Goal: Transaction & Acquisition: Subscribe to service/newsletter

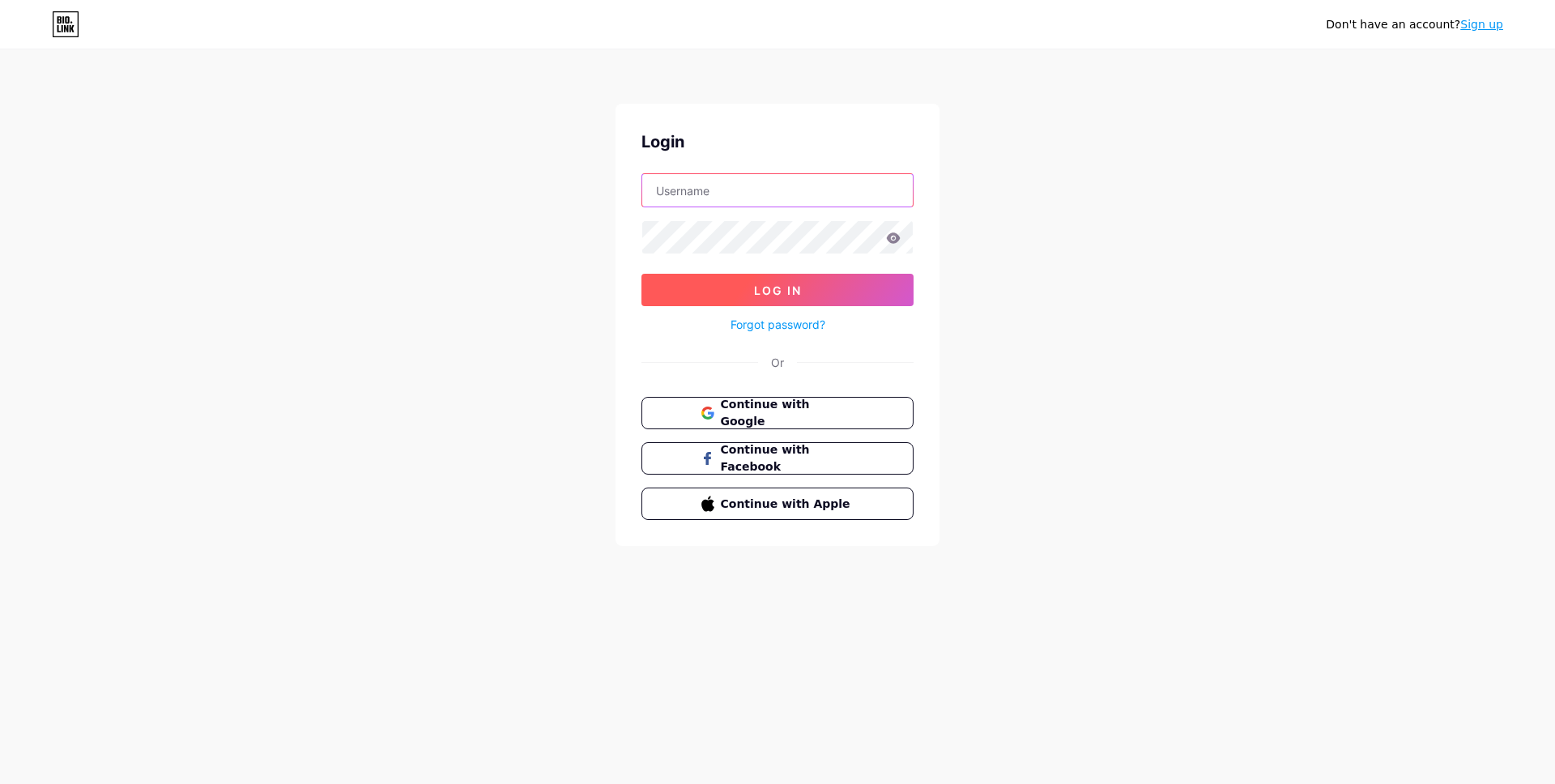
type input "[EMAIL_ADDRESS][DOMAIN_NAME]"
click at [770, 292] on span "Log In" at bounding box center [778, 290] width 48 height 14
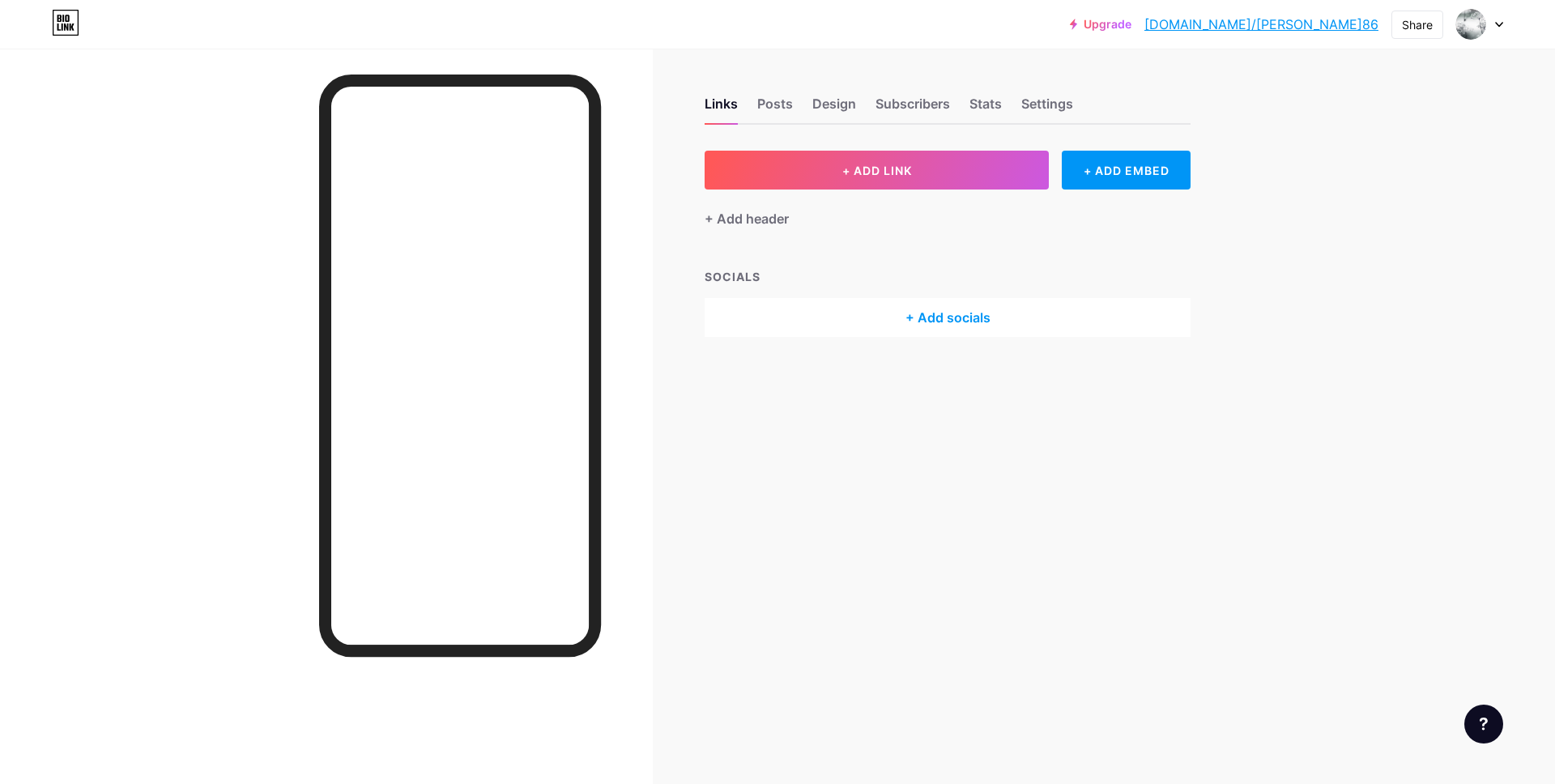
click at [1465, 38] on div "Upgrade [DOMAIN_NAME]/[PERSON_NAME]... [DOMAIN_NAME]/[PERSON_NAME]86 Share Swit…" at bounding box center [778, 24] width 1555 height 49
click at [1471, 20] on img at bounding box center [1470, 24] width 31 height 31
click at [1501, 23] on div "Upgrade [DOMAIN_NAME]/[PERSON_NAME]... [DOMAIN_NAME]/[PERSON_NAME]86 Share Swit…" at bounding box center [778, 24] width 1555 height 29
click at [1470, 26] on img at bounding box center [1470, 24] width 31 height 31
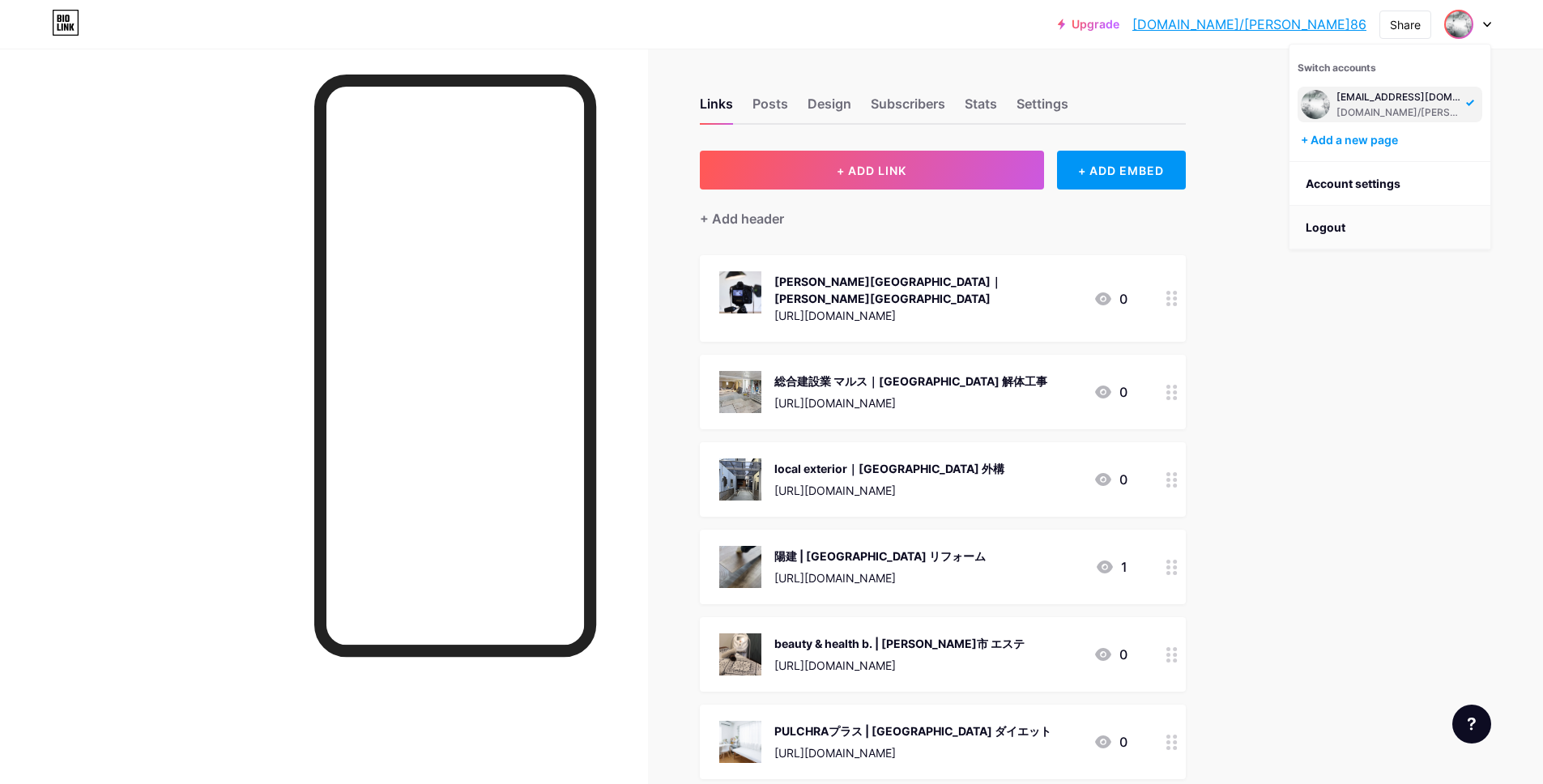
click at [1350, 236] on li "Logout" at bounding box center [1389, 227] width 201 height 44
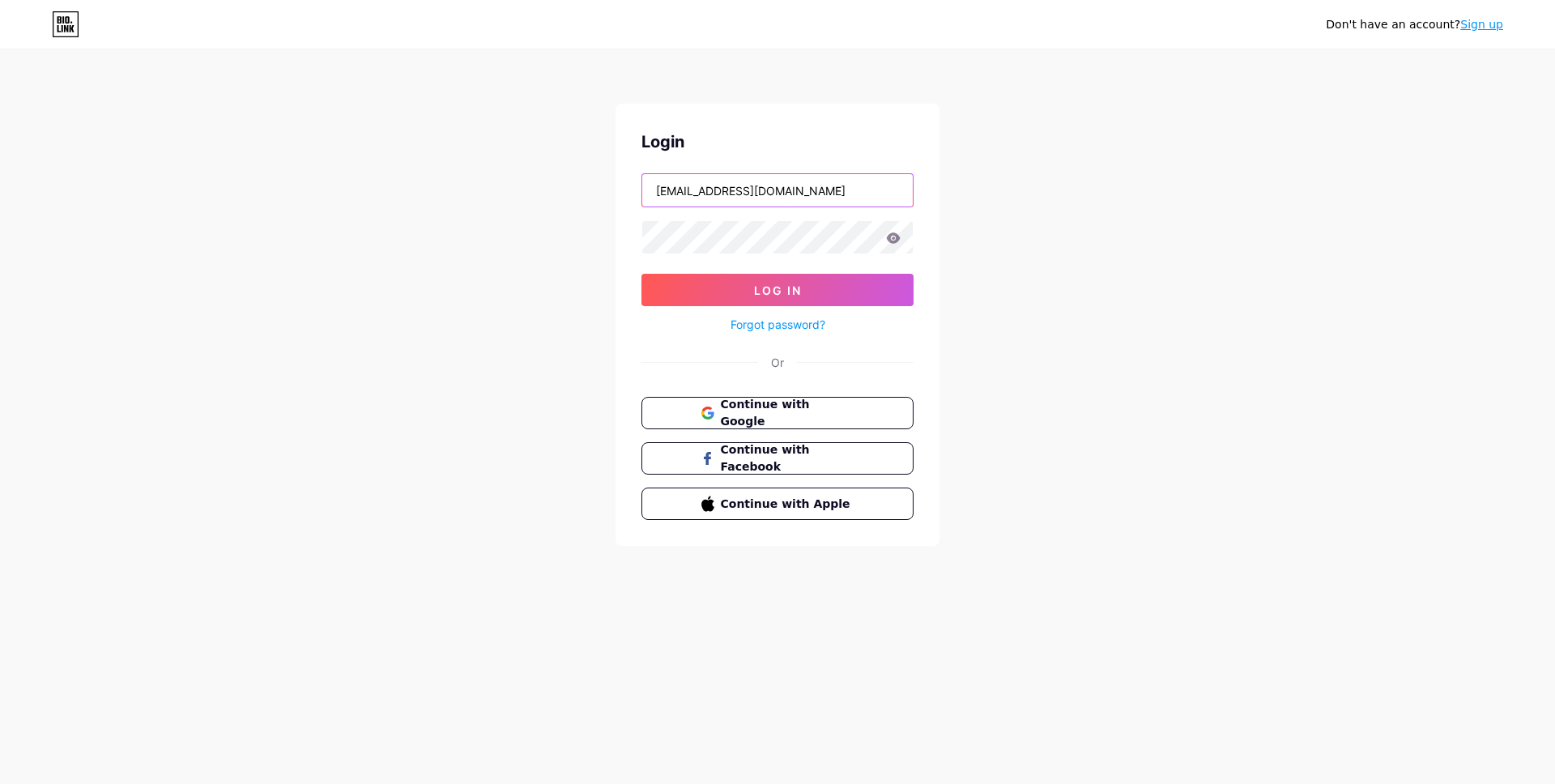
drag, startPoint x: 869, startPoint y: 192, endPoint x: 594, endPoint y: 190, distance: 275.0
click at [594, 190] on div "Don't have an account? Sign up Login [EMAIL_ADDRESS][DOMAIN_NAME] Log In Forgot…" at bounding box center [778, 299] width 1555 height 598
paste input "7"
type input "[EMAIL_ADDRESS][DOMAIN_NAME]"
click at [596, 238] on div "Don't have an account? Sign up Login [EMAIL_ADDRESS][DOMAIN_NAME] Log In Forgot…" at bounding box center [778, 299] width 1555 height 598
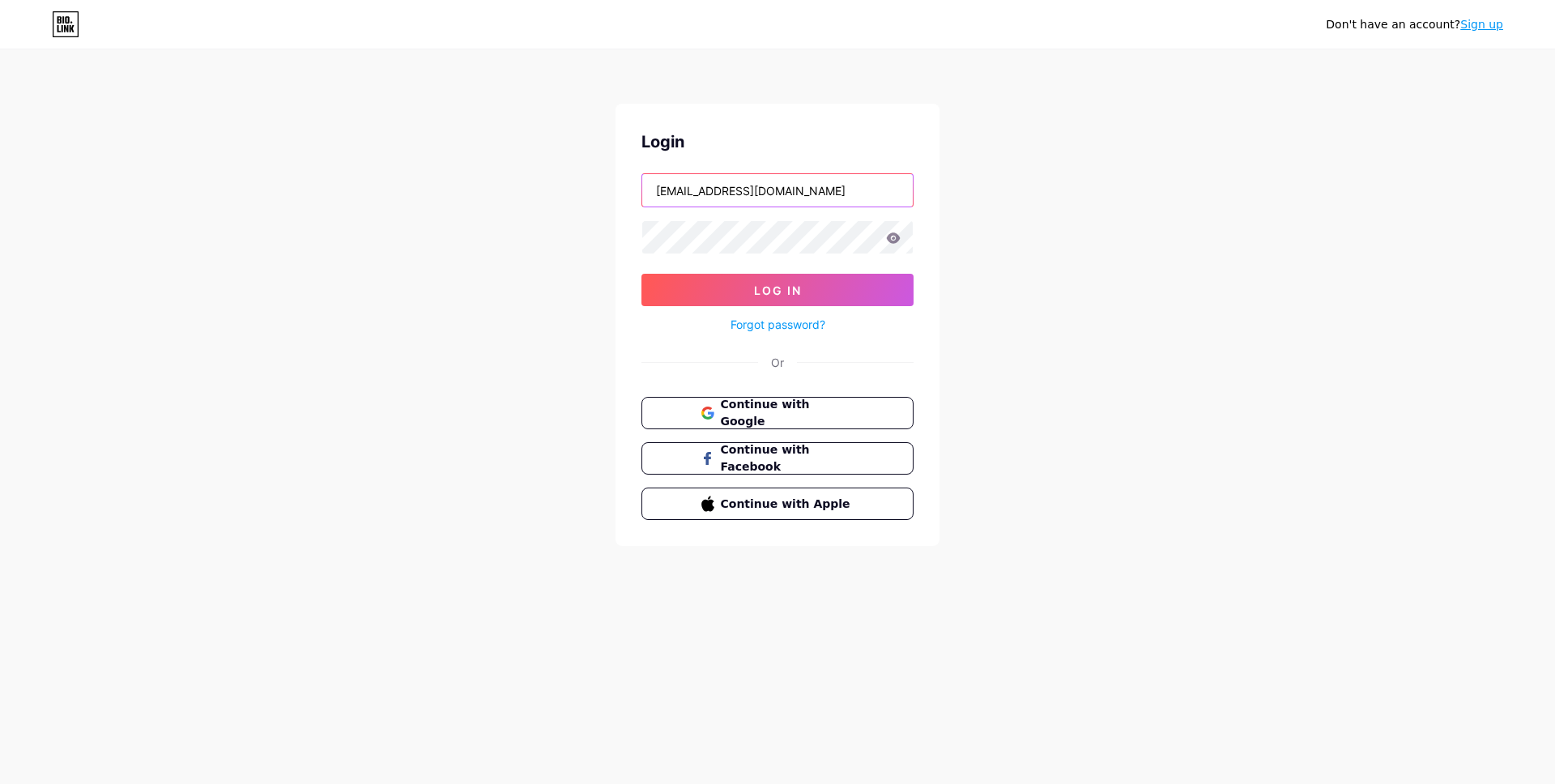
click at [802, 186] on input "[EMAIL_ADDRESS][DOMAIN_NAME]" at bounding box center [778, 190] width 271 height 32
click at [760, 290] on span "Log In" at bounding box center [778, 290] width 48 height 14
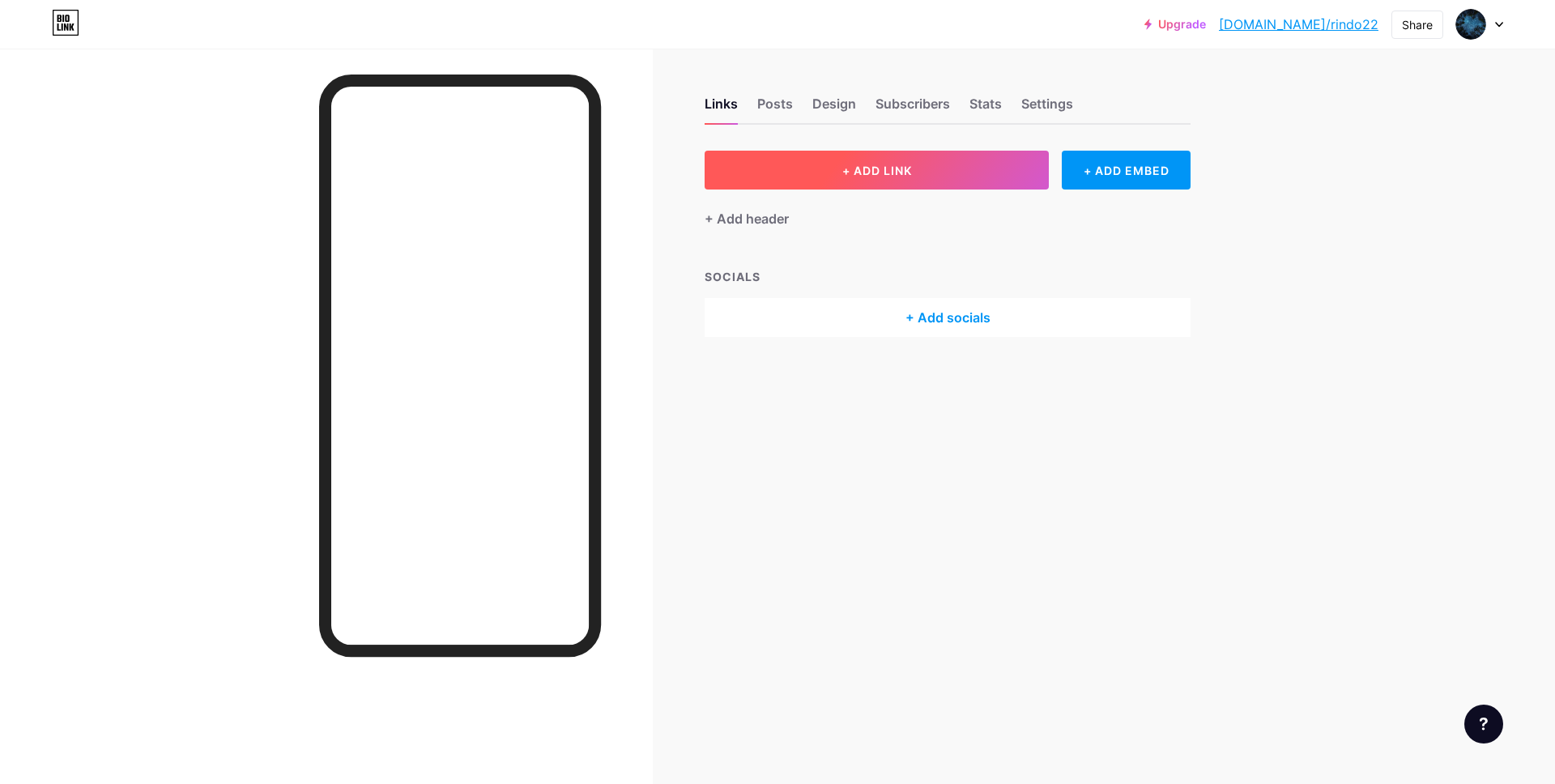
click at [859, 173] on span "+ ADD LINK" at bounding box center [877, 170] width 70 height 14
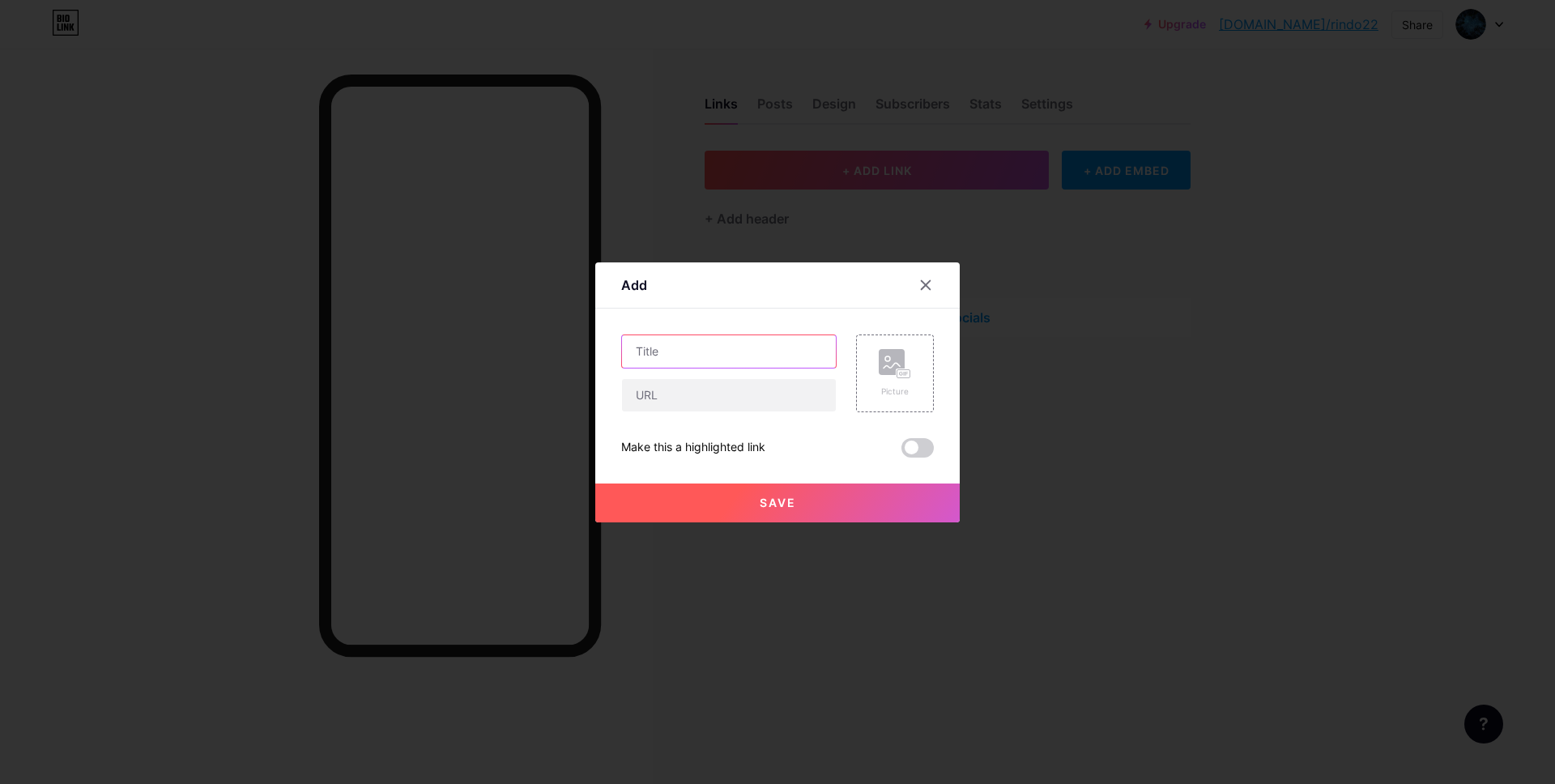
click at [714, 336] on input "text" at bounding box center [729, 351] width 214 height 32
click at [683, 352] on input "text" at bounding box center [729, 351] width 214 height 32
click at [663, 351] on input "text" at bounding box center [729, 351] width 214 height 32
paste input "CLAN hair&studio｜[GEOGRAPHIC_DATA] [GEOGRAPHIC_DATA]"
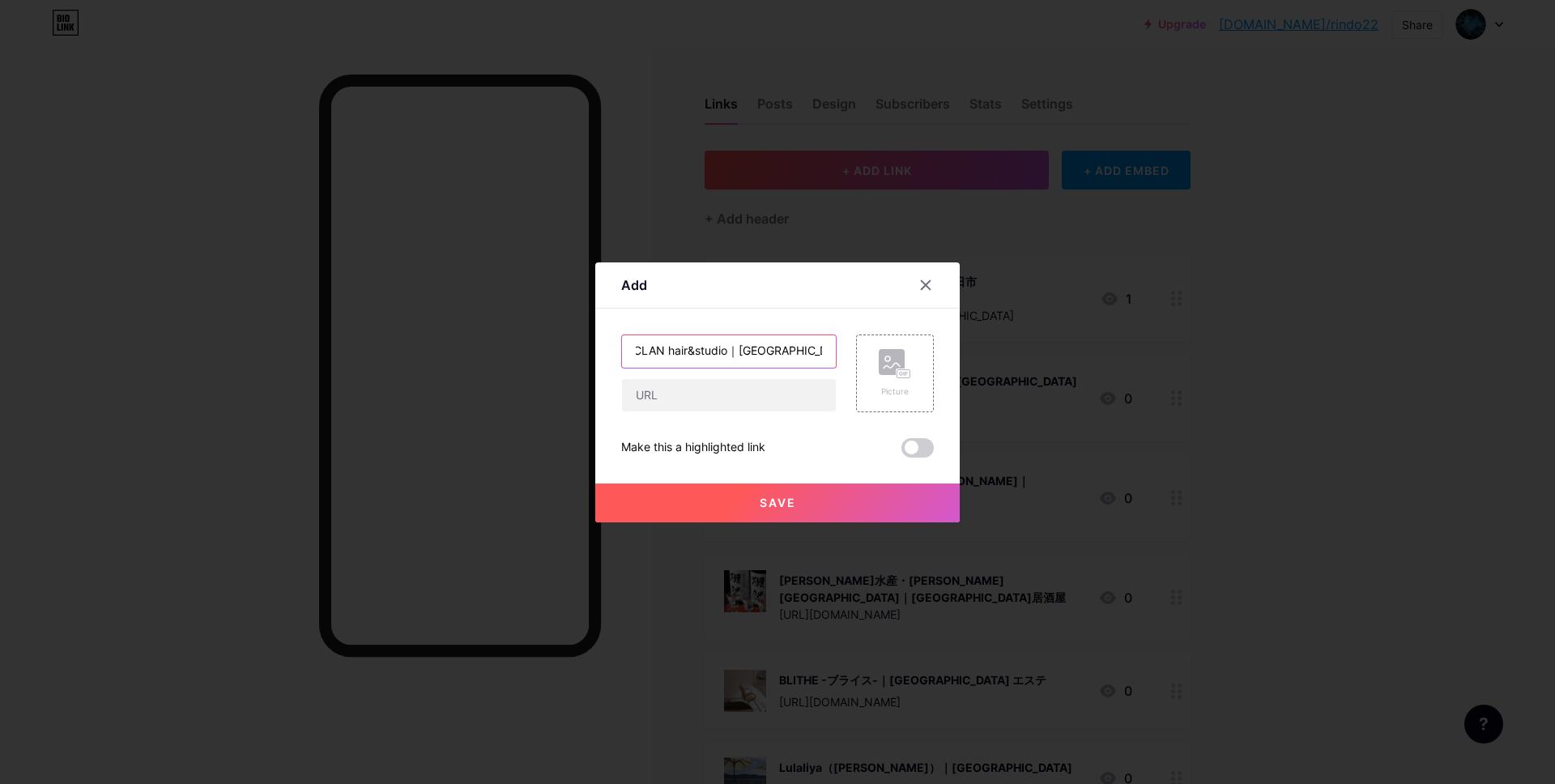
type input "CLAN hair&studio｜[GEOGRAPHIC_DATA] [GEOGRAPHIC_DATA]"
click at [740, 402] on input "text" at bounding box center [729, 395] width 214 height 32
paste input "[URL][DOMAIN_NAME]"
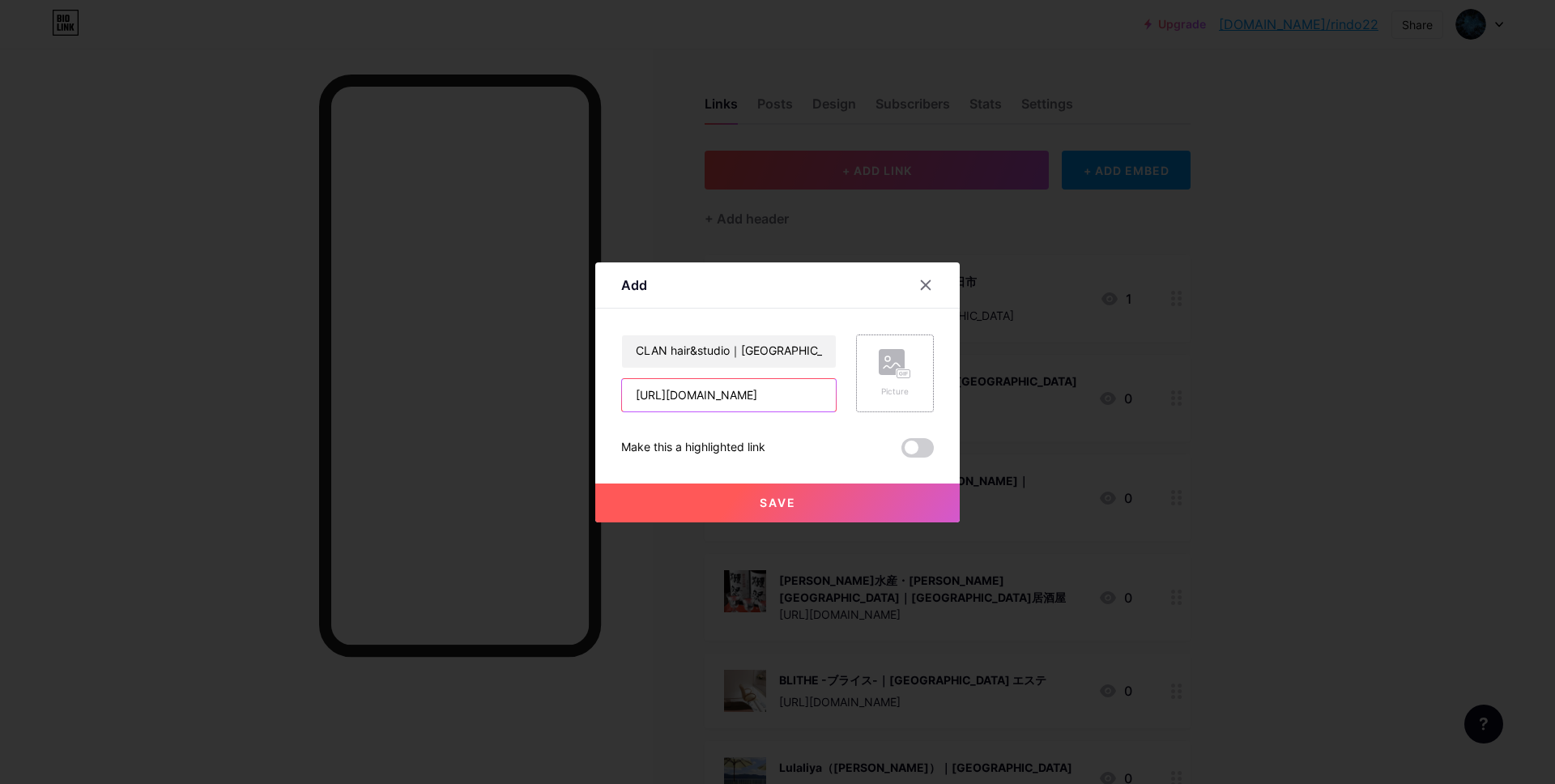
type input "[URL][DOMAIN_NAME]"
click at [882, 368] on rect at bounding box center [891, 362] width 26 height 26
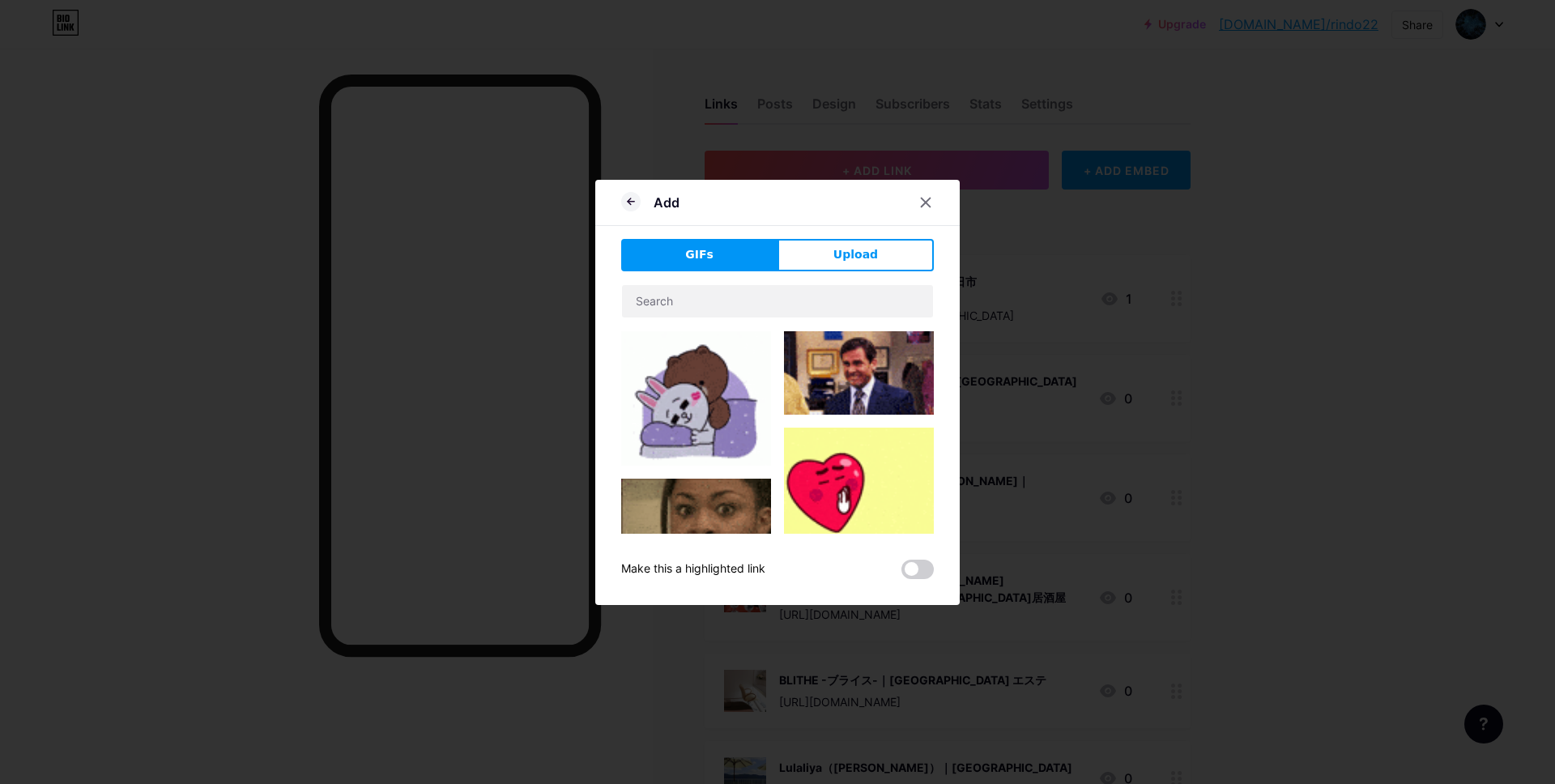
click at [848, 276] on div "GIFs Upload Content YouTube Play YouTube video without leaving your page. ADD V…" at bounding box center [778, 409] width 313 height 340
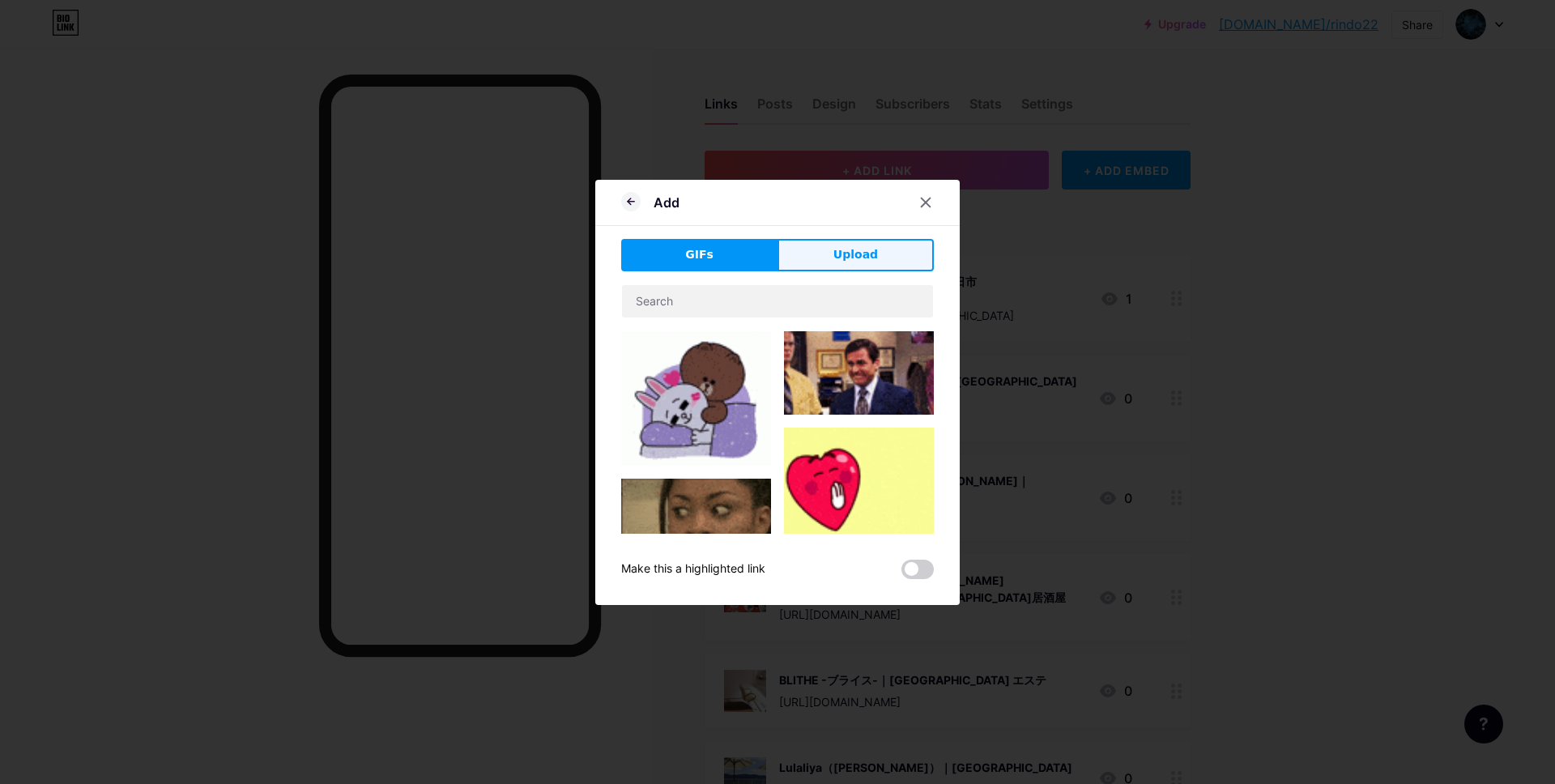
click at [848, 260] on span "Upload" at bounding box center [855, 255] width 44 height 17
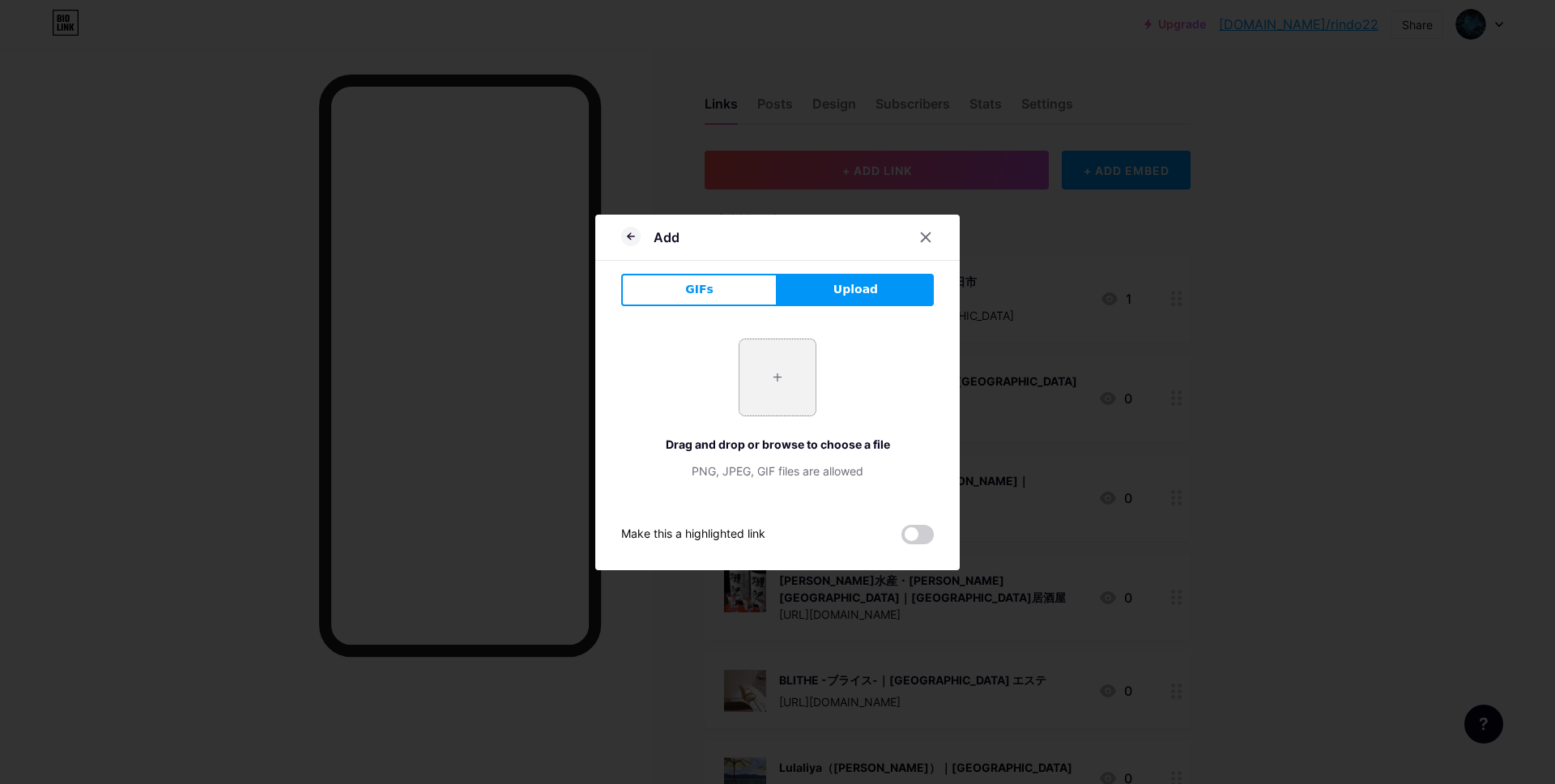
click at [791, 407] on input "file" at bounding box center [777, 377] width 76 height 76
type input "C:\fakepath\スクリーンショット [DATE] 11.39.30.jpg"
click at [912, 436] on div "Drag and drop or browse to choose a file" at bounding box center [778, 444] width 313 height 17
click at [630, 235] on icon at bounding box center [631, 236] width 20 height 20
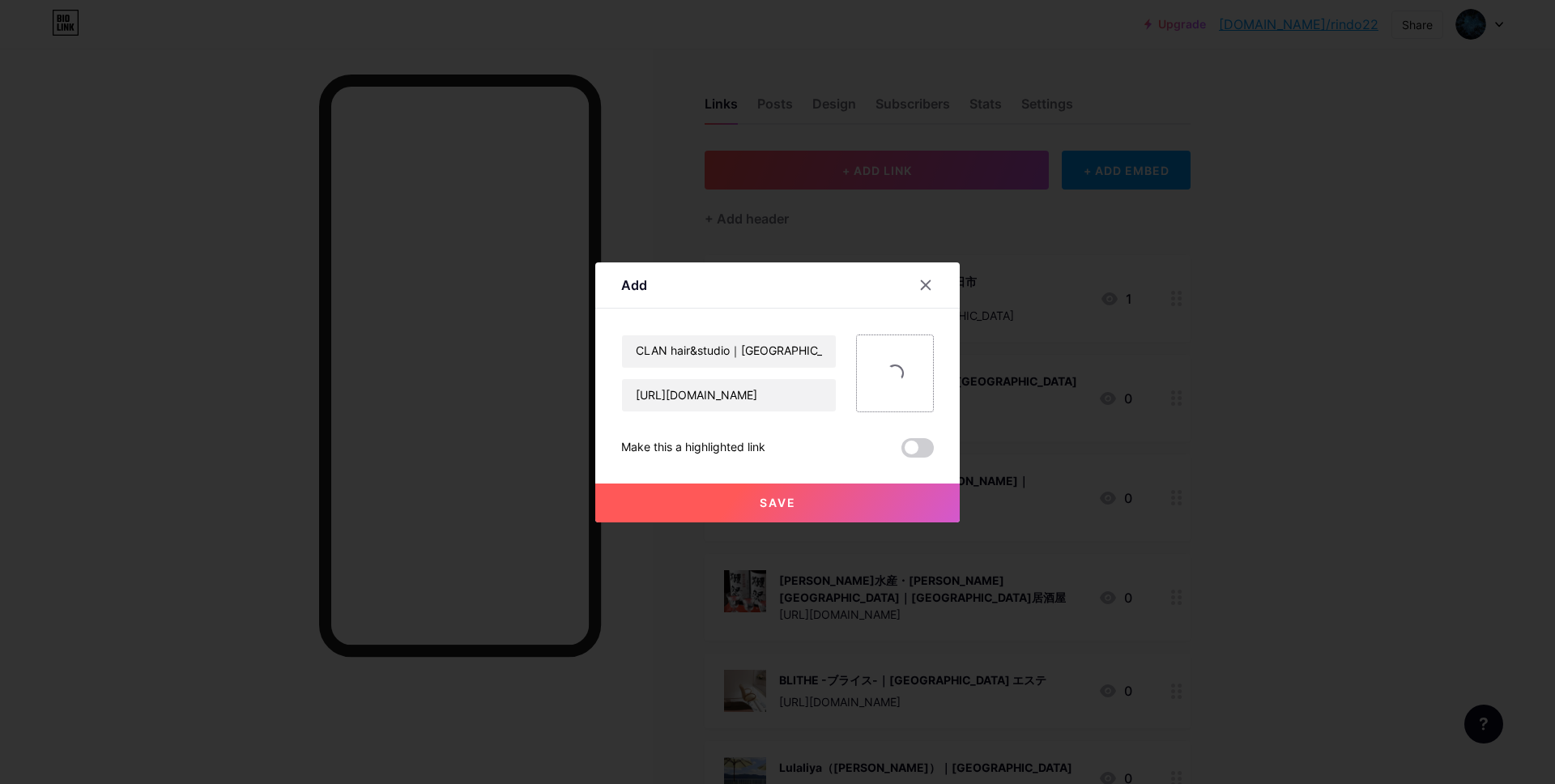
click at [905, 388] on div at bounding box center [895, 372] width 78 height 78
click at [931, 284] on div at bounding box center [925, 285] width 29 height 29
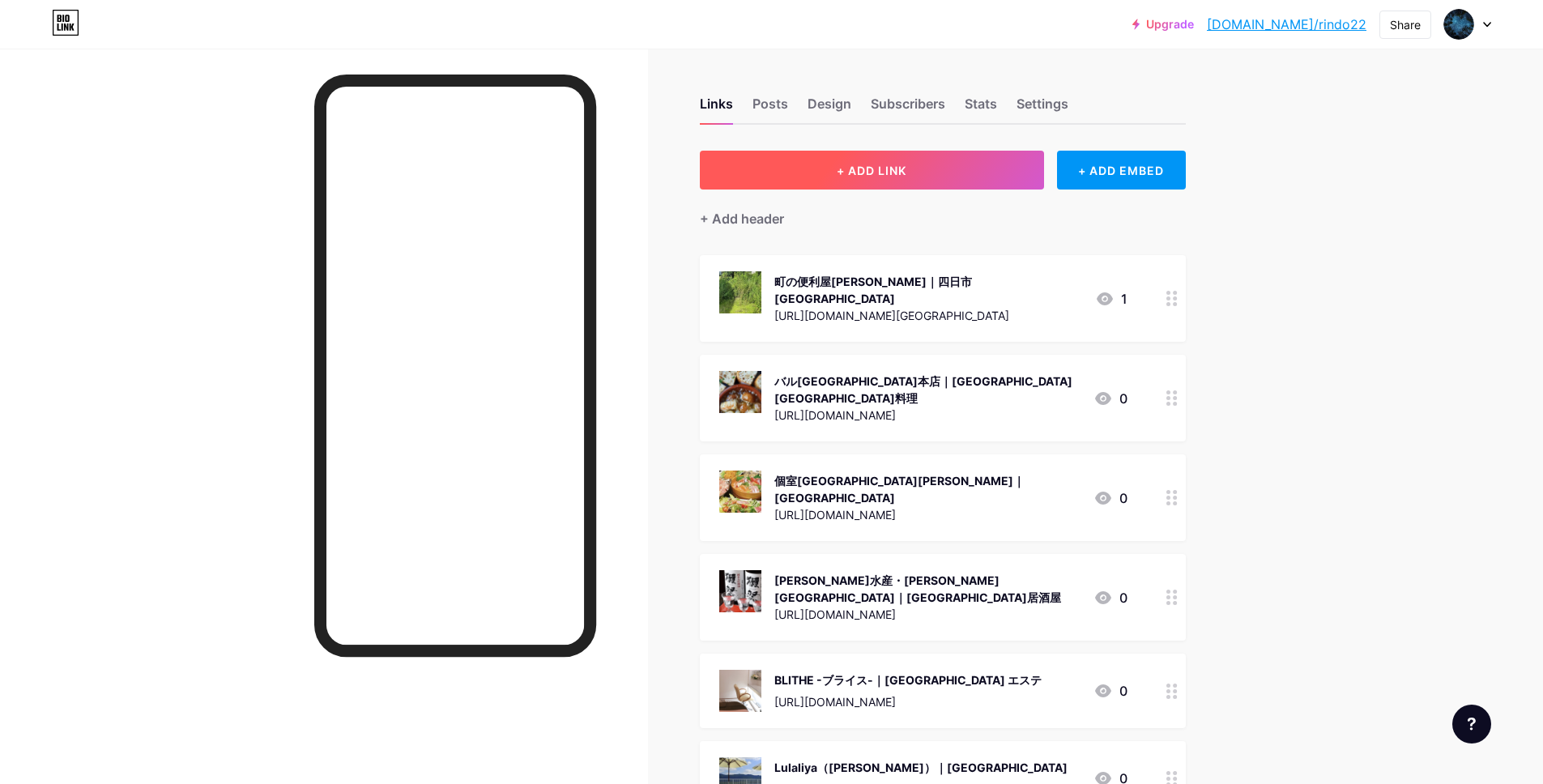
click at [867, 162] on button "+ ADD LINK" at bounding box center [871, 169] width 344 height 38
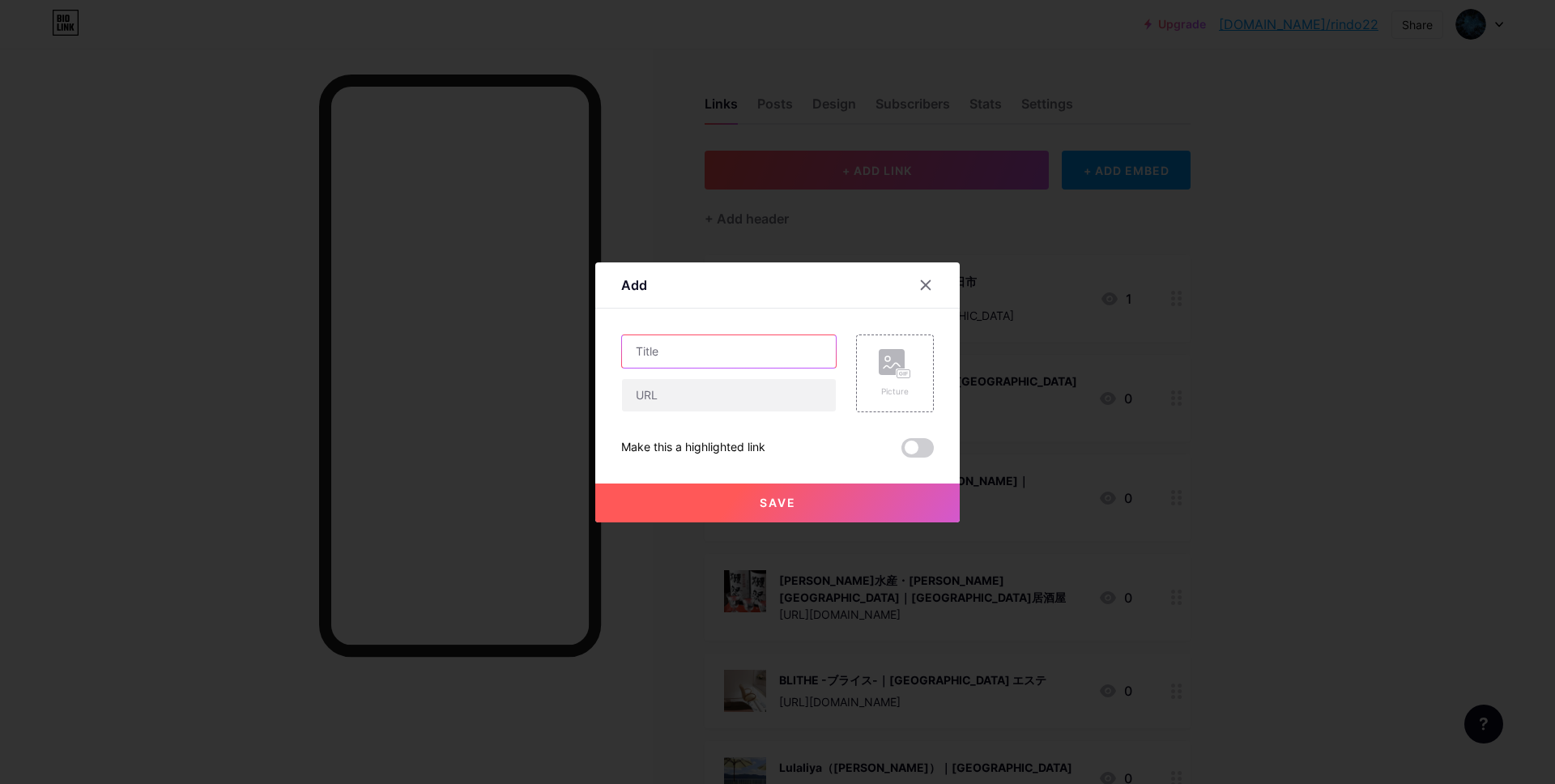
click at [692, 343] on input "text" at bounding box center [729, 351] width 214 height 32
paste input "CLAN hair&studio｜[GEOGRAPHIC_DATA] [GEOGRAPHIC_DATA]"
type input "CLAN hair&studio｜[GEOGRAPHIC_DATA] [GEOGRAPHIC_DATA]"
click at [700, 411] on input "text" at bounding box center [729, 395] width 214 height 32
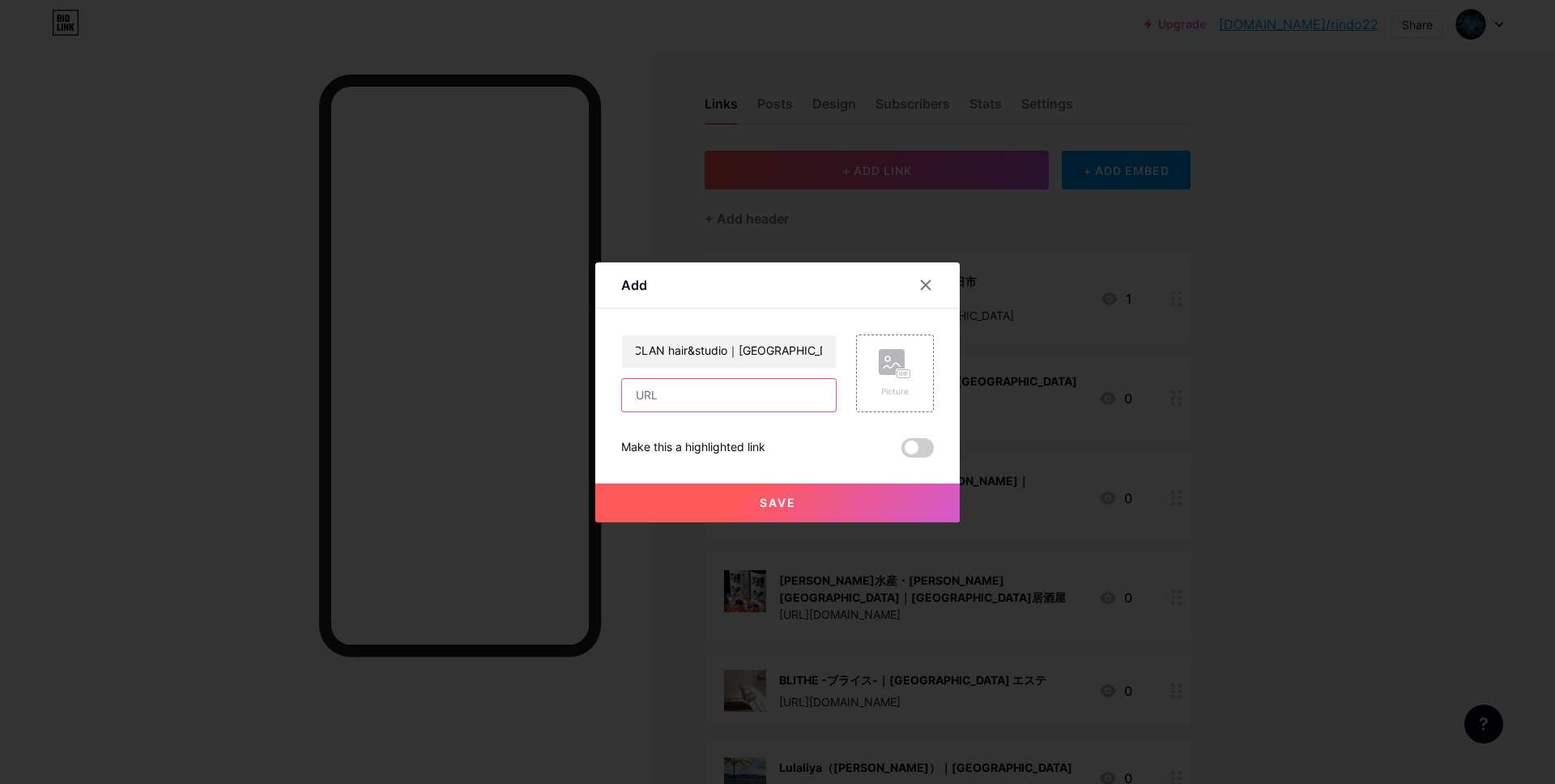
scroll to position [0, 0]
click at [713, 389] on input "text" at bounding box center [729, 395] width 214 height 32
paste input "[URL][DOMAIN_NAME]"
type input "[URL][DOMAIN_NAME]"
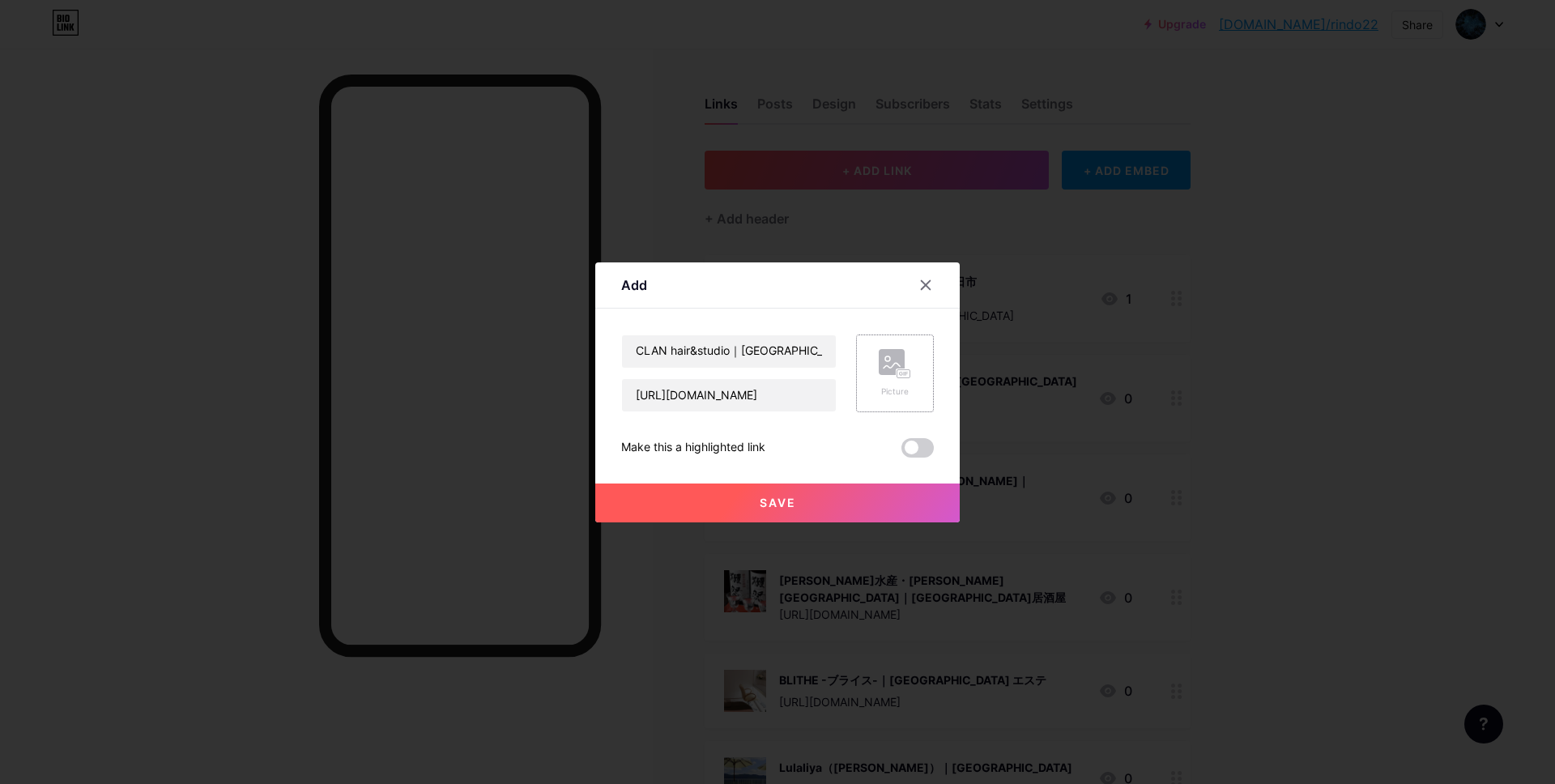
scroll to position [0, 0]
click at [906, 372] on icon at bounding box center [907, 373] width 3 height 4
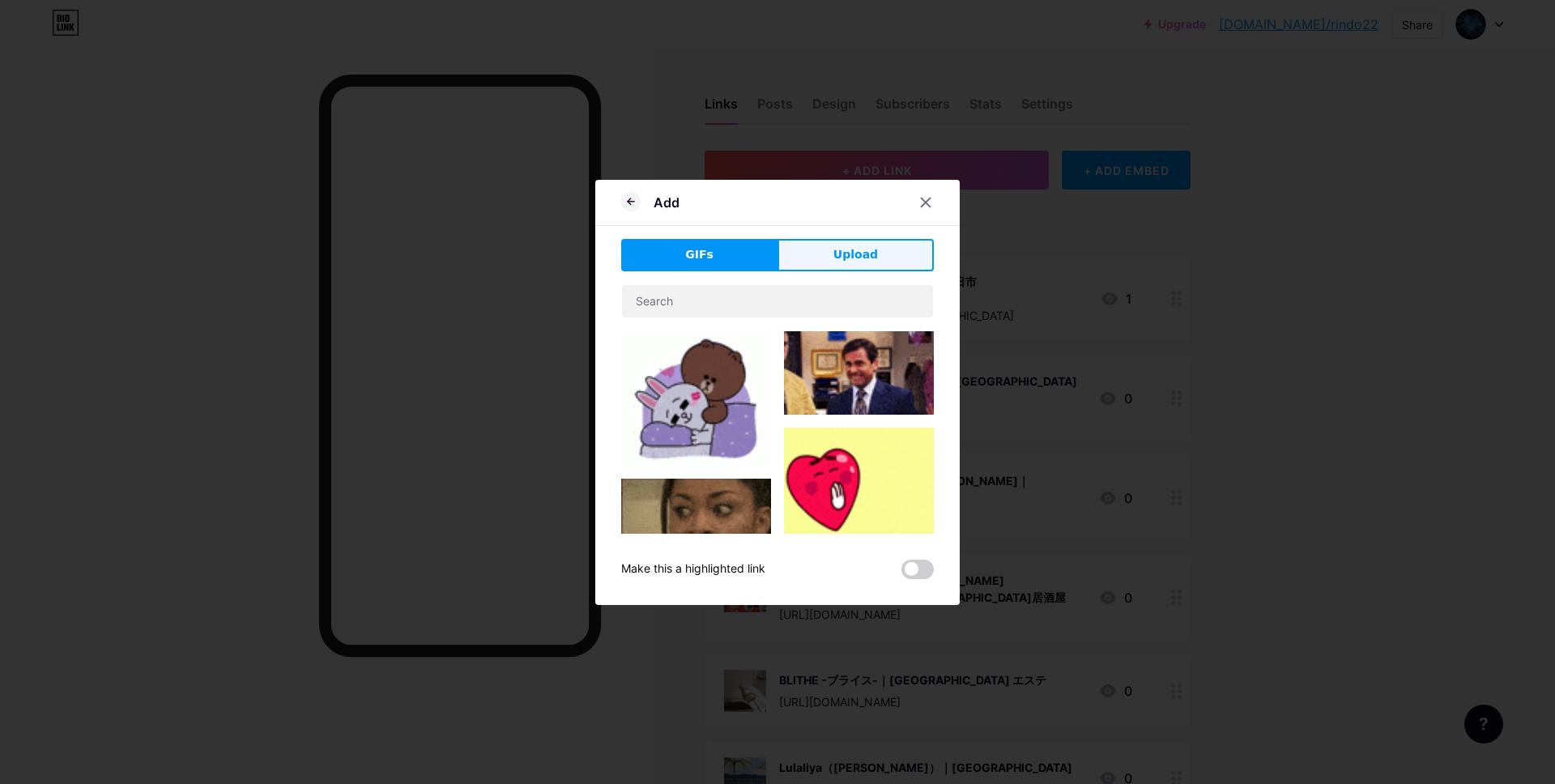
click at [848, 259] on span "Upload" at bounding box center [855, 255] width 44 height 17
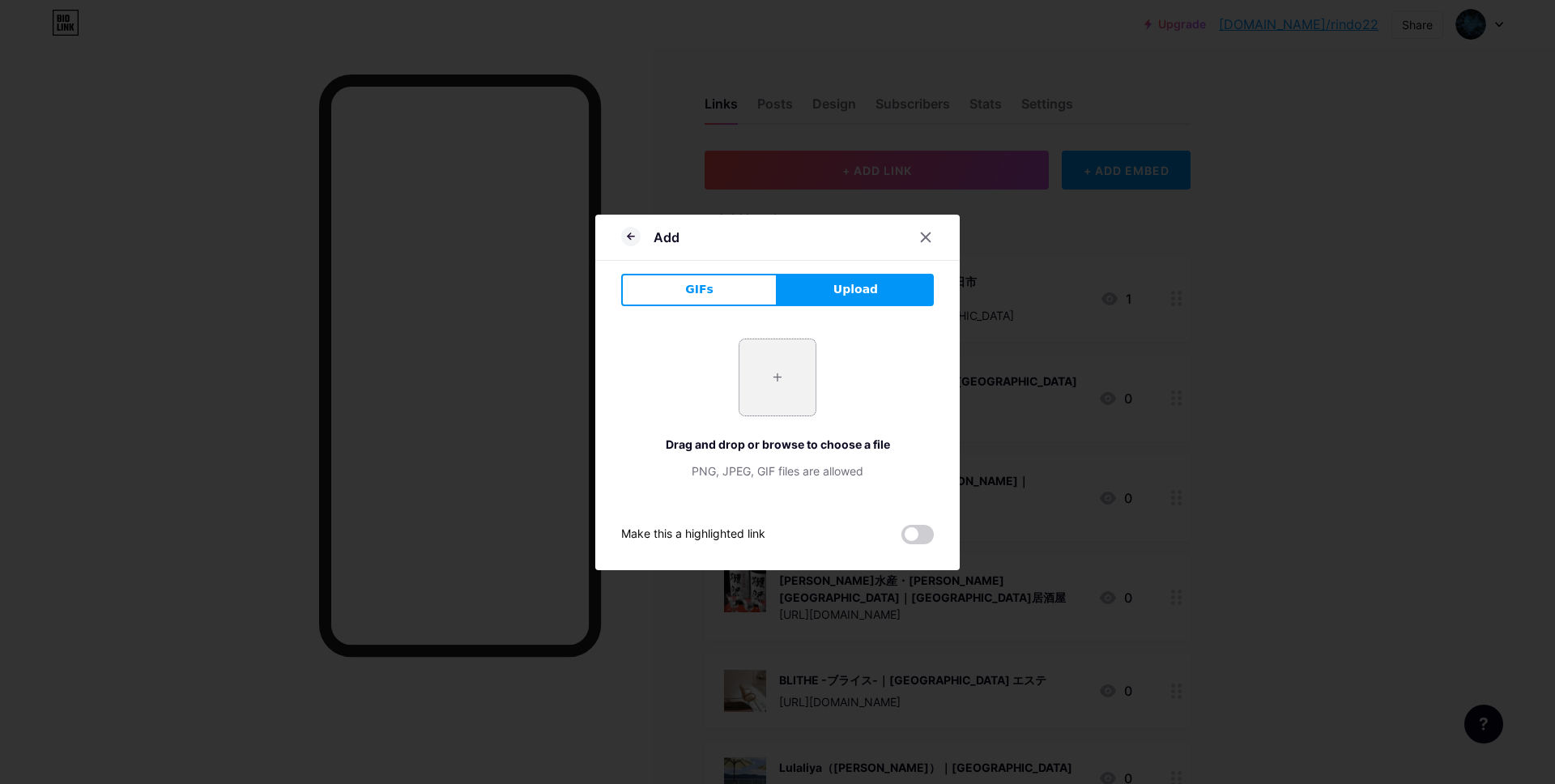
click at [777, 389] on input "file" at bounding box center [777, 377] width 76 height 76
type input "C:\fakepath\スクリーンショット [DATE] 11.39.30.jpg"
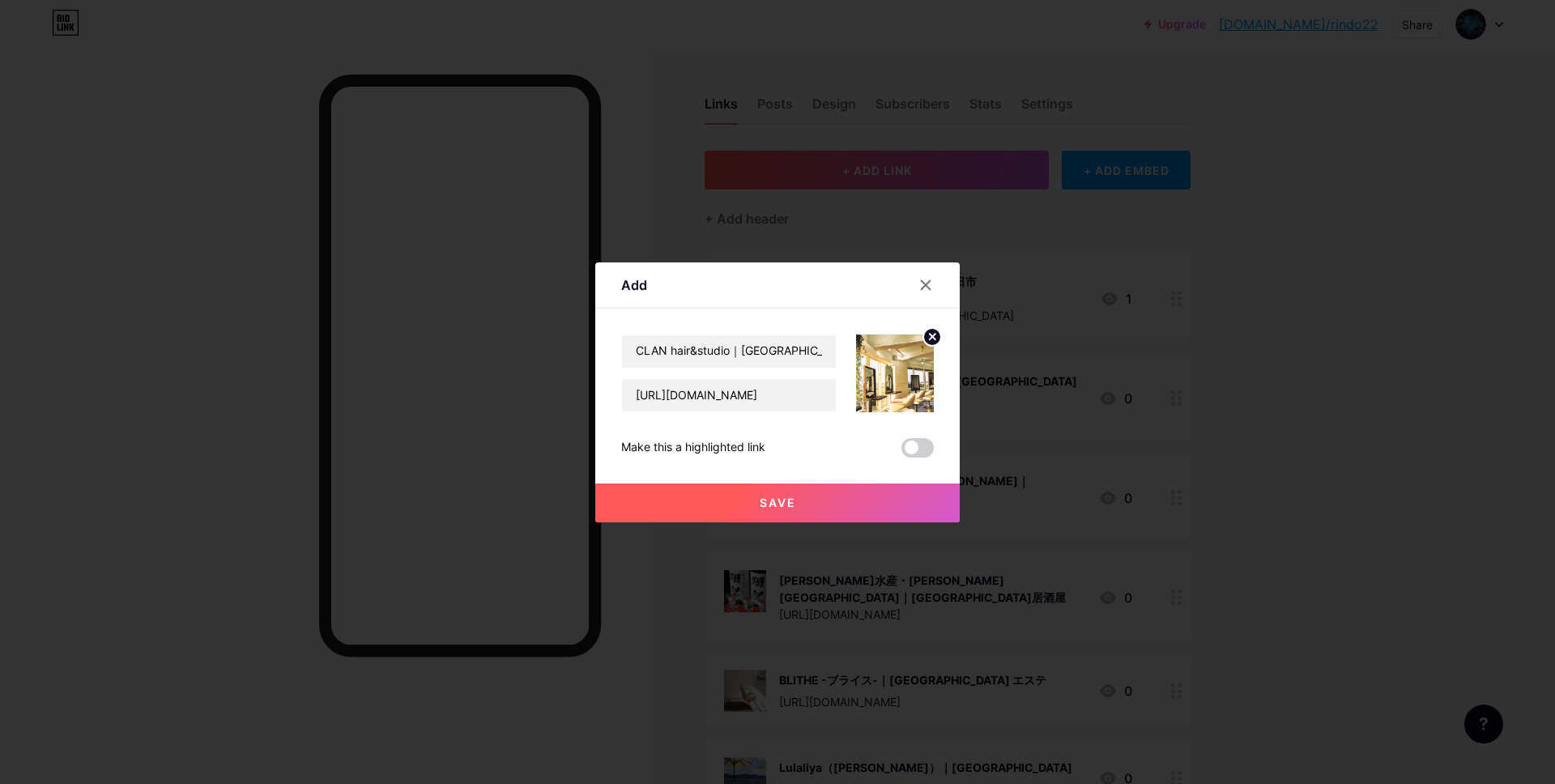
click at [809, 502] on button "Save" at bounding box center [778, 502] width 365 height 38
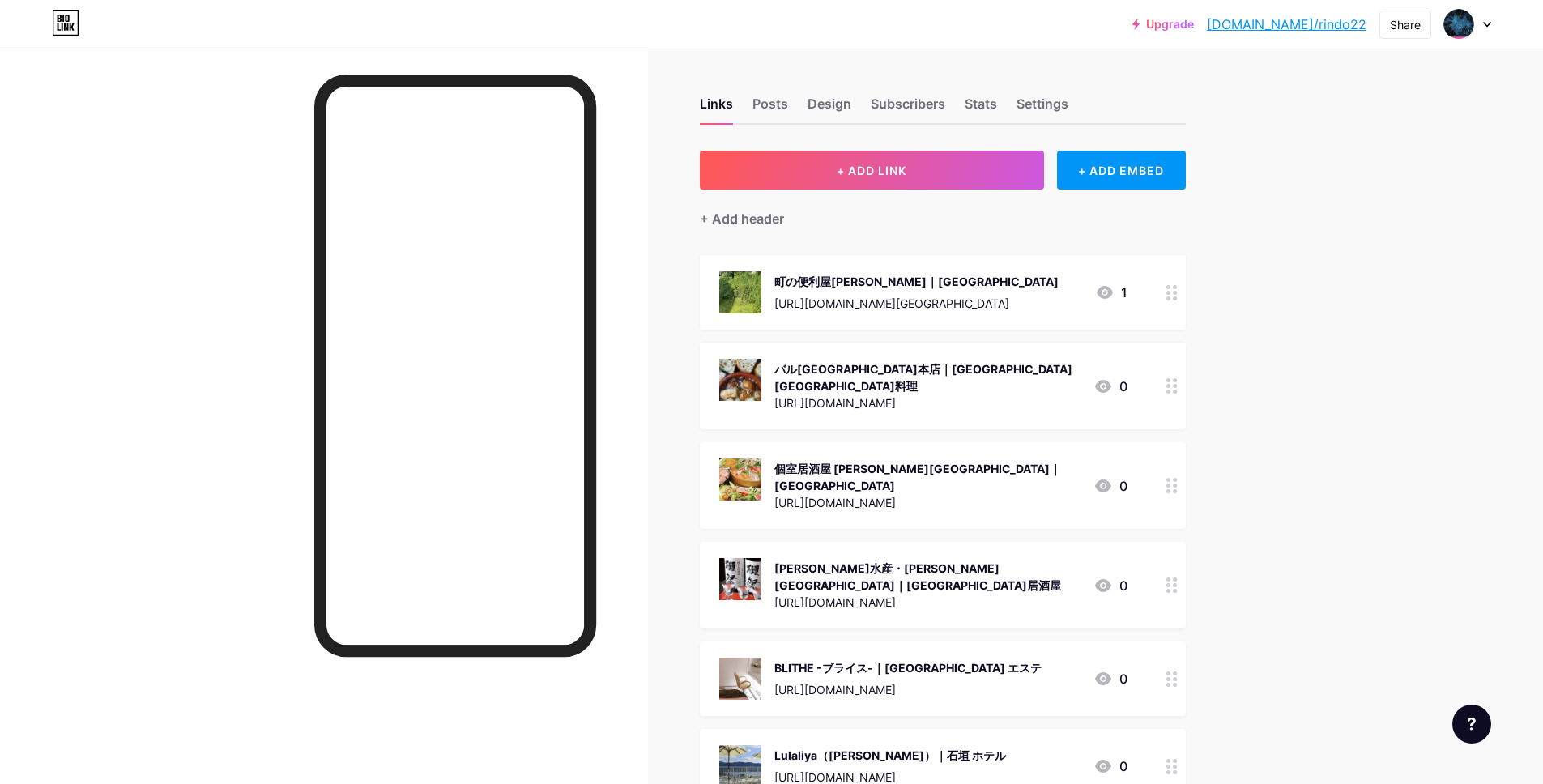
scroll to position [24, 0]
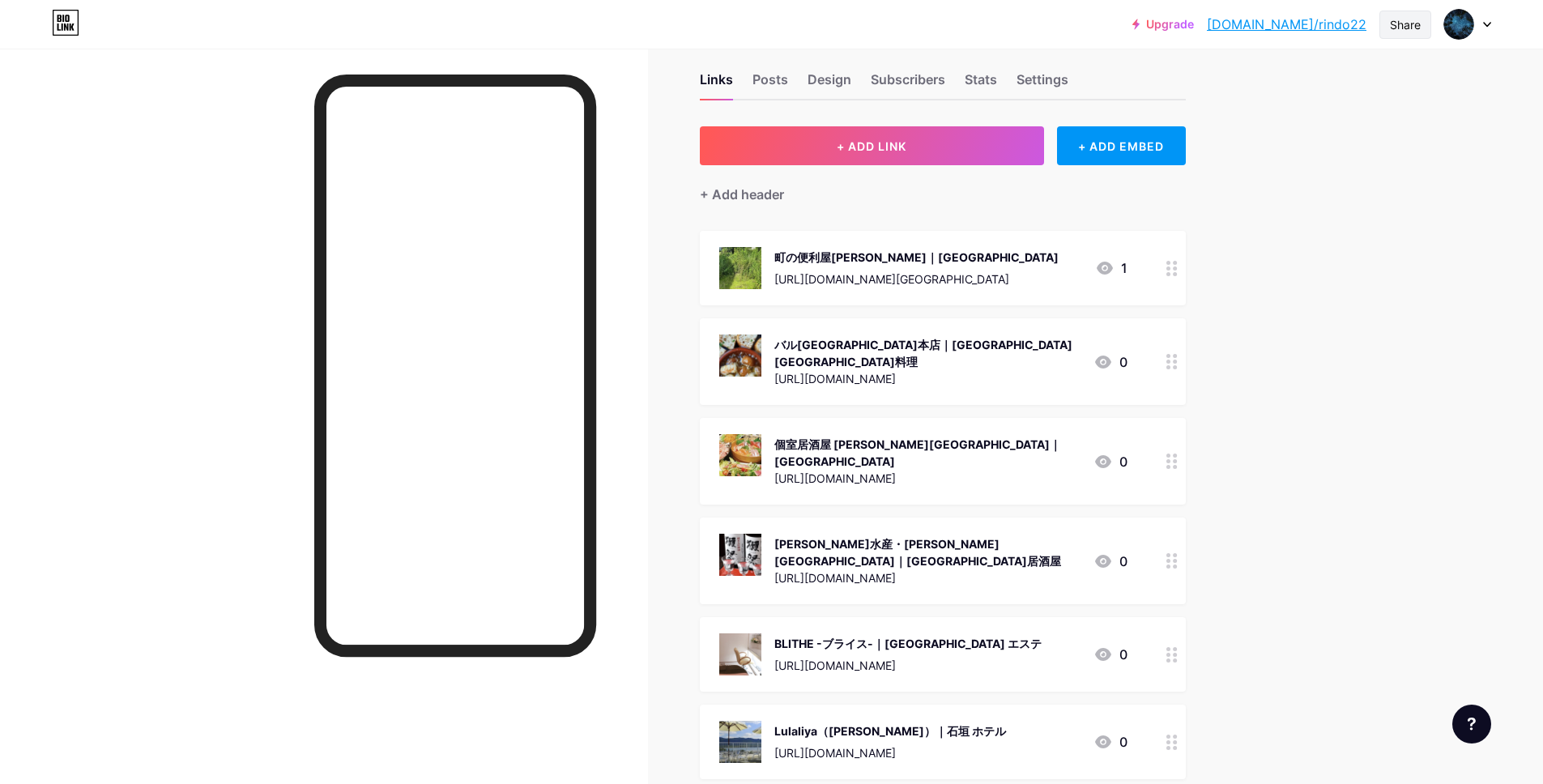
click at [1399, 28] on div "Share" at bounding box center [1405, 25] width 31 height 17
click at [1325, 64] on div "Copy link" at bounding box center [1310, 83] width 241 height 38
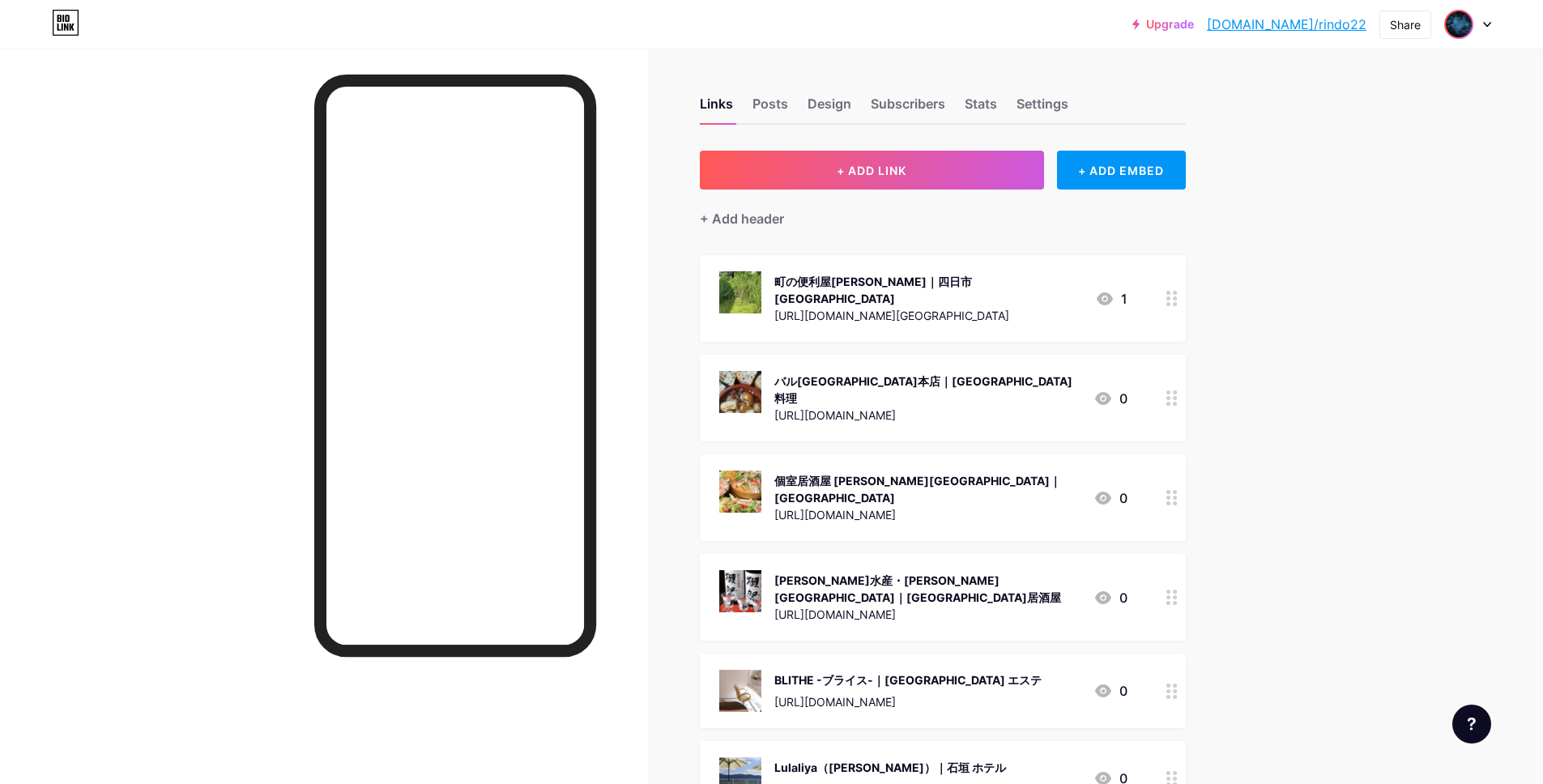
click at [1452, 27] on img at bounding box center [1458, 24] width 26 height 26
click at [1357, 226] on li "Logout" at bounding box center [1389, 227] width 201 height 44
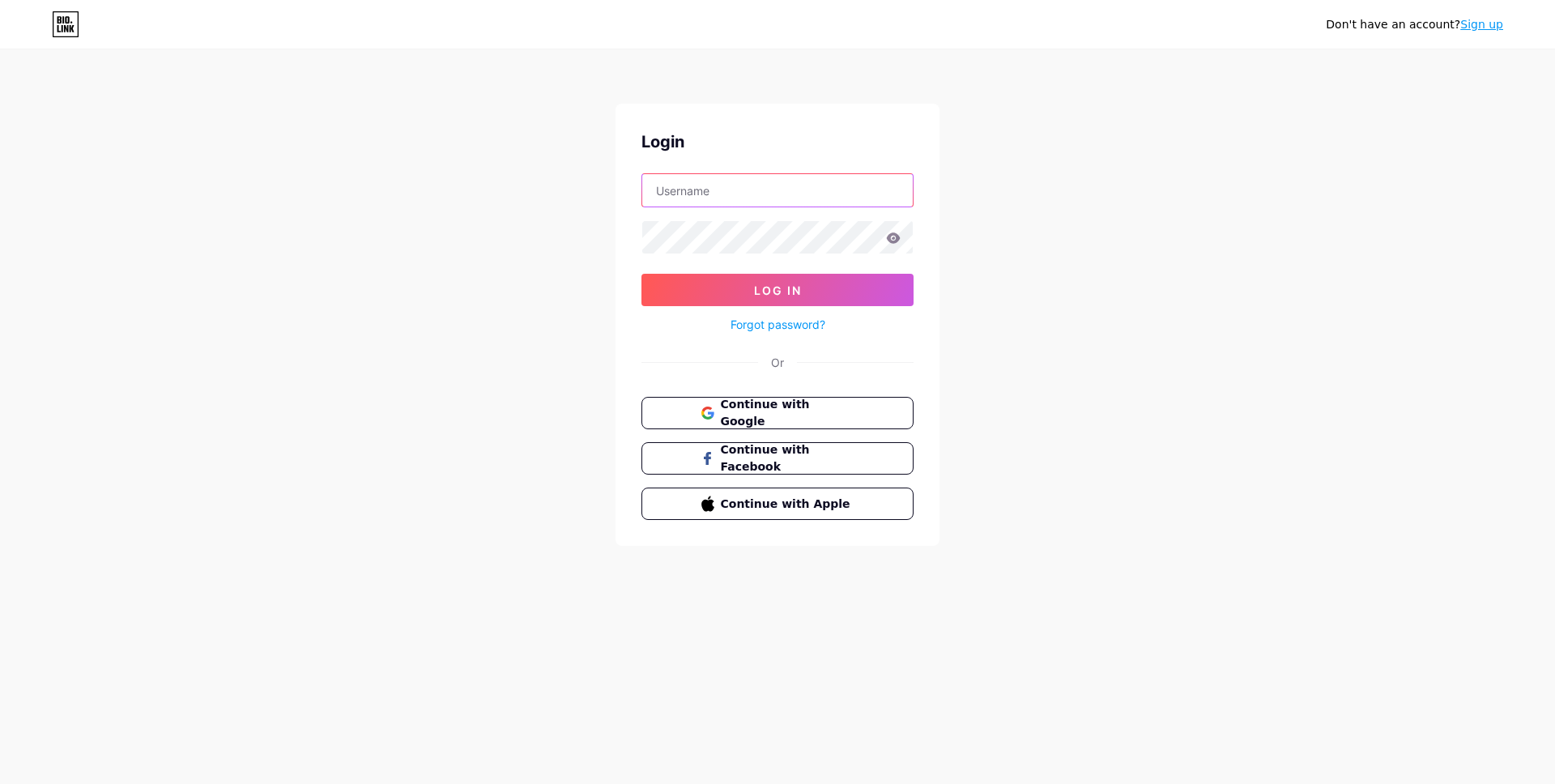
type input "[EMAIL_ADDRESS][DOMAIN_NAME]"
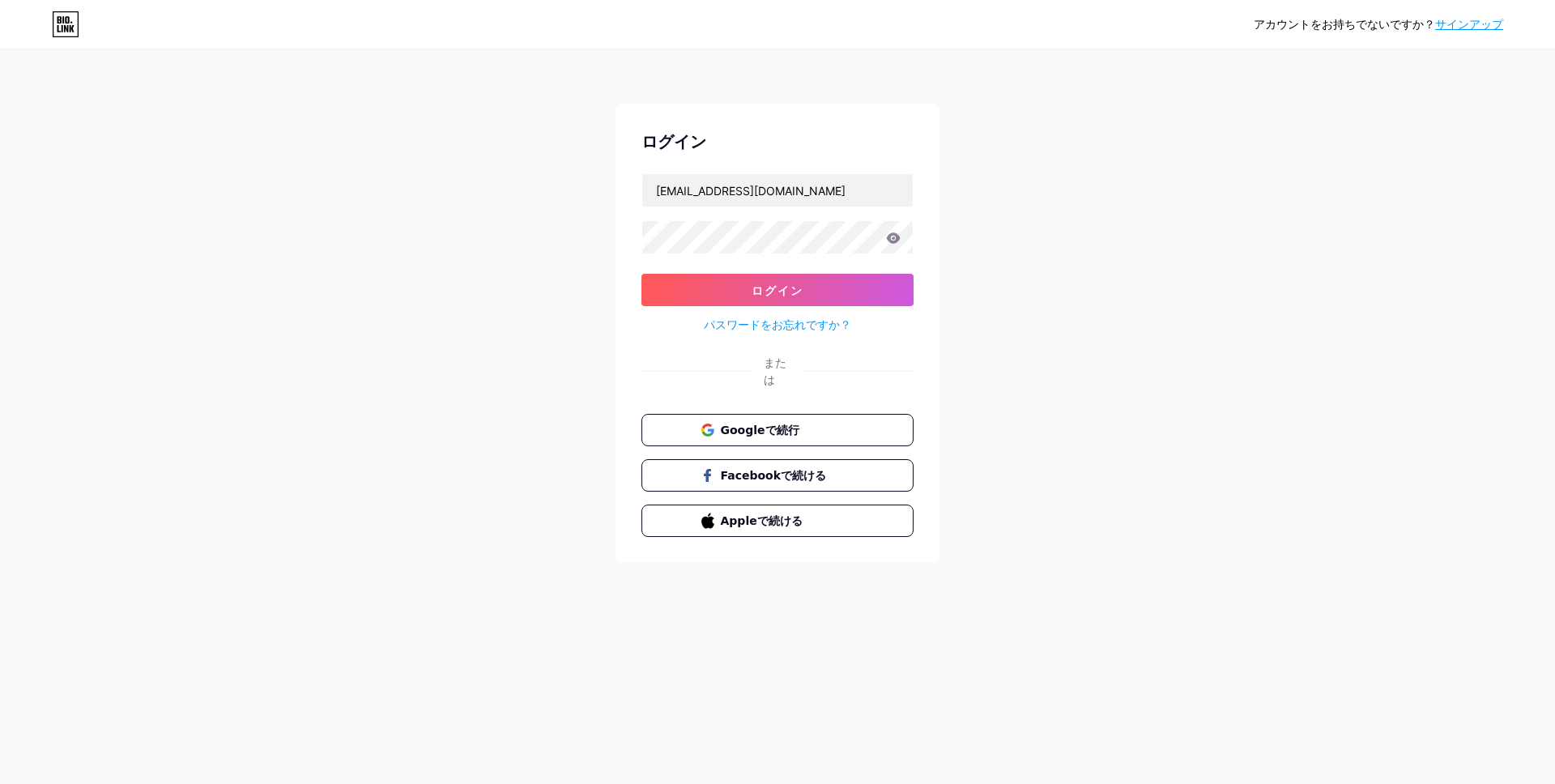
drag, startPoint x: 1033, startPoint y: 348, endPoint x: 1006, endPoint y: 299, distance: 55.9
click at [1034, 348] on div "アカウントをお持ちでないですか？ サインアップ ログイン kaerumaimai86+7@gmail.com ログイン パスワードをお忘れですか？ または G…" at bounding box center [778, 307] width 1555 height 614
click at [1459, 26] on font "サインアップ" at bounding box center [1470, 24] width 68 height 13
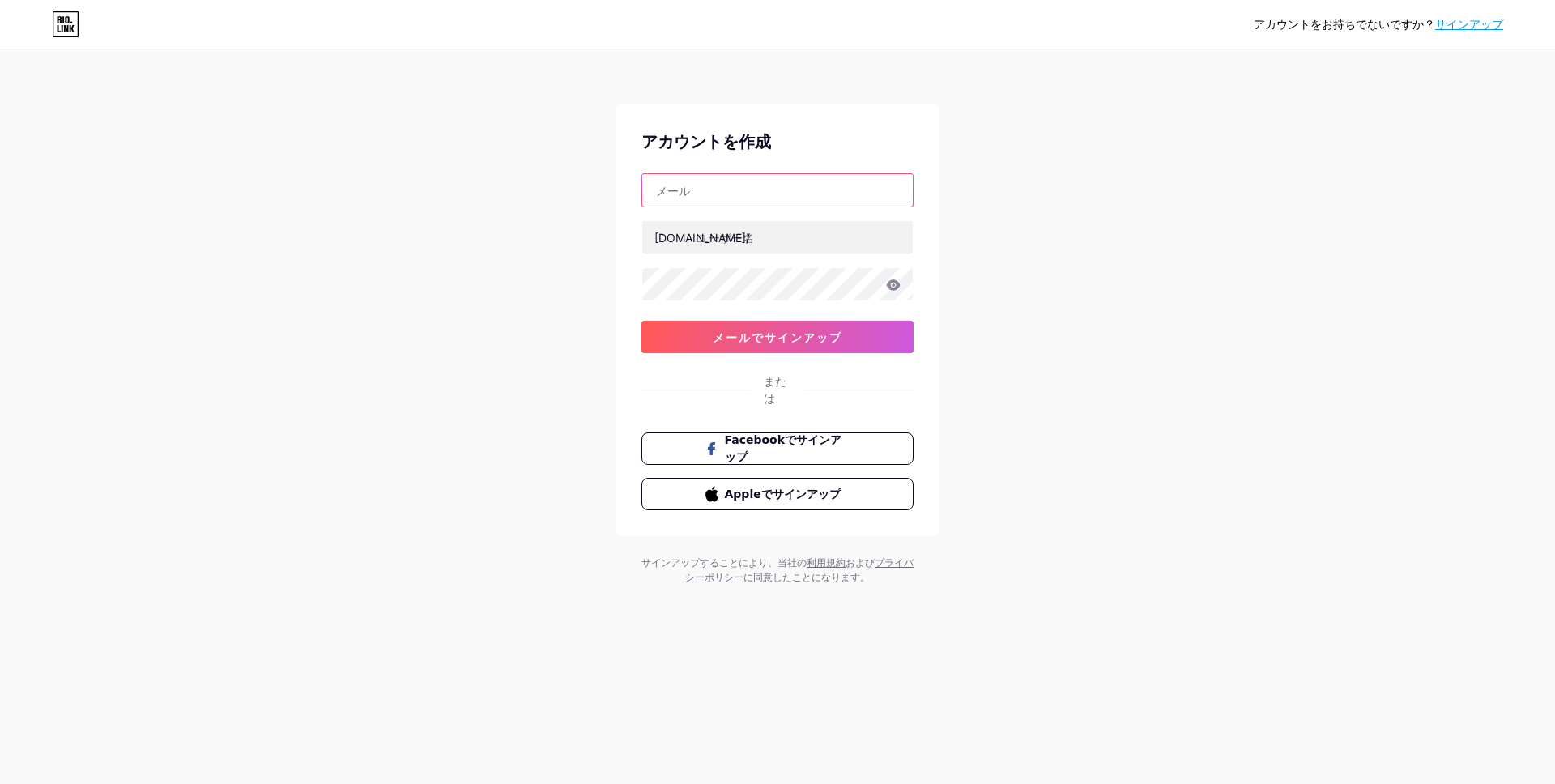
click at [686, 194] on input "text" at bounding box center [778, 190] width 271 height 32
paste input "kaerumaimai86+8@gmail.com"
type input "kaerumaimai86+8@gmail.com"
click at [701, 228] on input "text" at bounding box center [778, 237] width 271 height 32
paste input "kiki89"
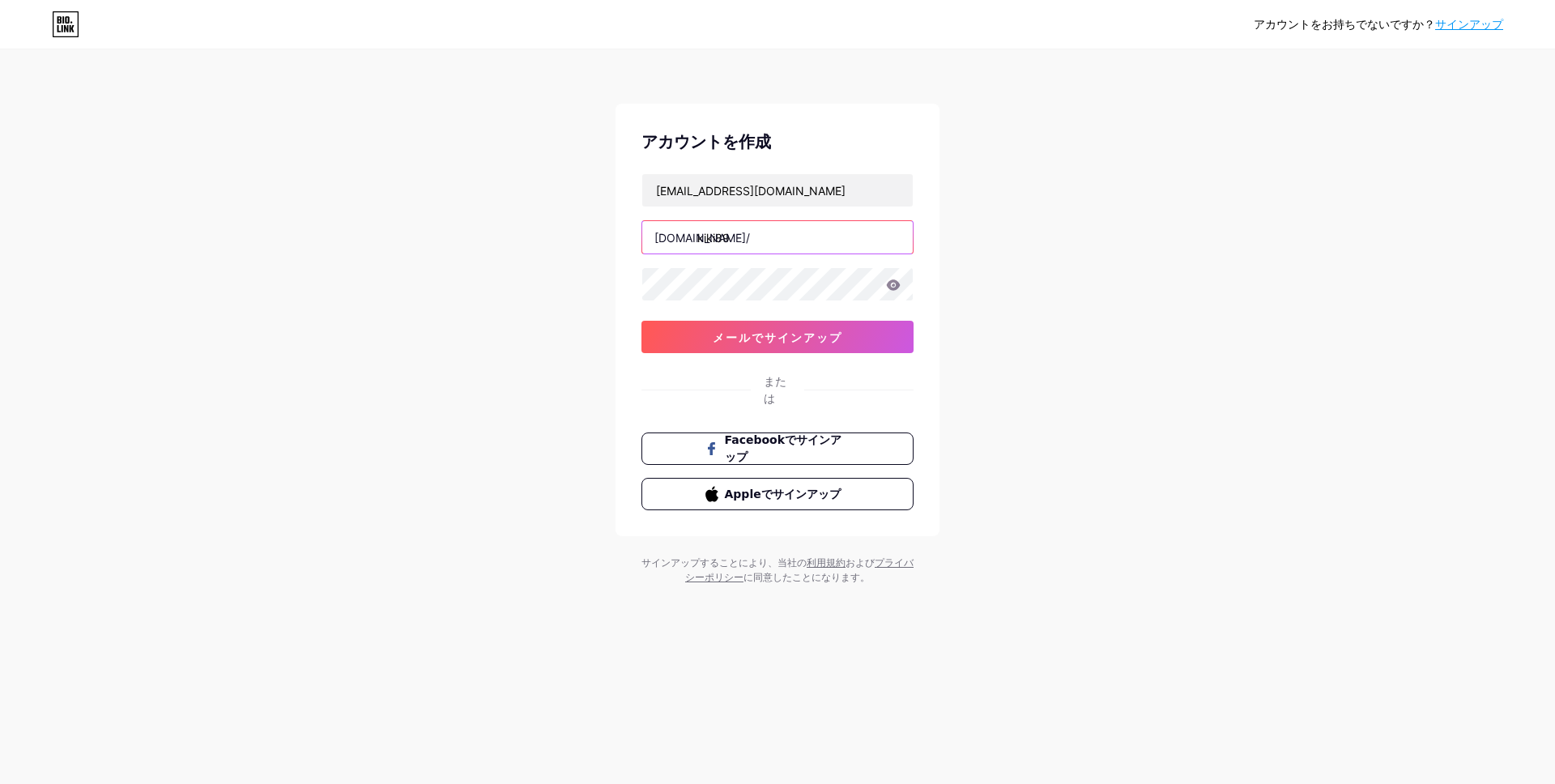
type input "kiki89"
click at [772, 337] on font "メールでサインアップ" at bounding box center [778, 337] width 130 height 14
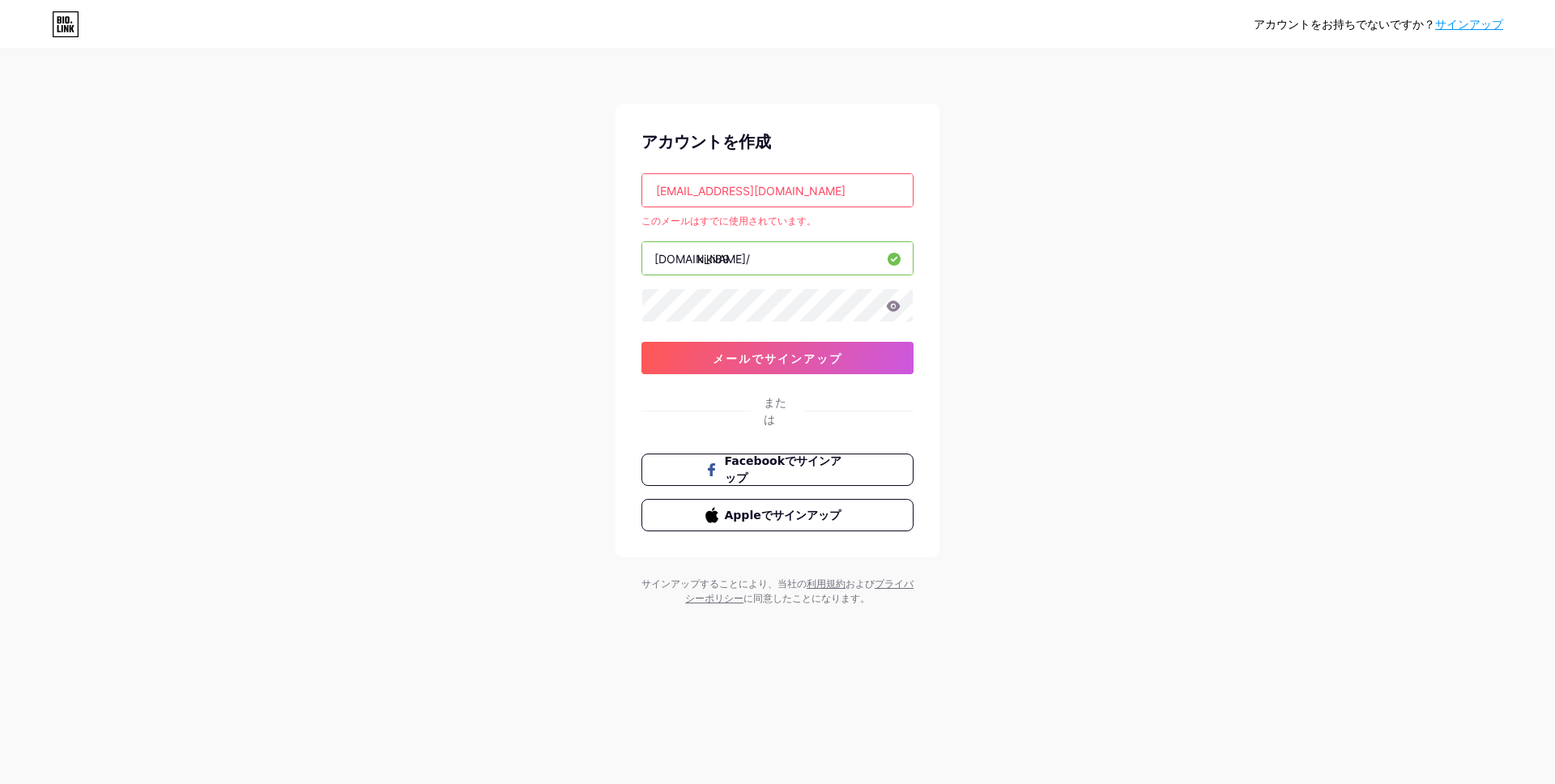
click at [756, 188] on input "kaerumaimai86+8@gmail.com" at bounding box center [778, 190] width 271 height 32
click at [758, 194] on input "kaerumaimai86+8@gmail.com" at bounding box center [778, 190] width 271 height 32
drag, startPoint x: 659, startPoint y: 192, endPoint x: 640, endPoint y: 187, distance: 19.6
click at [640, 187] on div "アカウントを作成 kaerumaimai86+8@gmail.com このメールはすでに使用されています。 bio.link/ kiki89 0cAFcWeA…" at bounding box center [777, 330] width 324 height 453
click at [758, 193] on input "kaerumaimai86+8@gmail.com" at bounding box center [778, 190] width 271 height 32
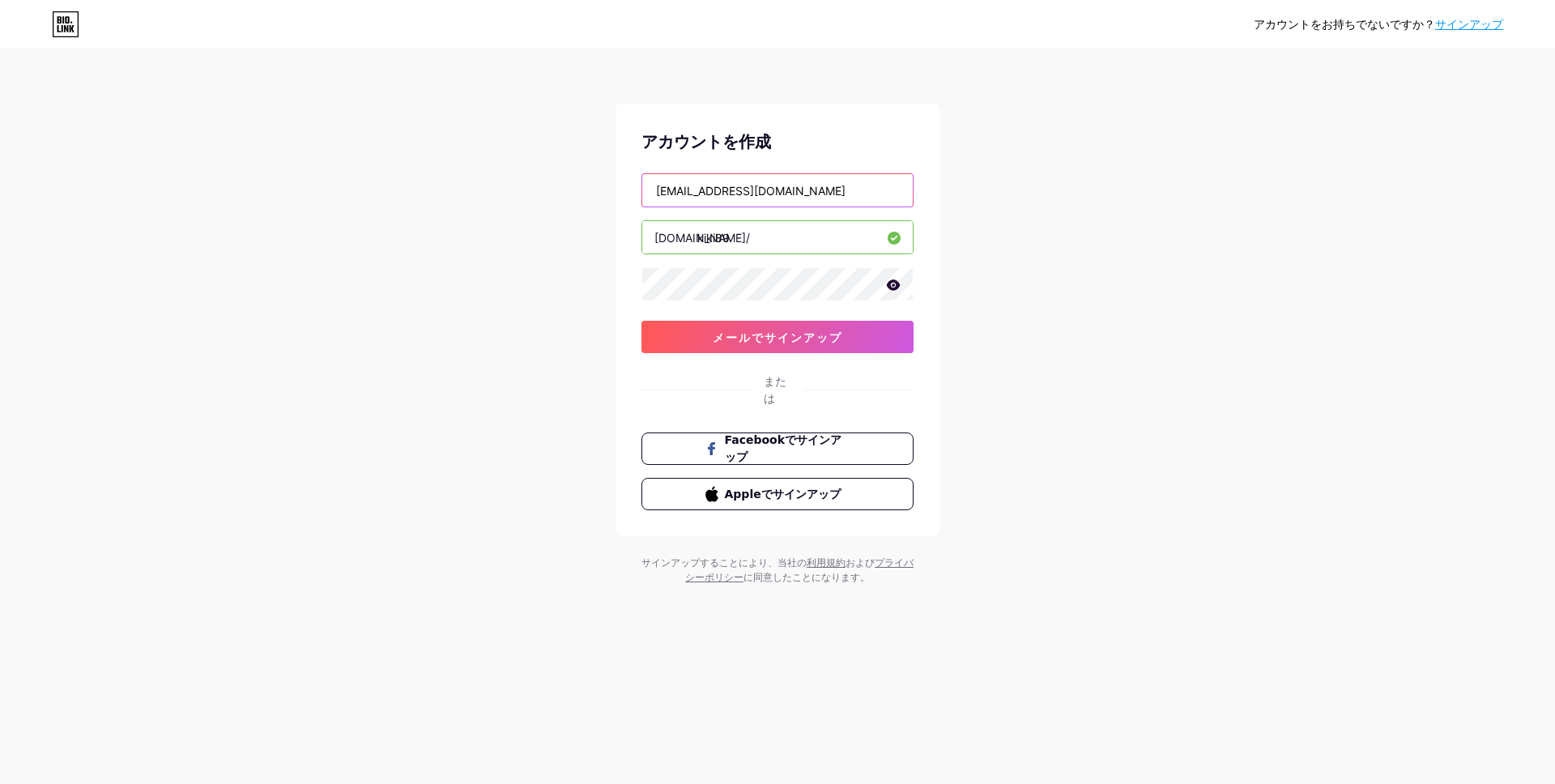
type input "kaerumaimai86+9@gmail.com"
drag, startPoint x: 821, startPoint y: 192, endPoint x: 625, endPoint y: 192, distance: 196.0
click at [625, 192] on div "アカウントを作成 kaerumaimai86+9@gmail.com bio.link/ kiki89 0cAFcWeA6hDCB-K0PjfS6NSJOpL…" at bounding box center [777, 319] width 324 height 432
click at [801, 336] on font "メールでサインアップ" at bounding box center [778, 337] width 130 height 14
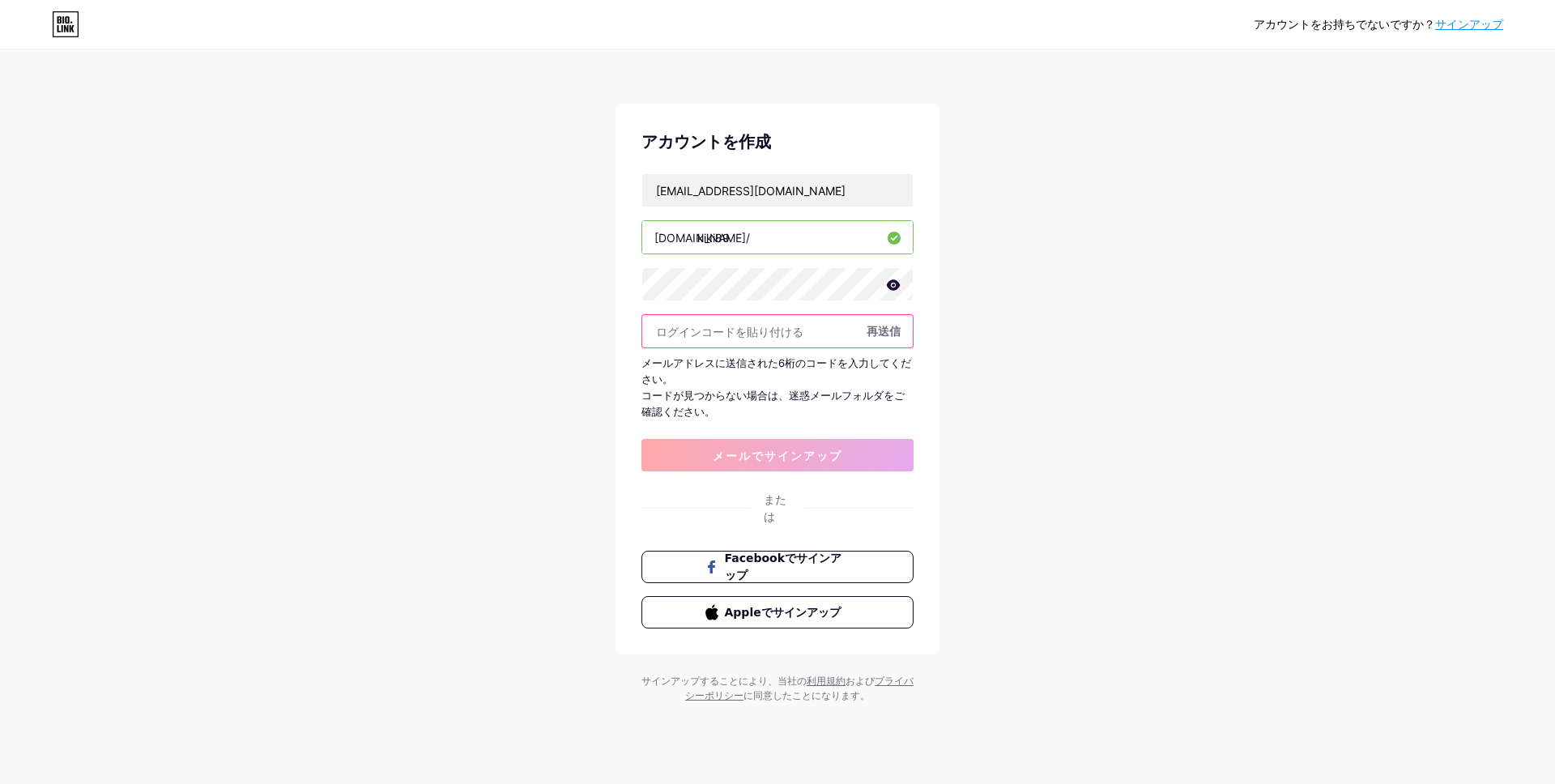
click at [725, 325] on input "text" at bounding box center [778, 331] width 271 height 32
click at [713, 341] on input "text" at bounding box center [778, 331] width 271 height 32
paste input "391298"
type input "391298"
click at [781, 449] on font "メールでサインアップ" at bounding box center [778, 455] width 130 height 14
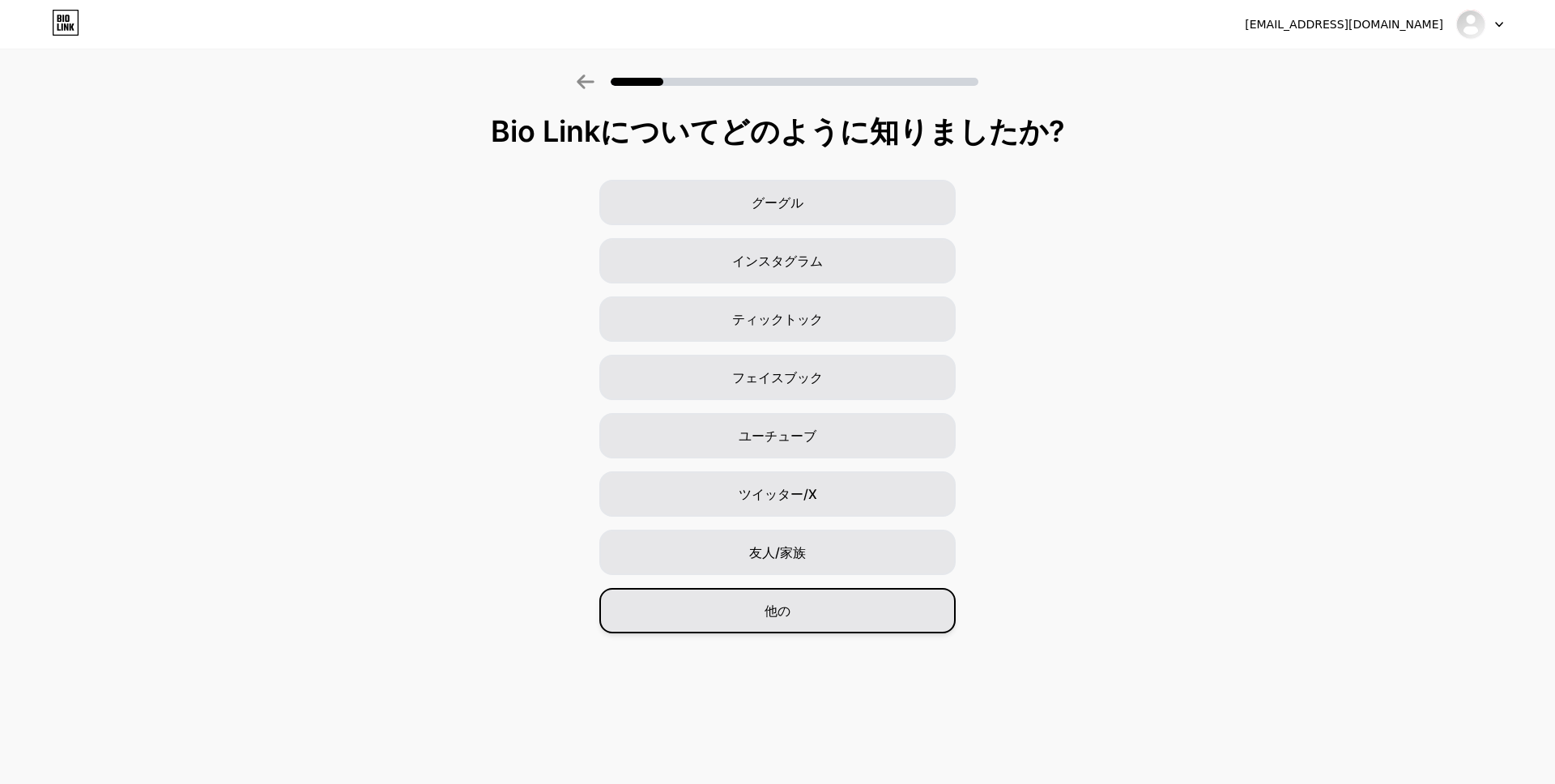
click at [777, 600] on span "他の" at bounding box center [778, 610] width 26 height 20
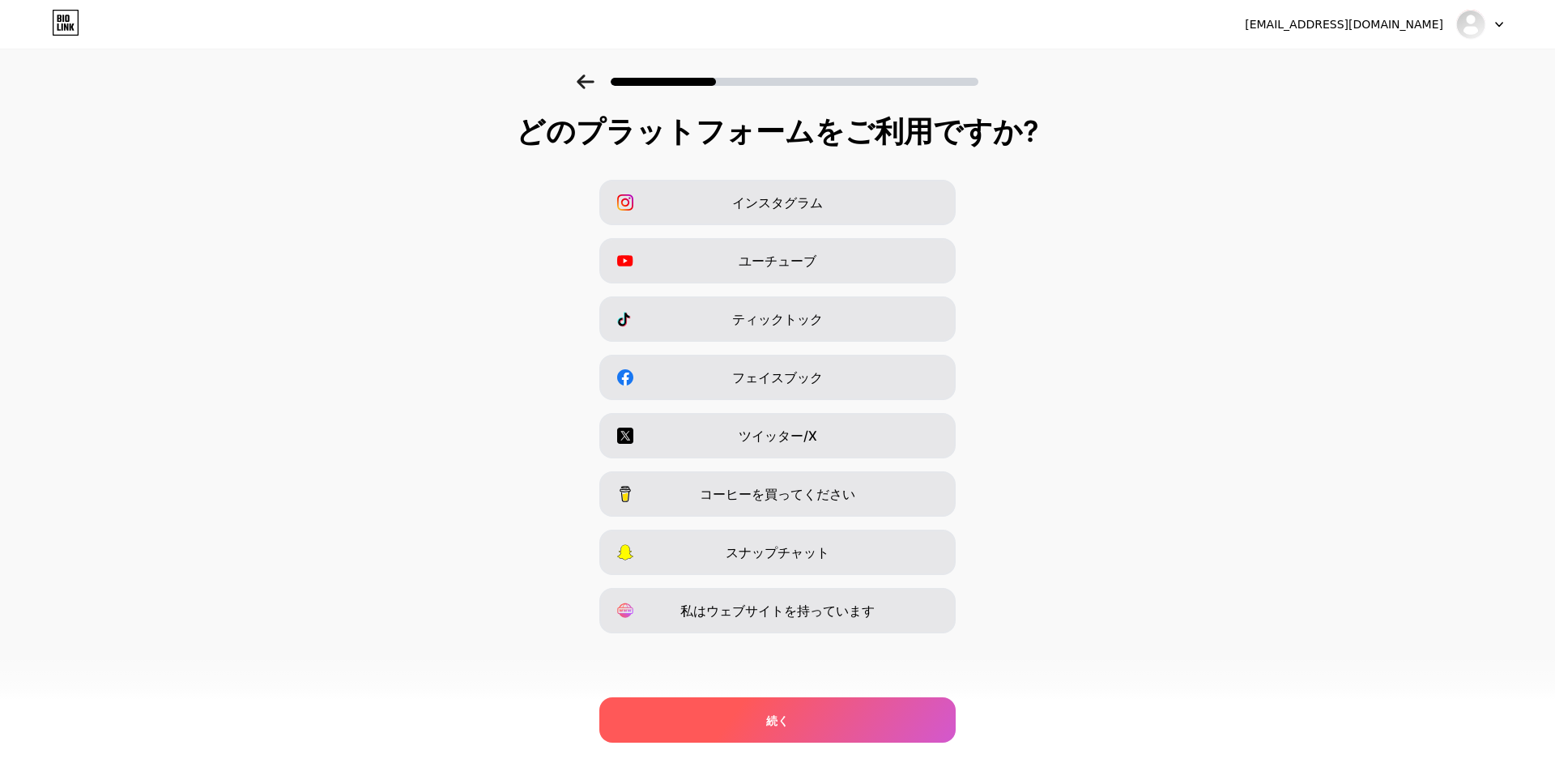
click at [783, 729] on div "続く" at bounding box center [777, 719] width 356 height 45
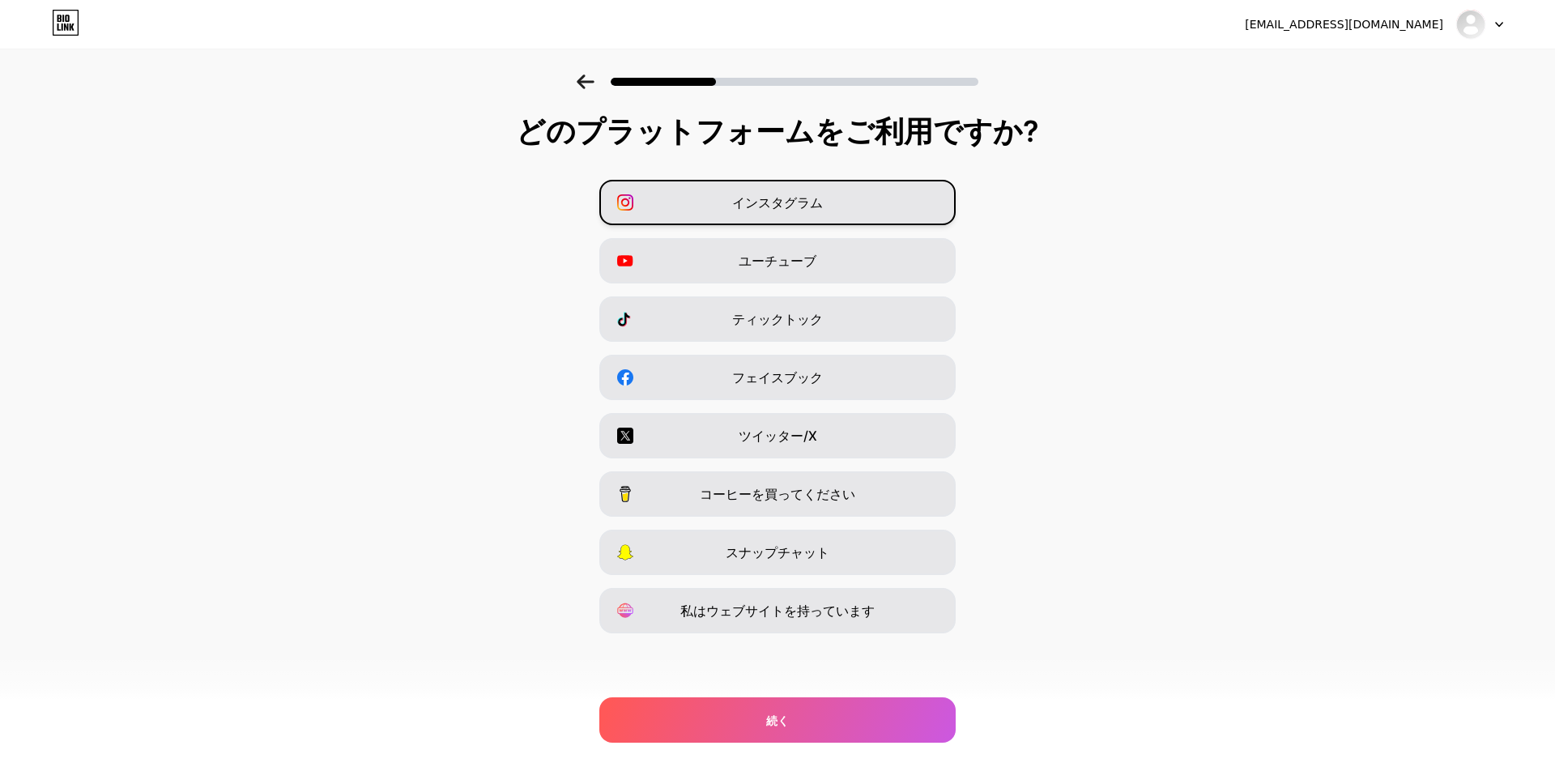
click at [779, 198] on font "インスタグラム" at bounding box center [778, 202] width 91 height 16
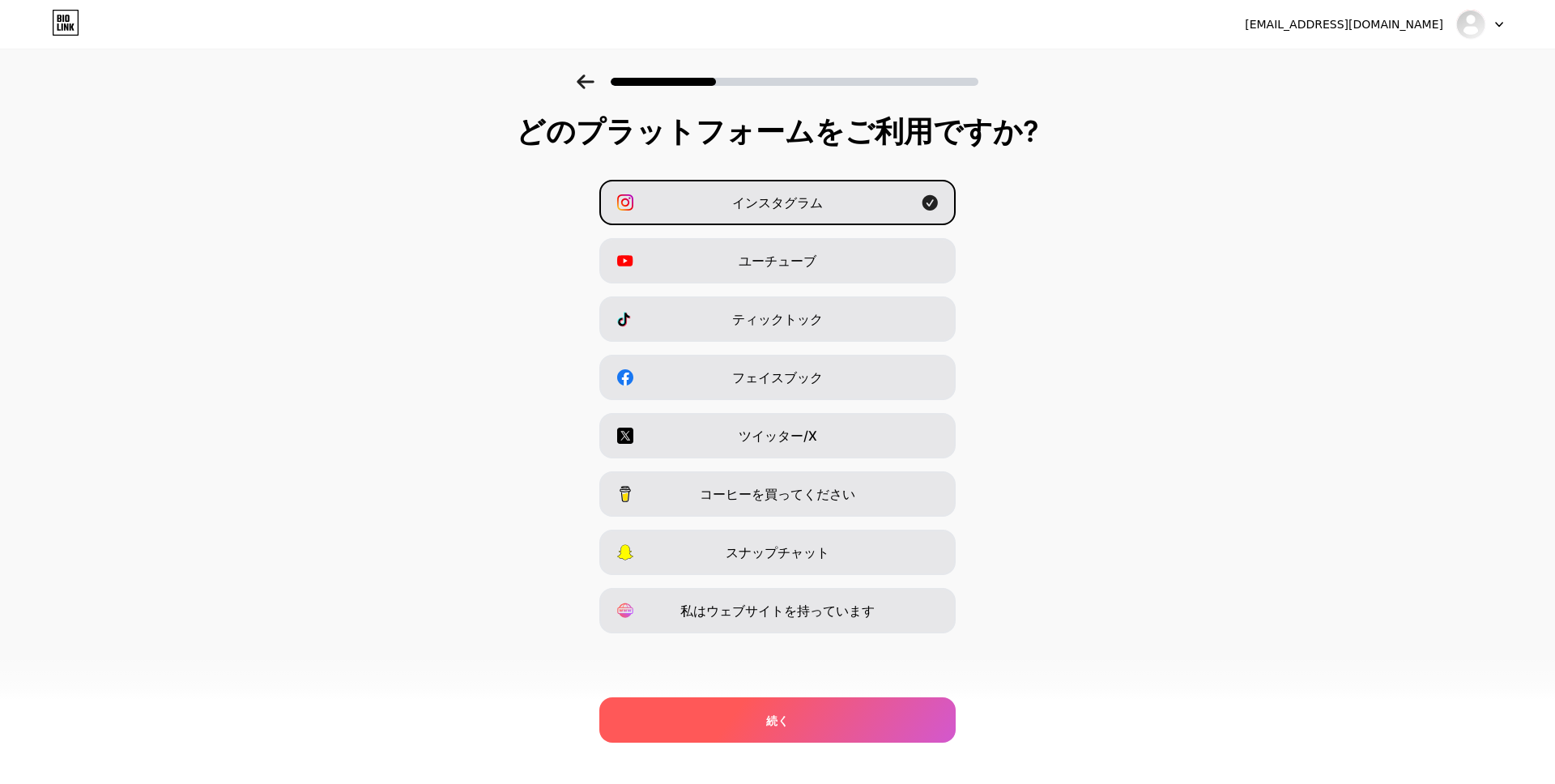
click at [787, 716] on font "続く" at bounding box center [778, 720] width 23 height 14
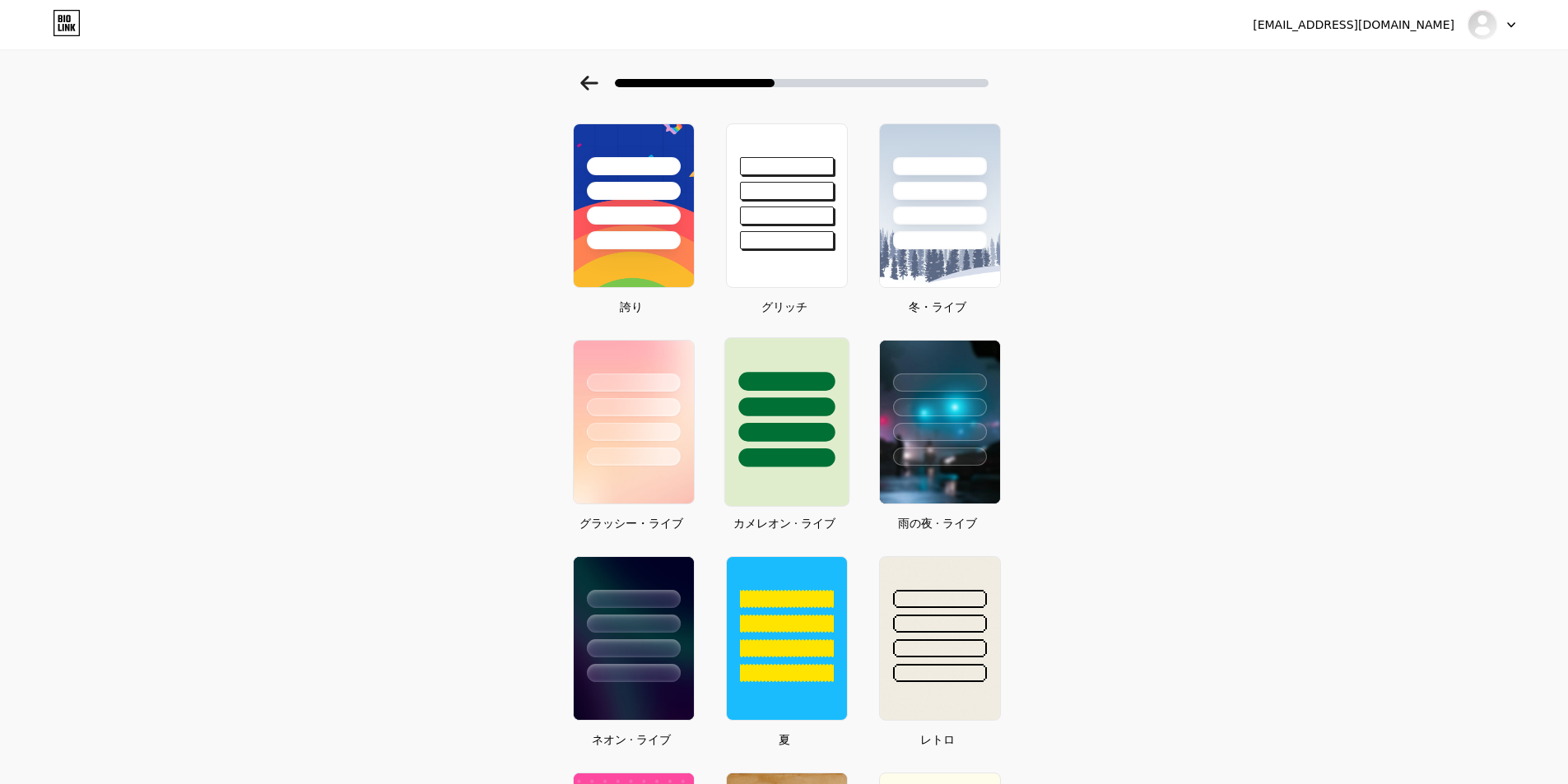
scroll to position [279, 0]
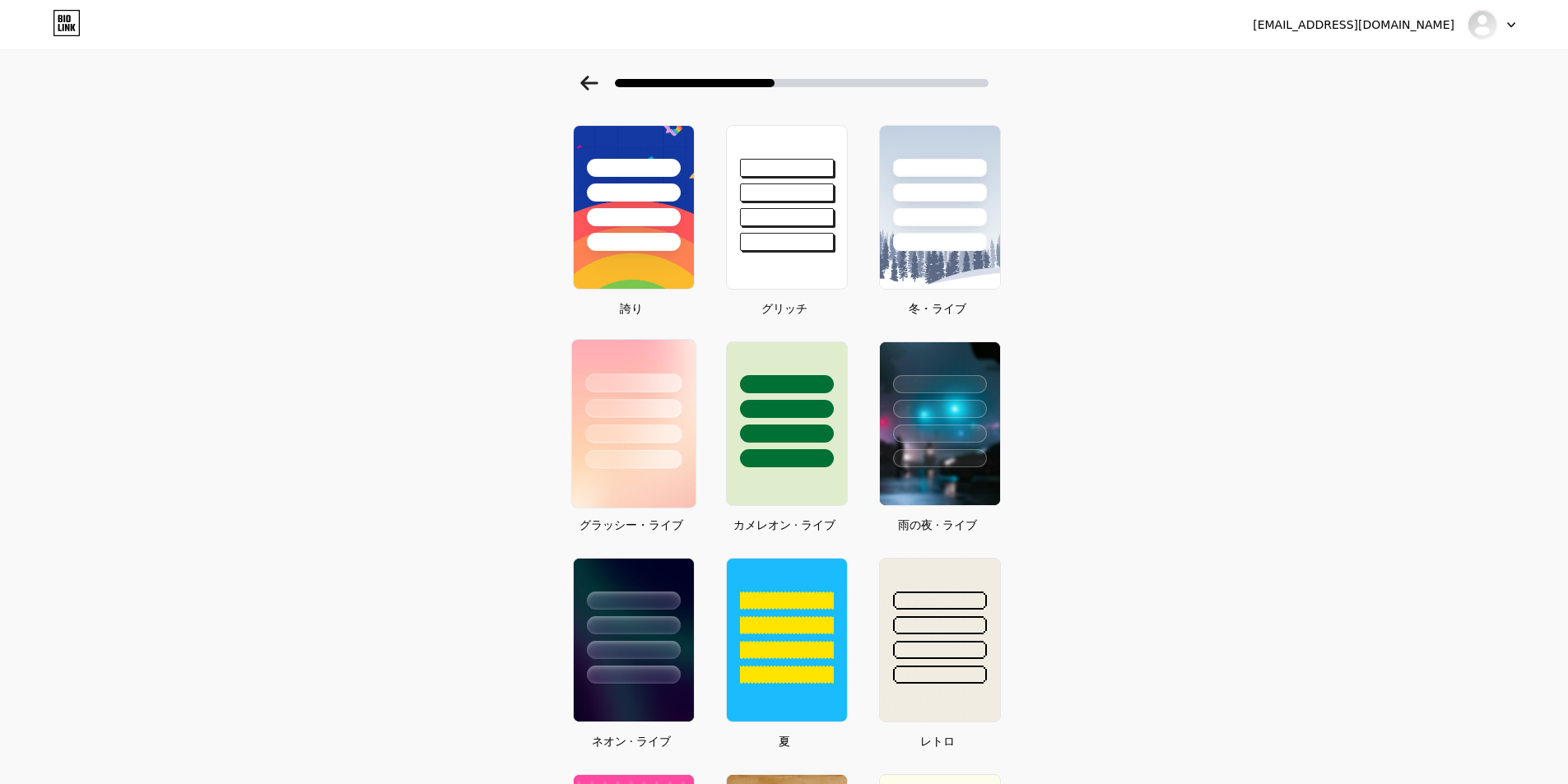
click at [671, 448] on div at bounding box center [633, 404] width 123 height 129
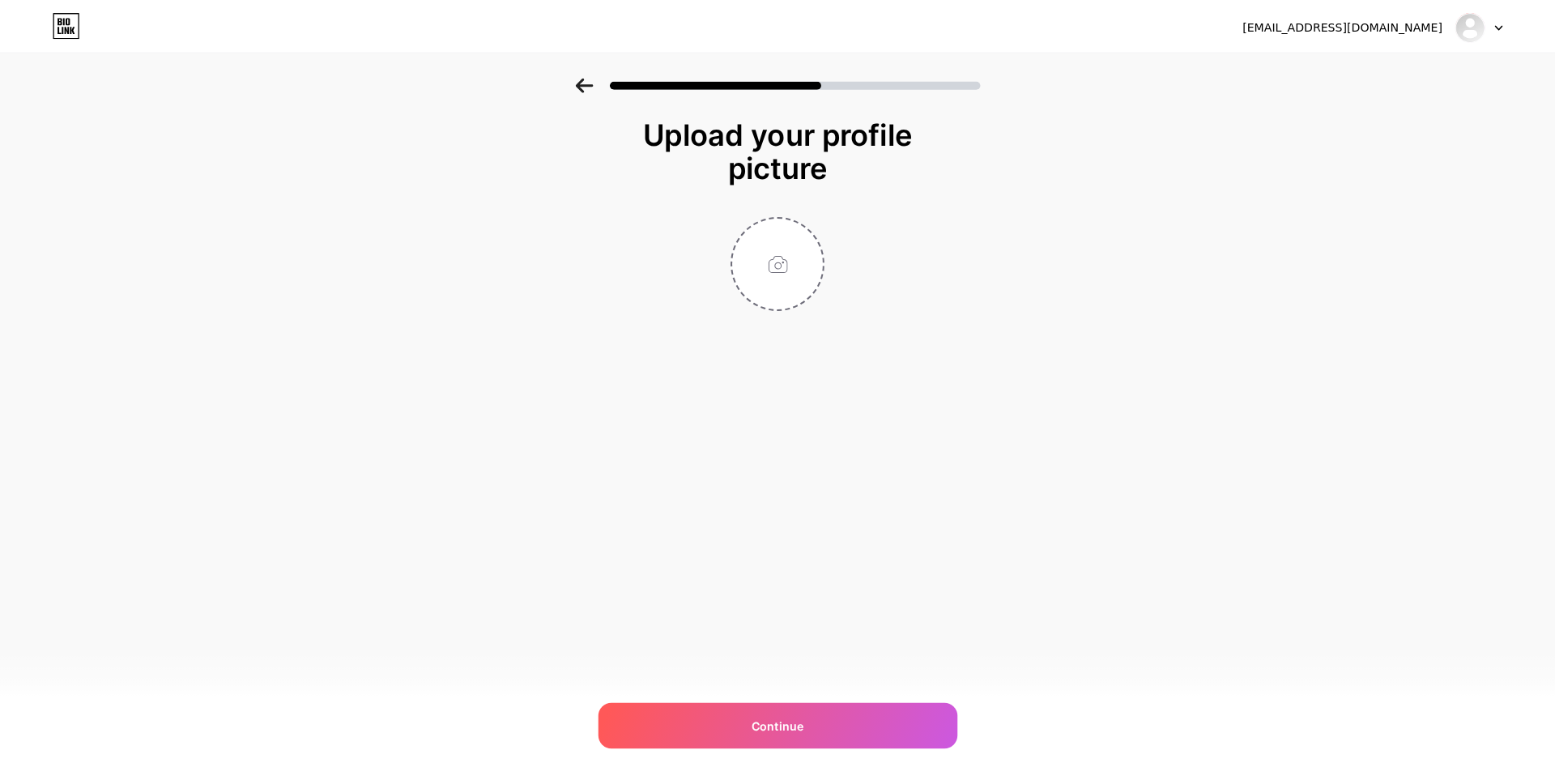
scroll to position [0, 0]
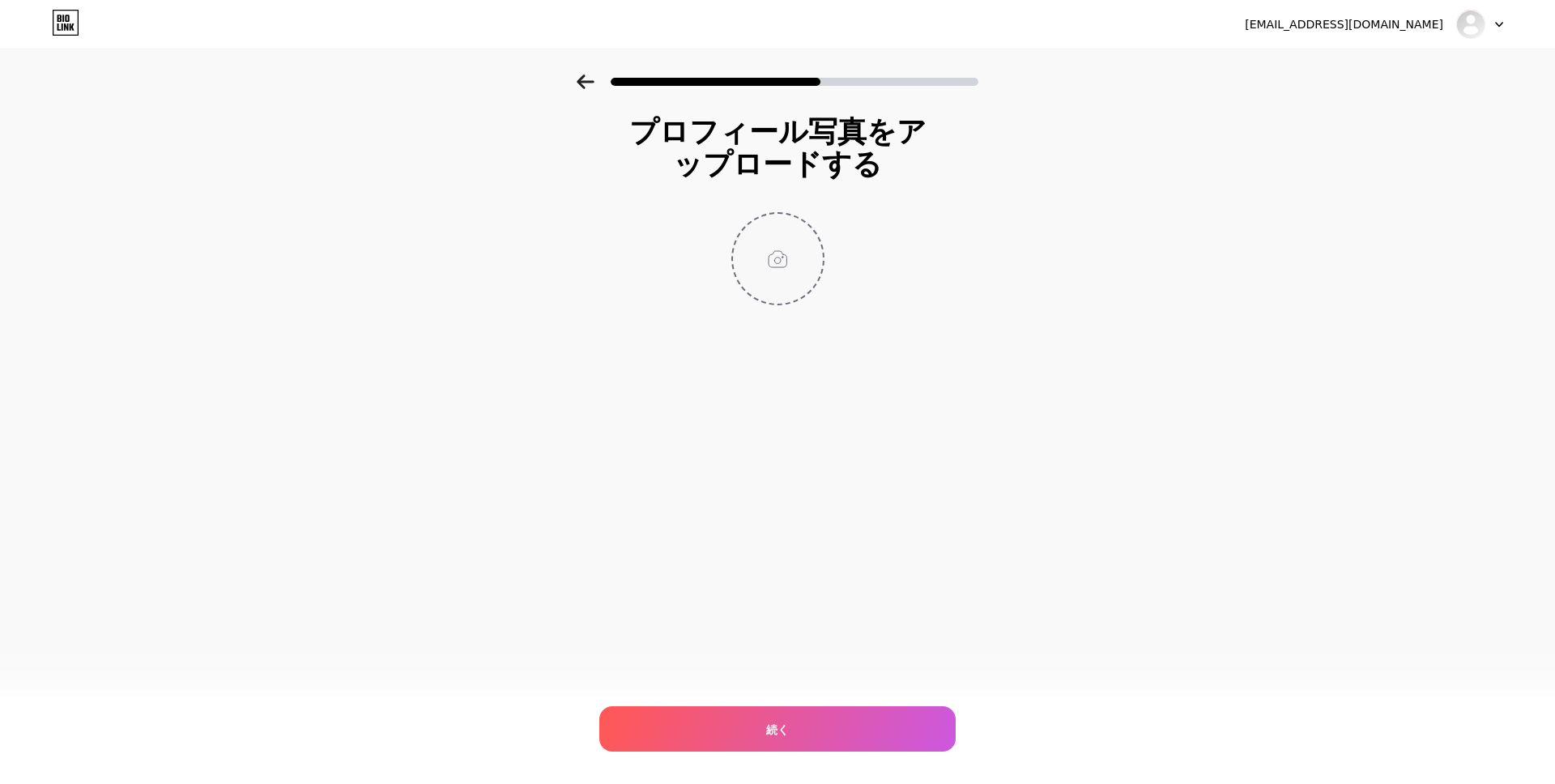
click at [789, 261] on input "file" at bounding box center [778, 258] width 90 height 90
type input "C:\fakepath\pixta_92534048_M.jpg"
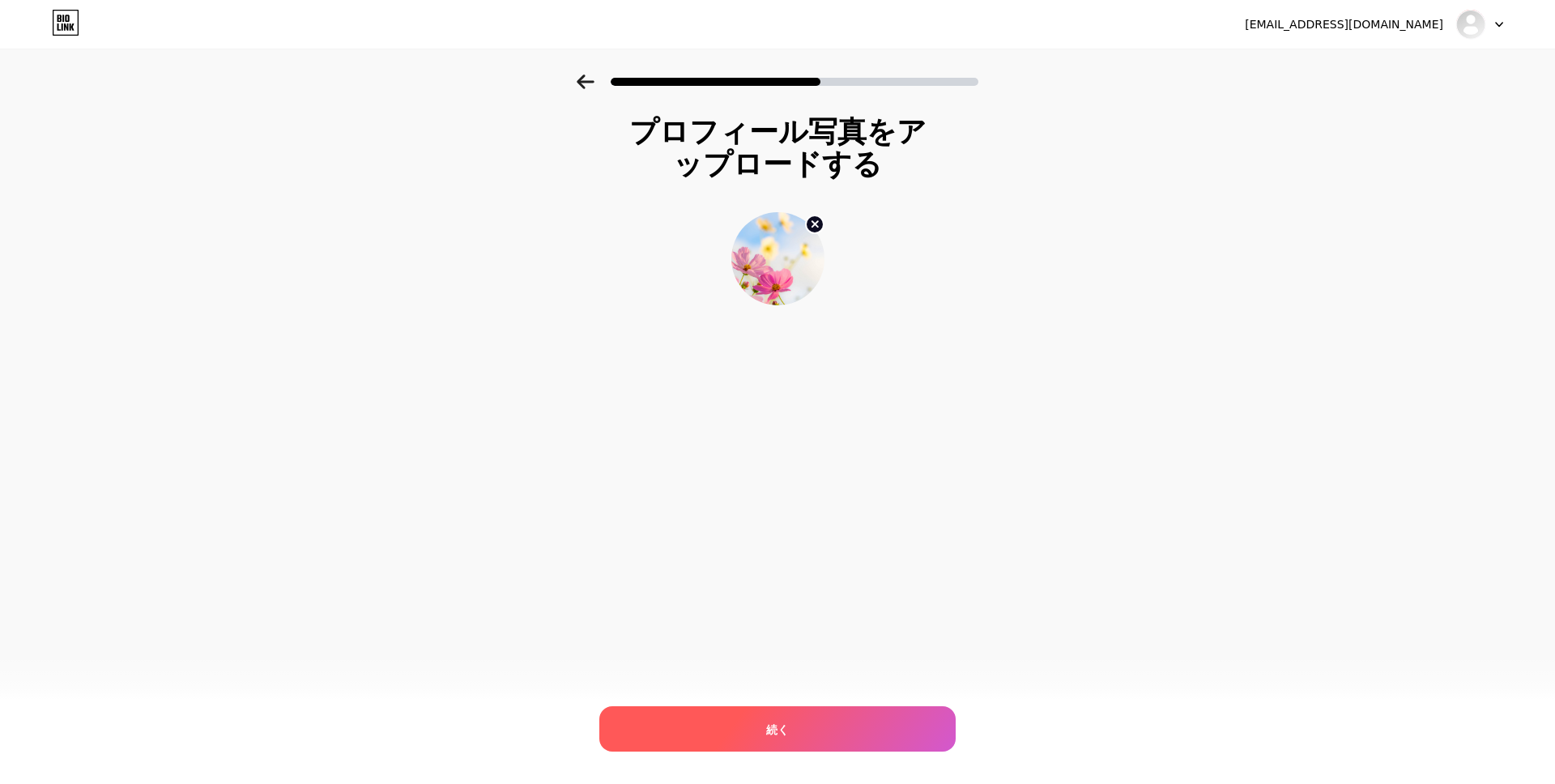
click at [838, 735] on div "続く" at bounding box center [777, 728] width 356 height 45
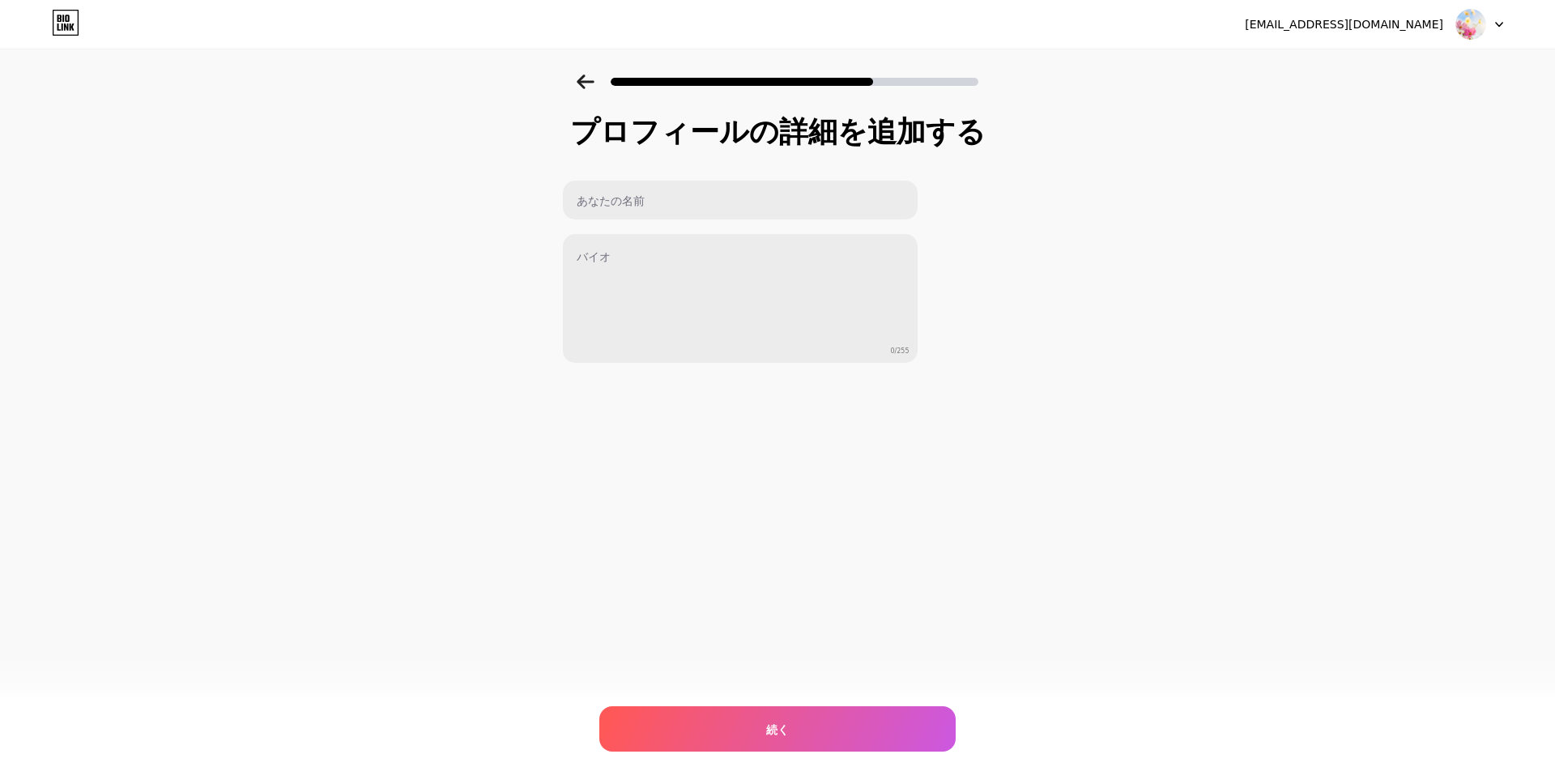
click at [701, 219] on div at bounding box center [740, 199] width 356 height 40
click at [695, 207] on input "text" at bounding box center [740, 199] width 355 height 38
type input "聞"
type input "kiki"
click at [987, 334] on div "プロフィールの詳細を追加する kiki 0/255 続く エラー" at bounding box center [778, 239] width 431 height 249
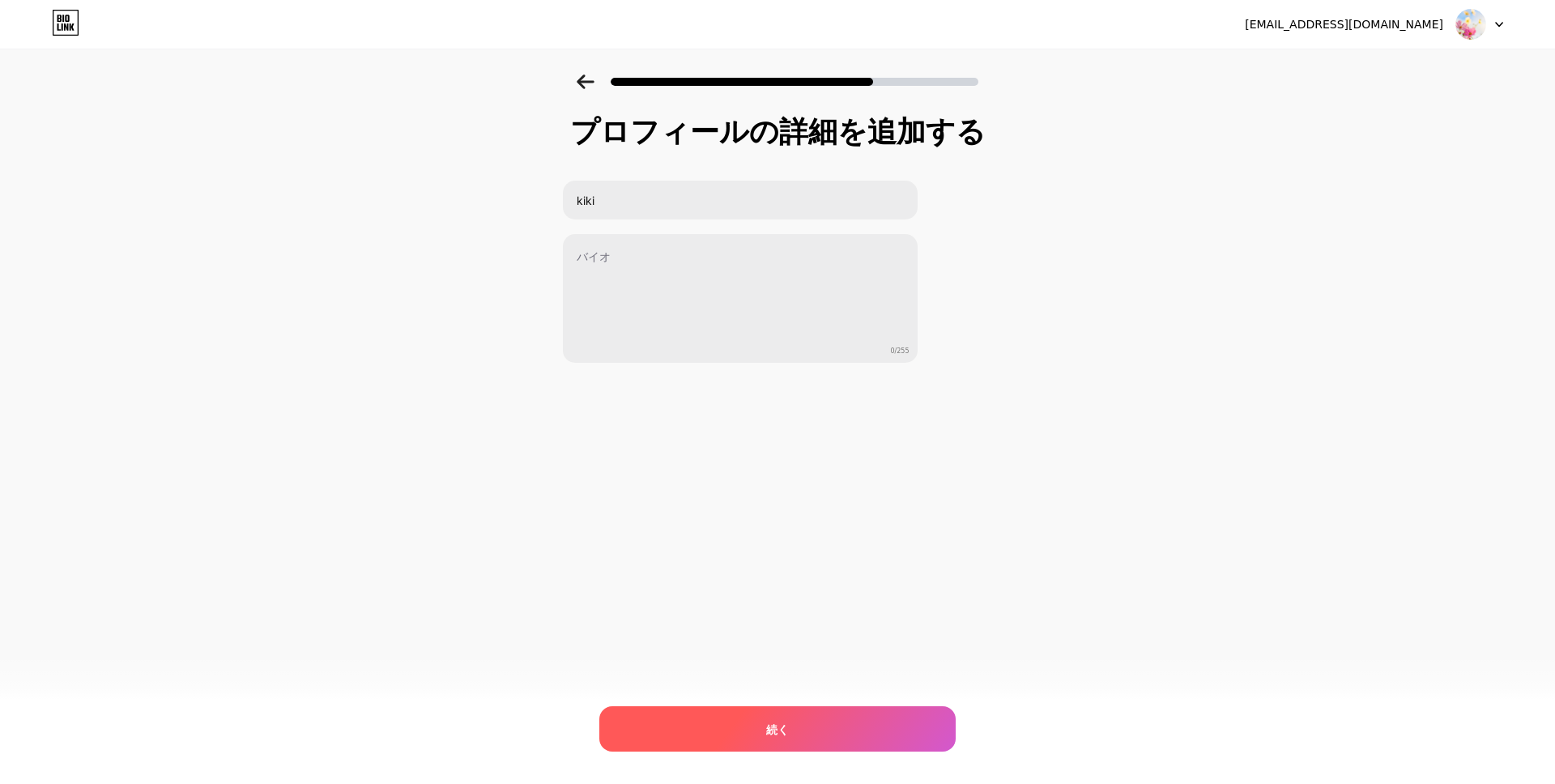
click at [789, 723] on div "続く" at bounding box center [777, 728] width 356 height 45
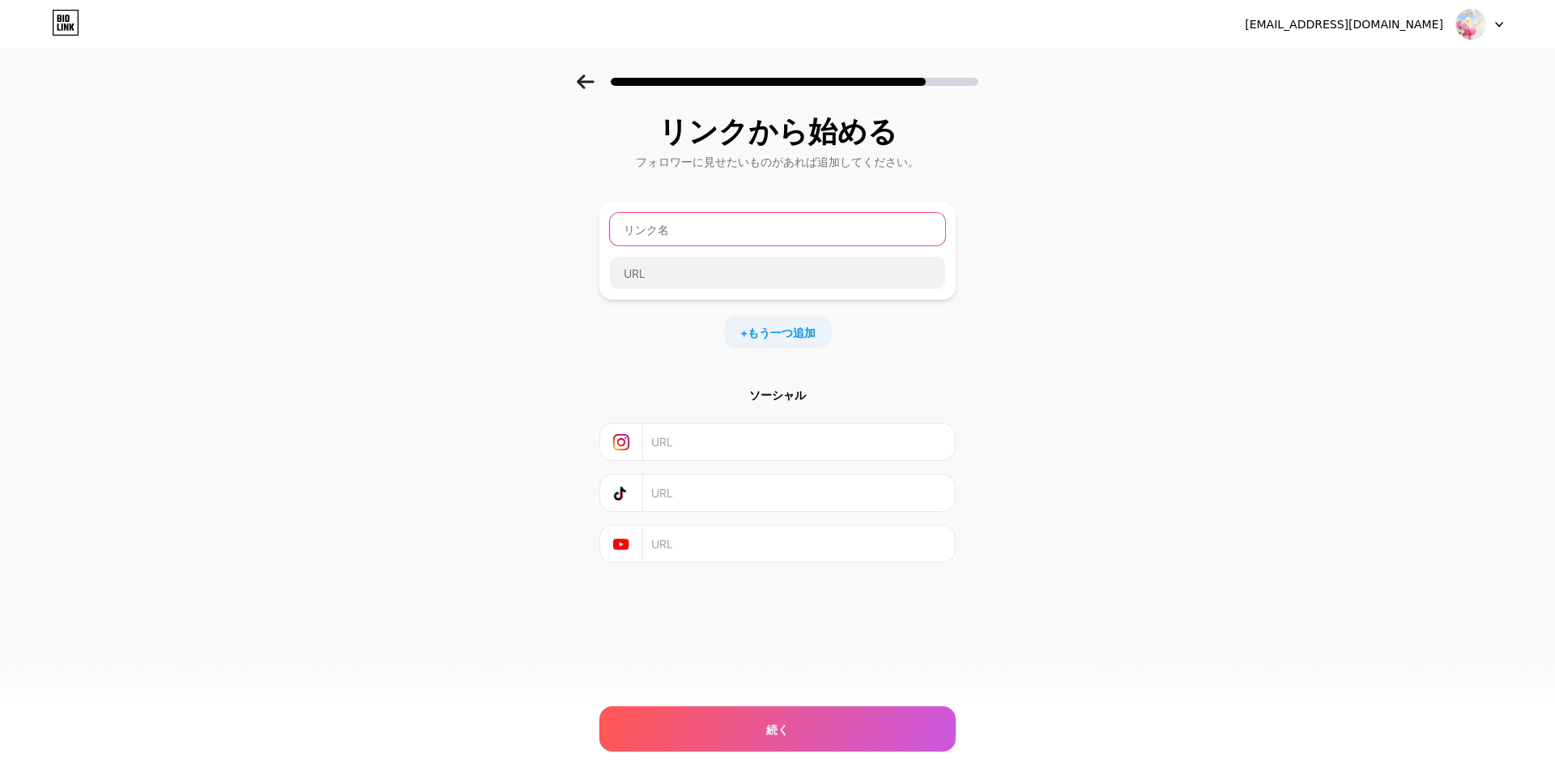
click at [701, 231] on input "text" at bounding box center [778, 229] width 335 height 32
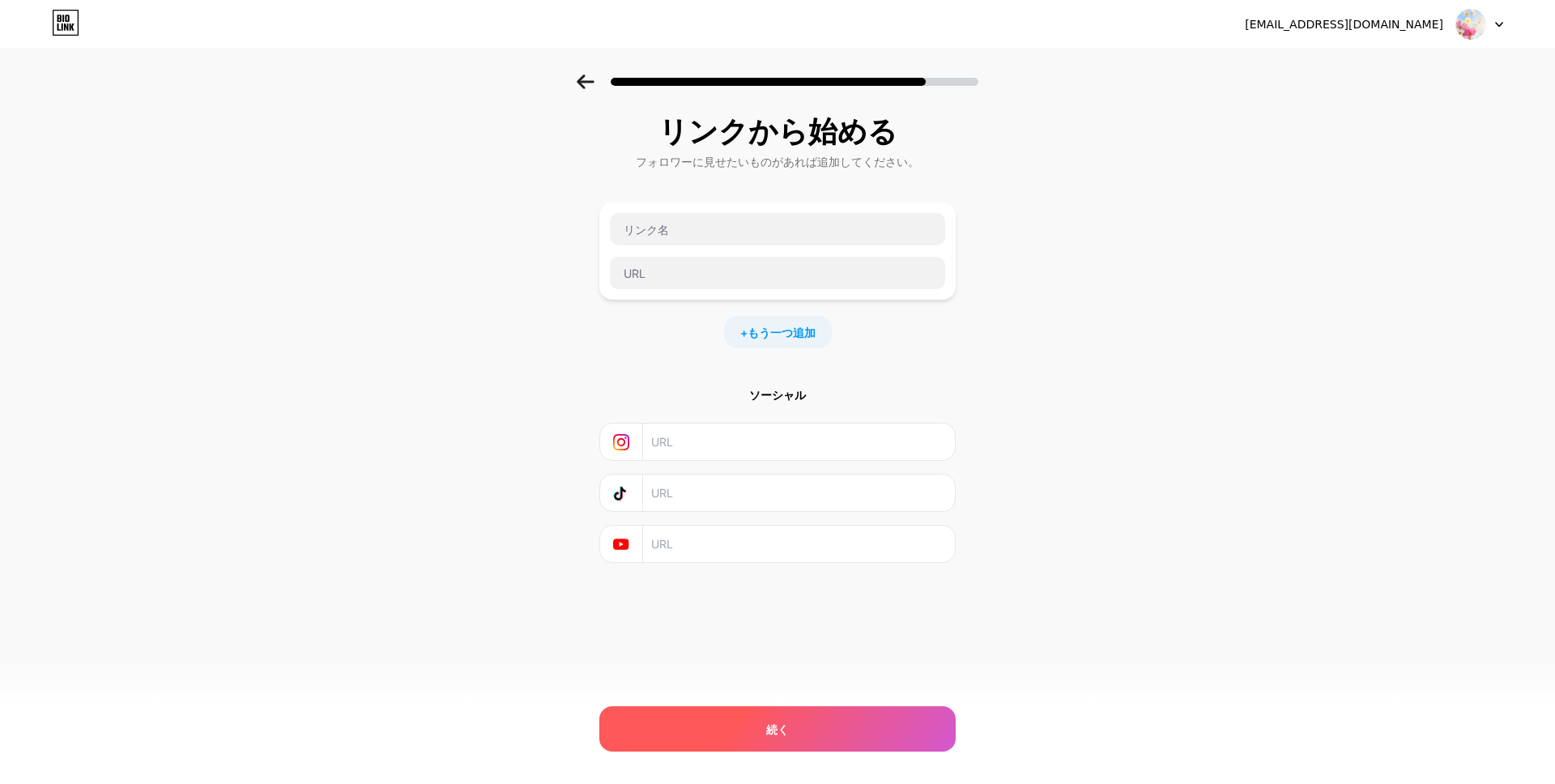
click at [765, 728] on div "続く" at bounding box center [777, 728] width 356 height 45
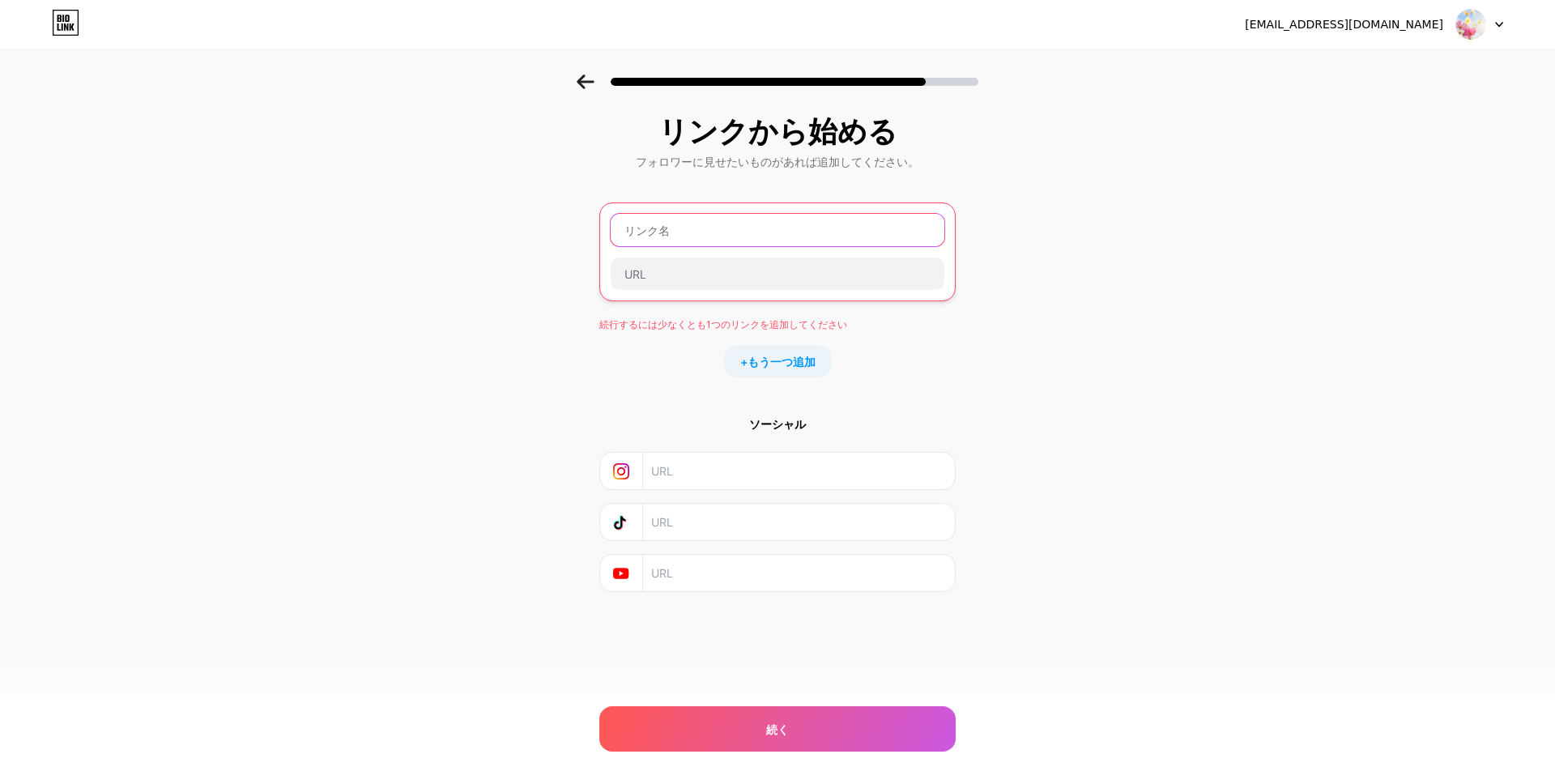
click at [674, 236] on input "text" at bounding box center [778, 230] width 334 height 32
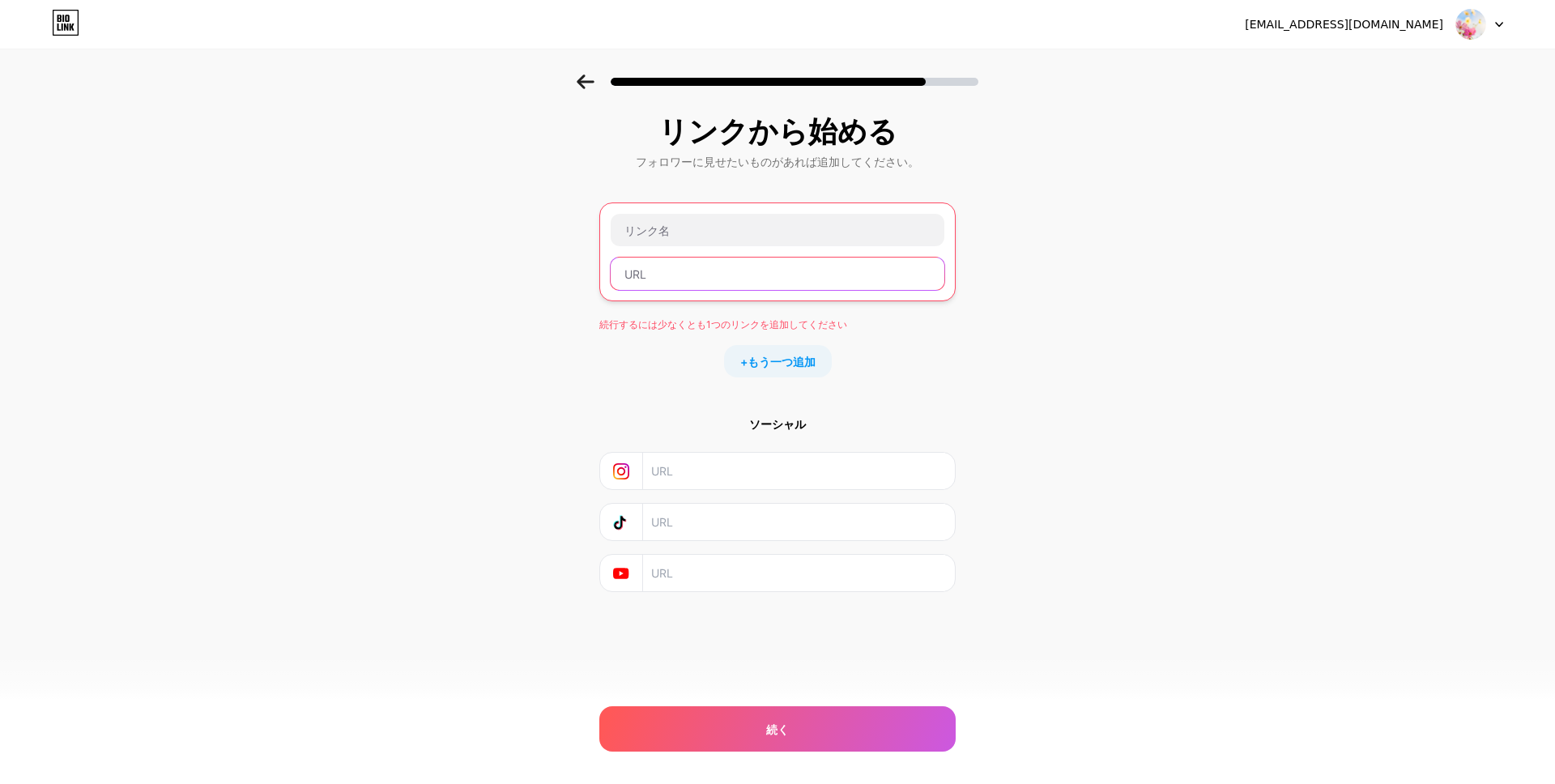
click at [676, 269] on input "text" at bounding box center [778, 273] width 334 height 32
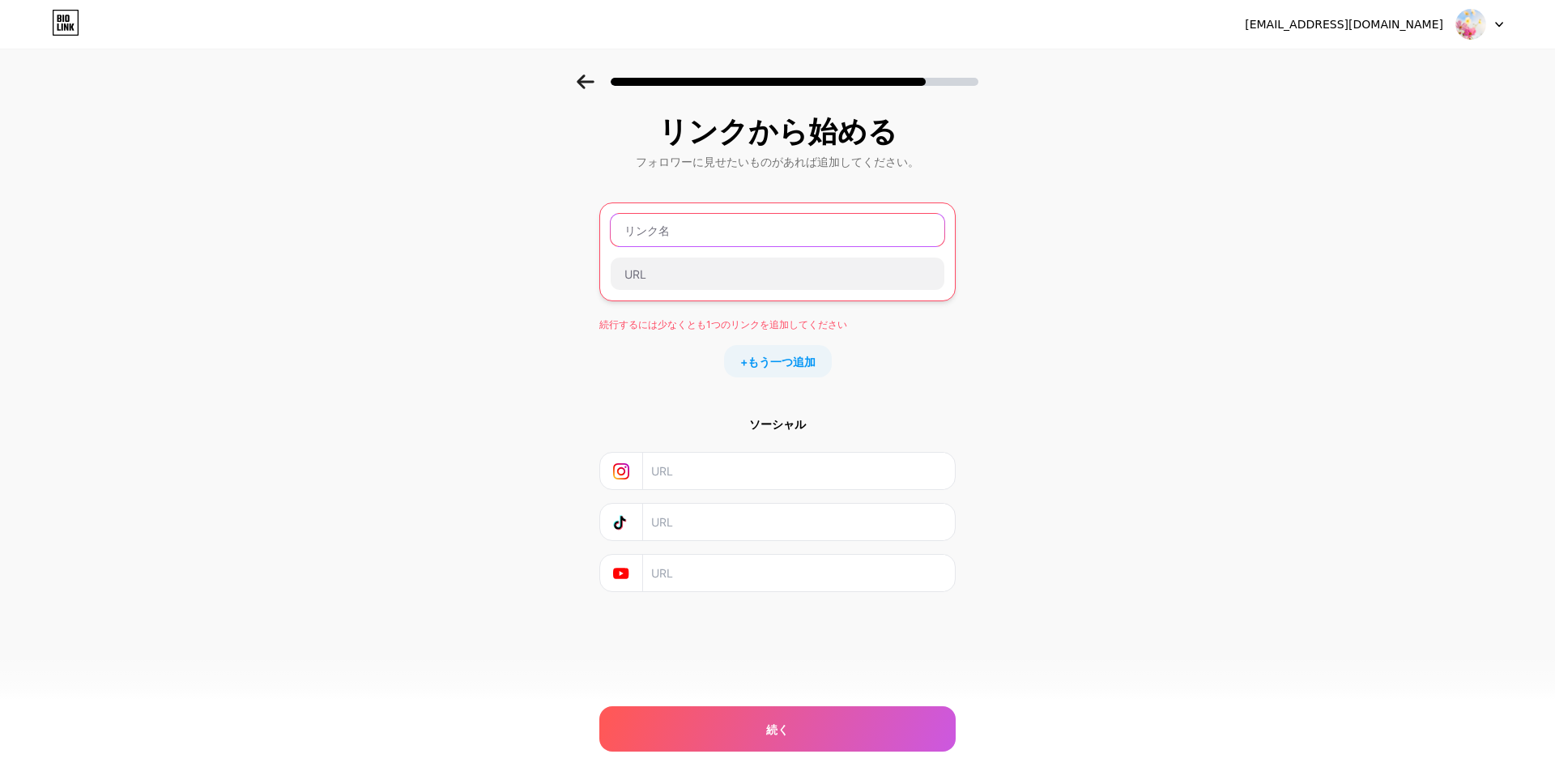
click at [683, 237] on input "text" at bounding box center [778, 230] width 334 height 32
type input "k"
paste input "kiki89"
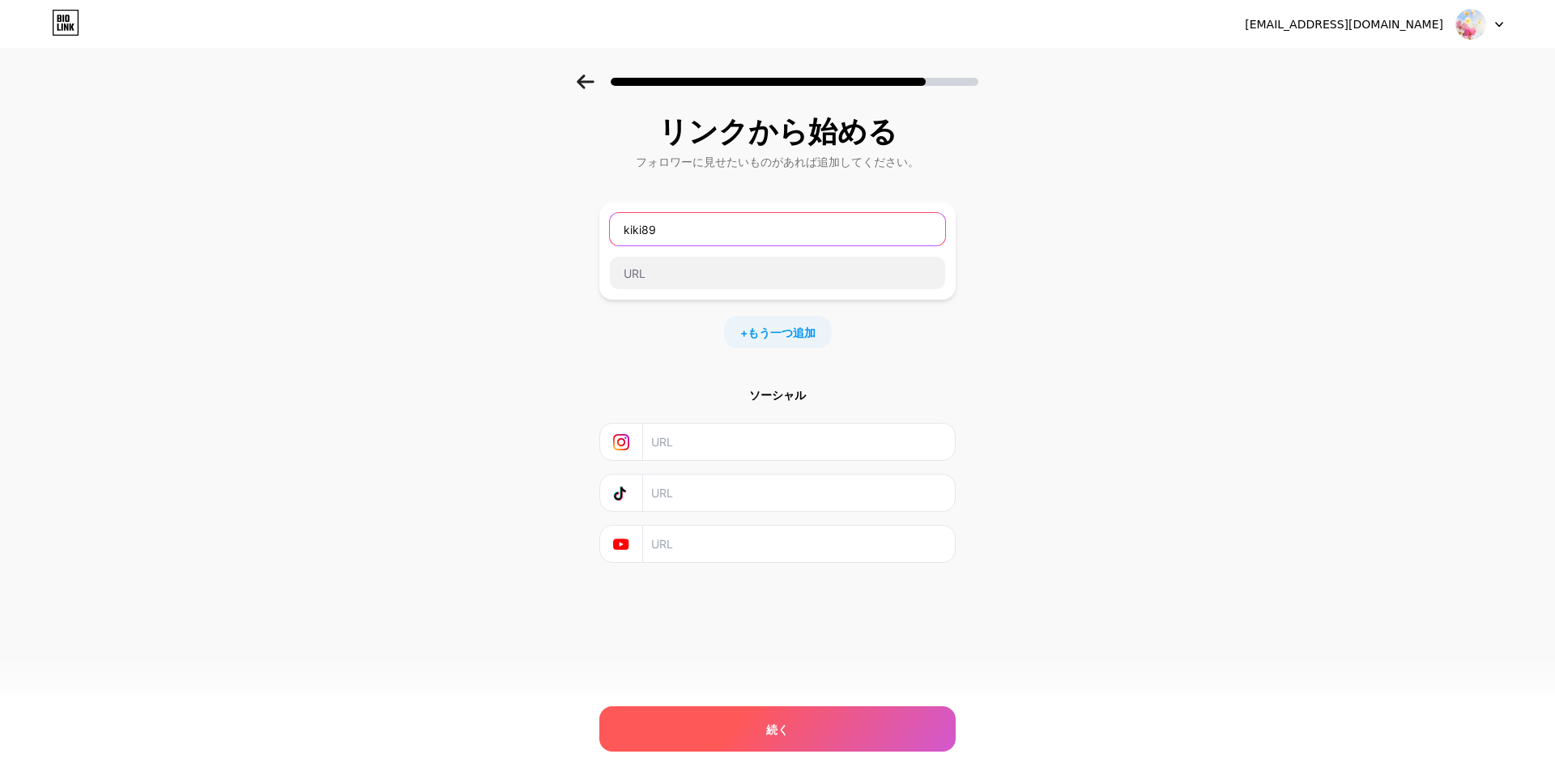
type input "kiki89"
click at [790, 731] on div "続く" at bounding box center [777, 728] width 356 height 45
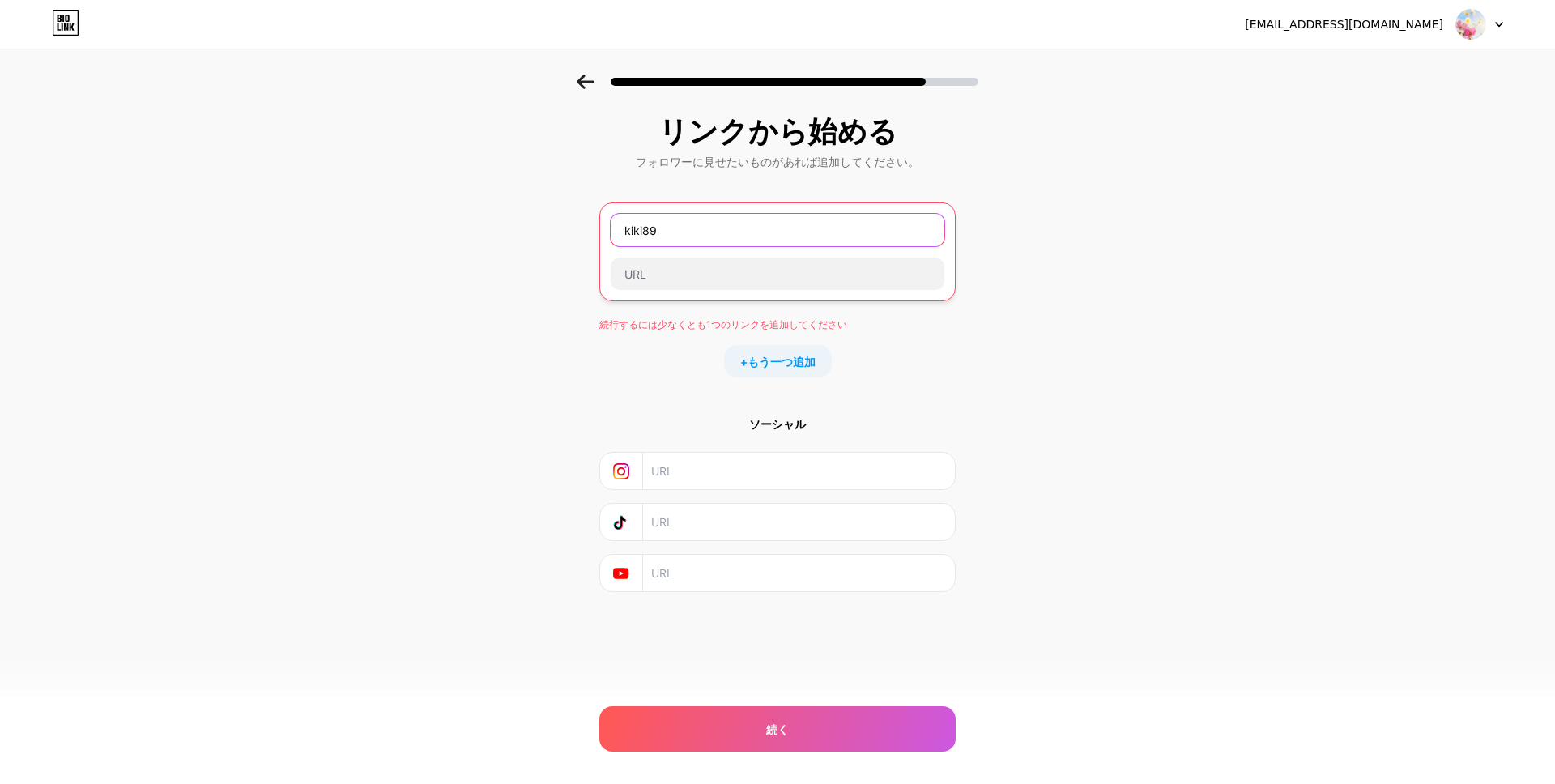
click at [599, 233] on div "kiki89" at bounding box center [777, 252] width 356 height 99
click at [631, 230] on input "kiki89" at bounding box center [778, 230] width 334 height 32
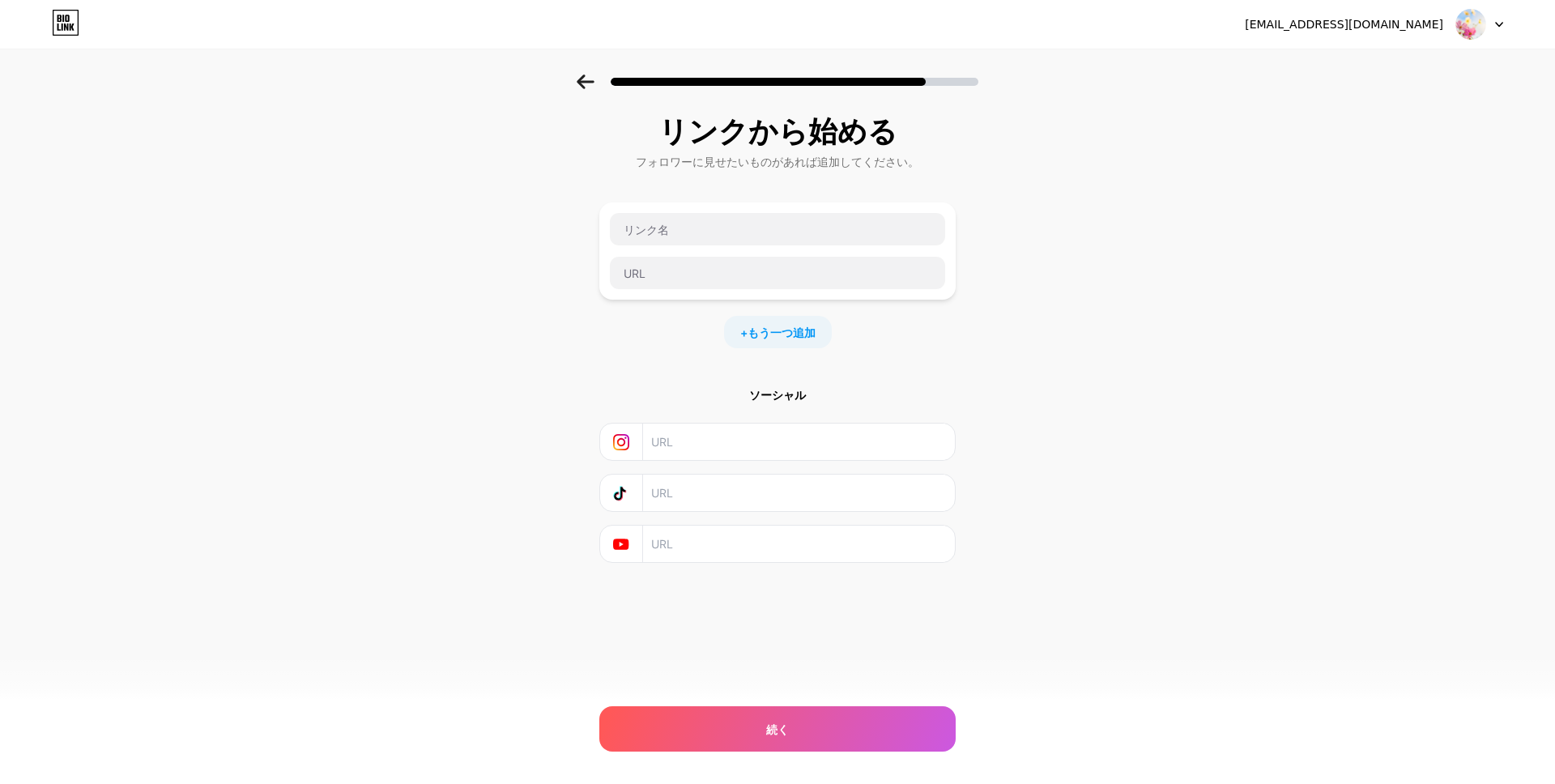
drag, startPoint x: 780, startPoint y: 401, endPoint x: 789, endPoint y: 391, distance: 13.5
click at [780, 401] on font "ソーシャル" at bounding box center [778, 395] width 56 height 16
click at [654, 275] on input "text" at bounding box center [778, 272] width 335 height 32
click at [717, 225] on input "text" at bounding box center [778, 229] width 335 height 32
click at [689, 440] on input "text" at bounding box center [798, 442] width 294 height 37
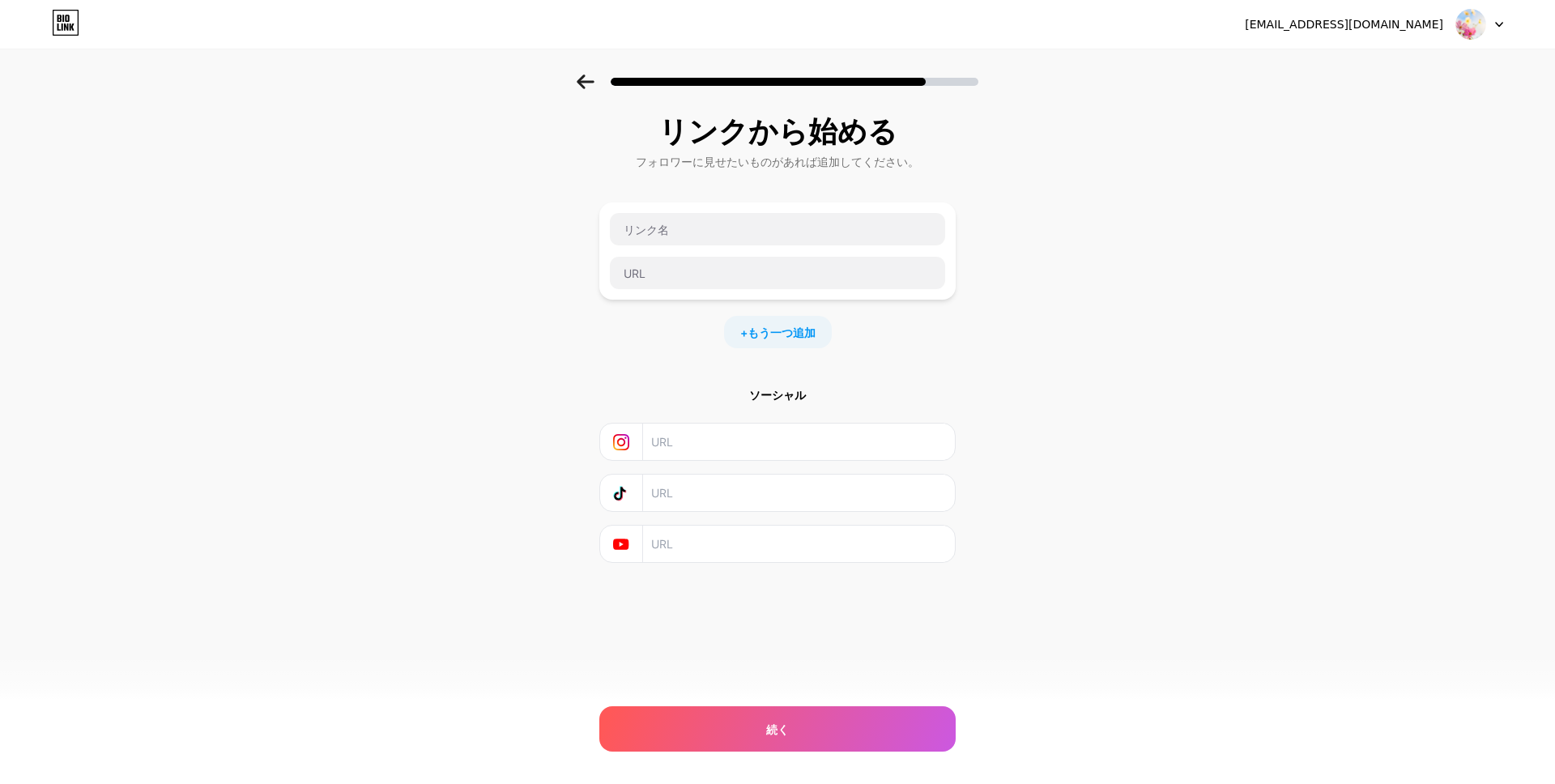
drag, startPoint x: 1103, startPoint y: 189, endPoint x: 1092, endPoint y: 172, distance: 20.2
click at [1103, 188] on div "リンクから始める フォロワーに見せたいものがあれば追加してください。 + もう一つ追加 ソーシャル 続く エラー" at bounding box center [778, 359] width 1555 height 569
click at [778, 733] on font "続く" at bounding box center [778, 729] width 23 height 14
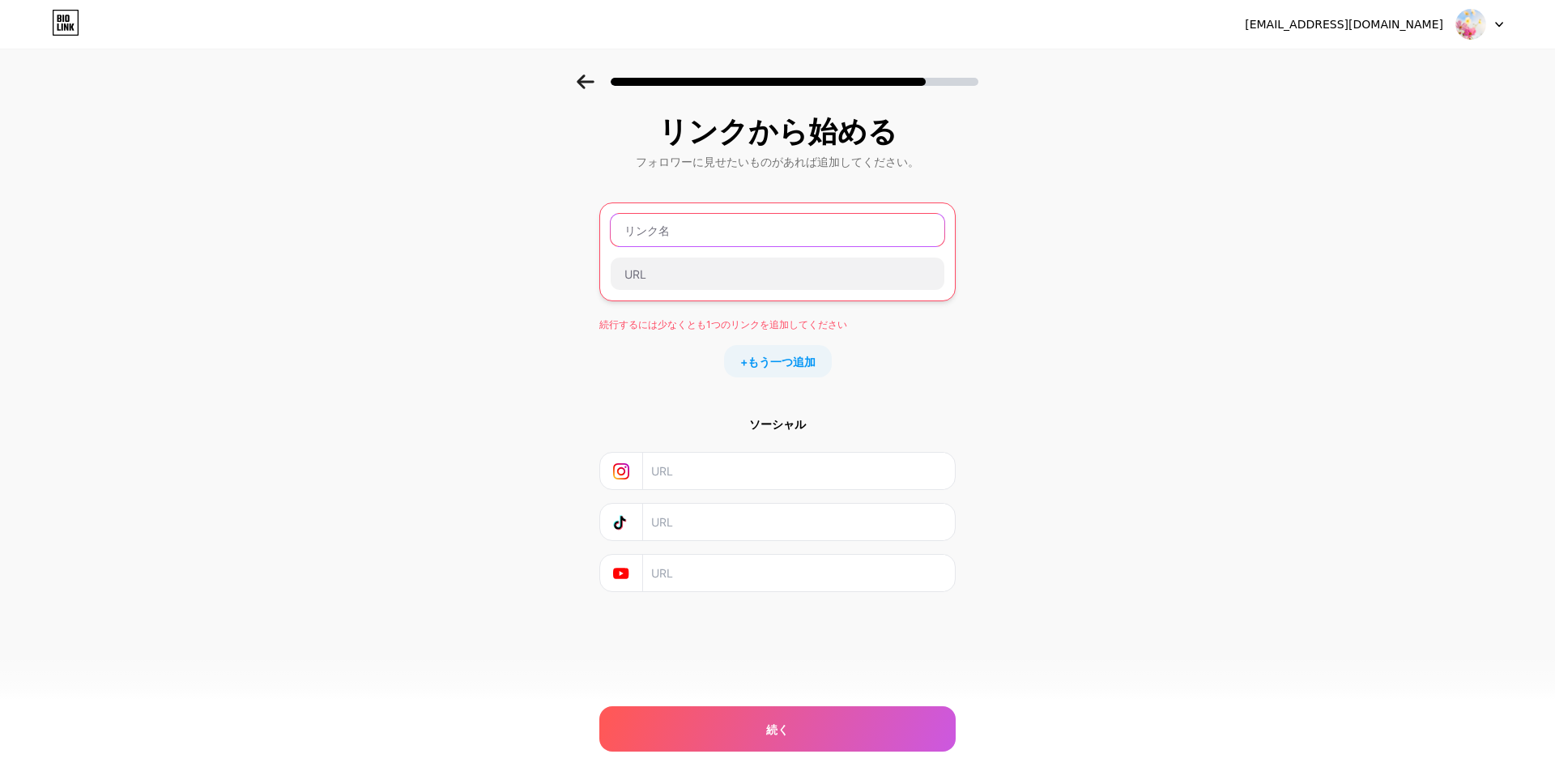
click at [684, 236] on input "text" at bounding box center [778, 230] width 334 height 32
click at [672, 230] on input "text" at bounding box center [778, 230] width 334 height 32
paste input "CLAN hair&studio"
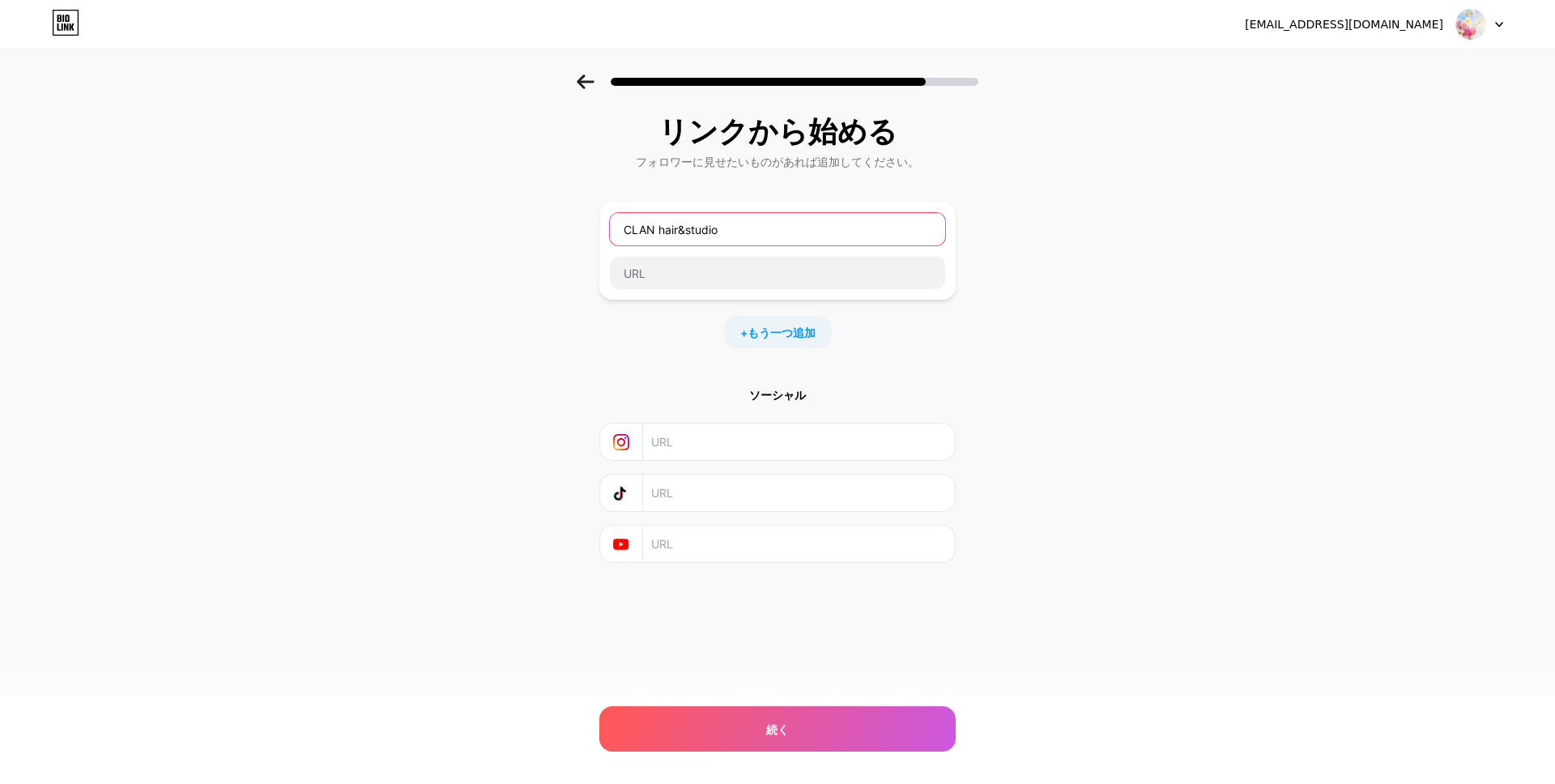
drag, startPoint x: 734, startPoint y: 227, endPoint x: 554, endPoint y: 225, distance: 180.0
click at [554, 225] on div "リンクから始める フォロワーに見せたいものがあれば追加してください。 CLAN hair&studio + もう一つ追加 ソーシャル 続く エラー" at bounding box center [778, 359] width 1555 height 569
paste input "｜宜野湾市 美容院"
type input "CLAN hair&studio｜[GEOGRAPHIC_DATA] [GEOGRAPHIC_DATA]"
click at [701, 263] on input "text" at bounding box center [778, 272] width 335 height 32
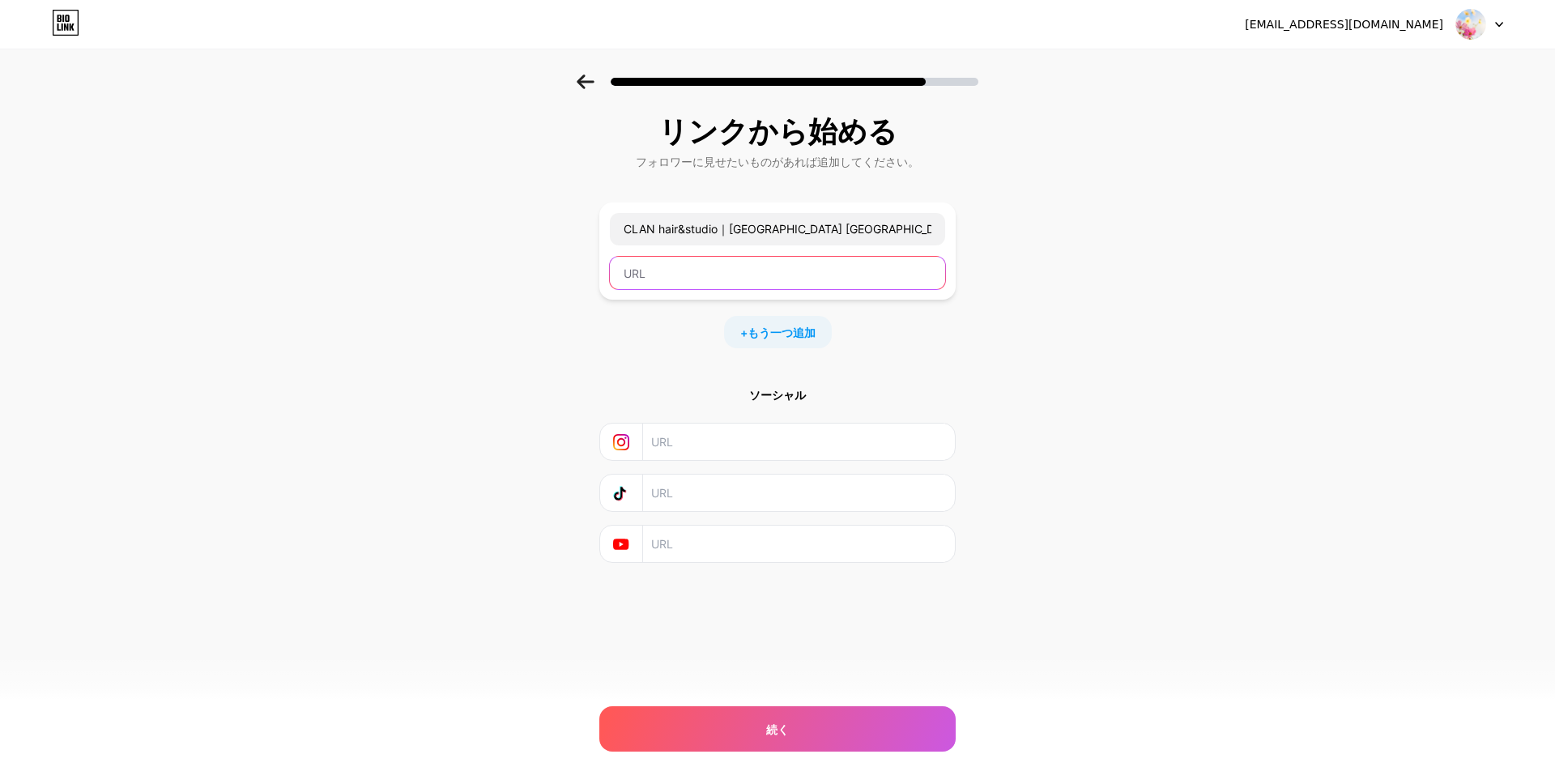
paste input "[URL][DOMAIN_NAME]"
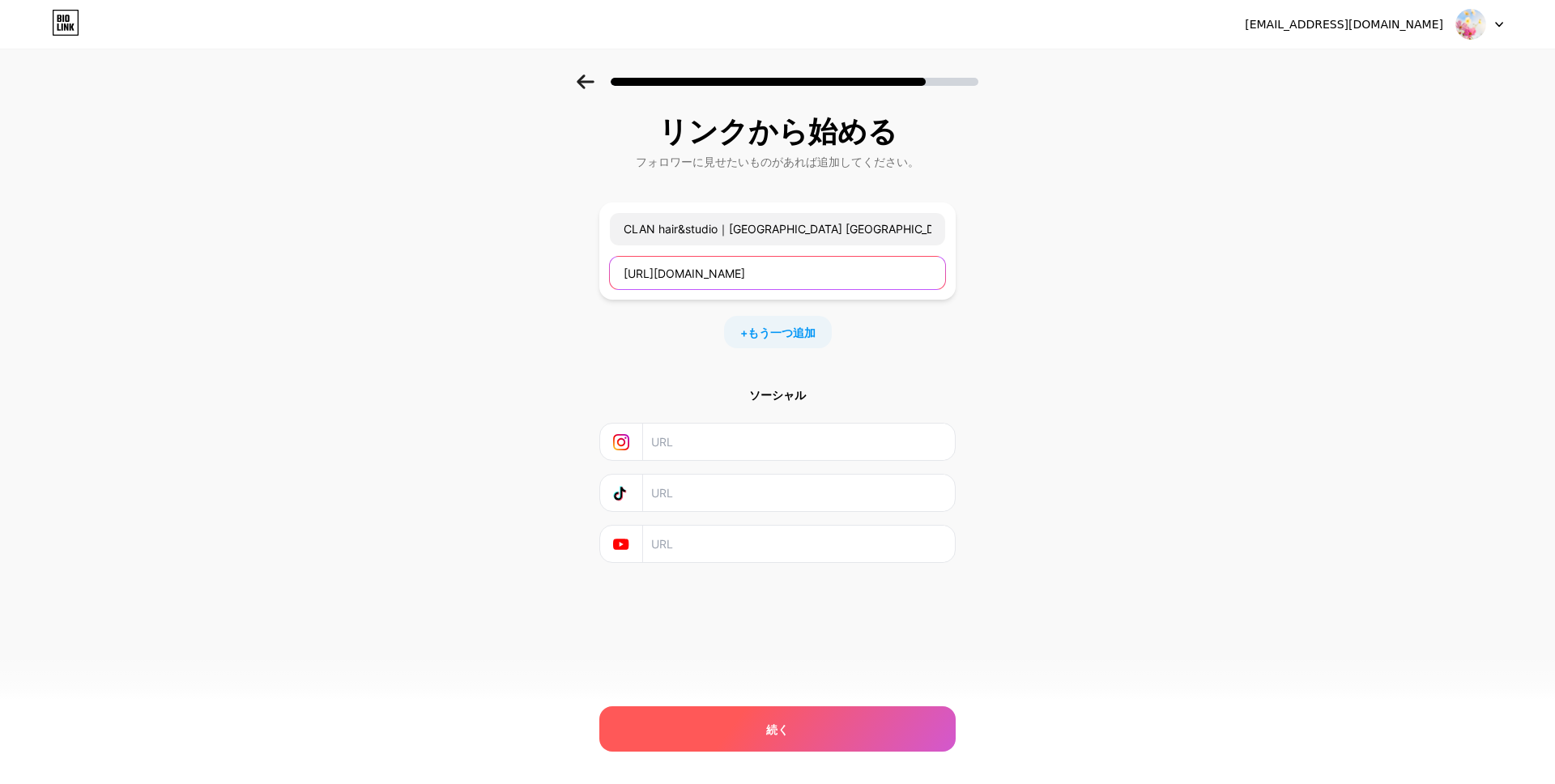
type input "[URL][DOMAIN_NAME]"
click at [755, 723] on div "続く" at bounding box center [777, 728] width 356 height 45
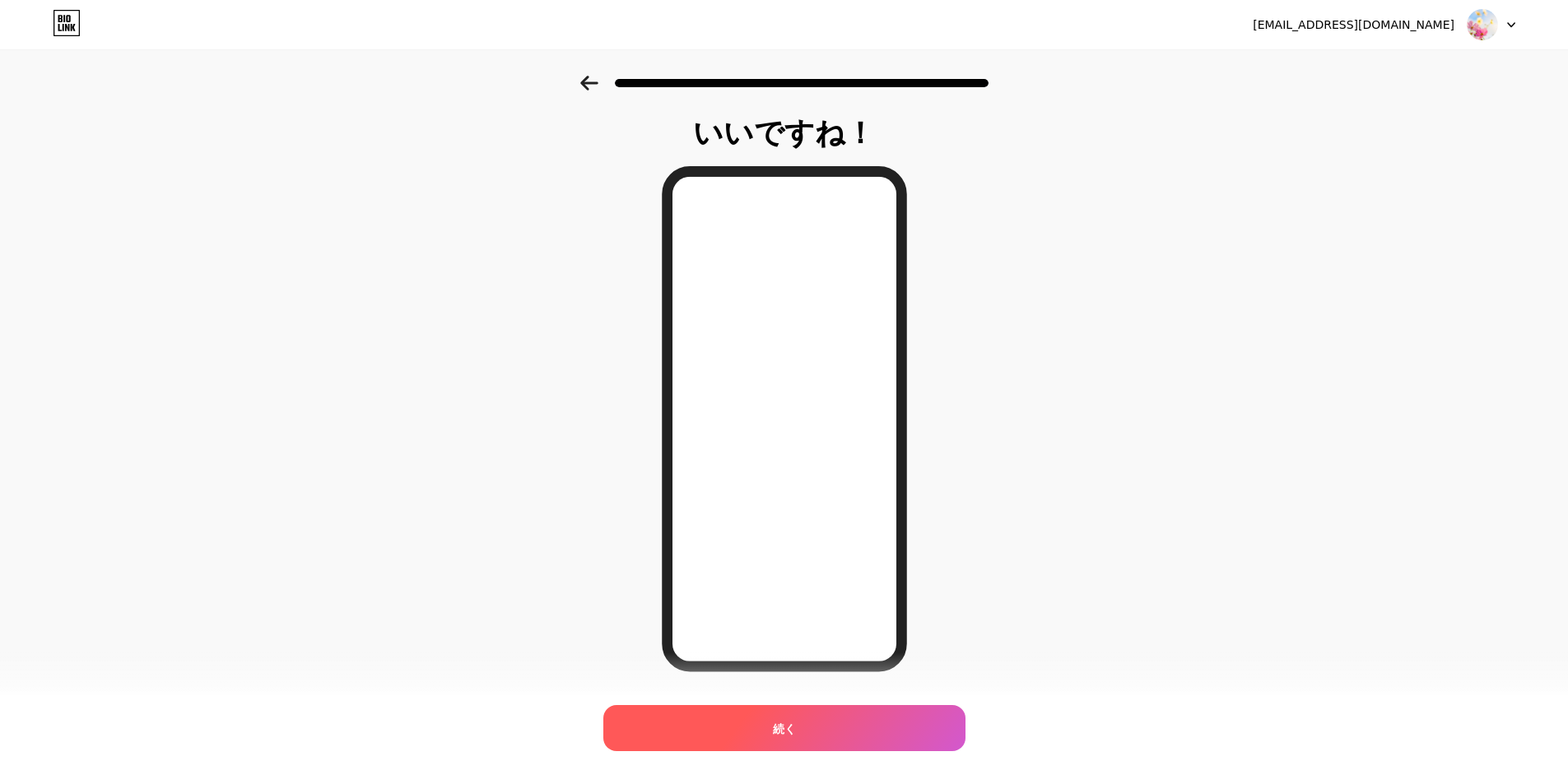
click at [795, 724] on font "続く" at bounding box center [784, 728] width 23 height 14
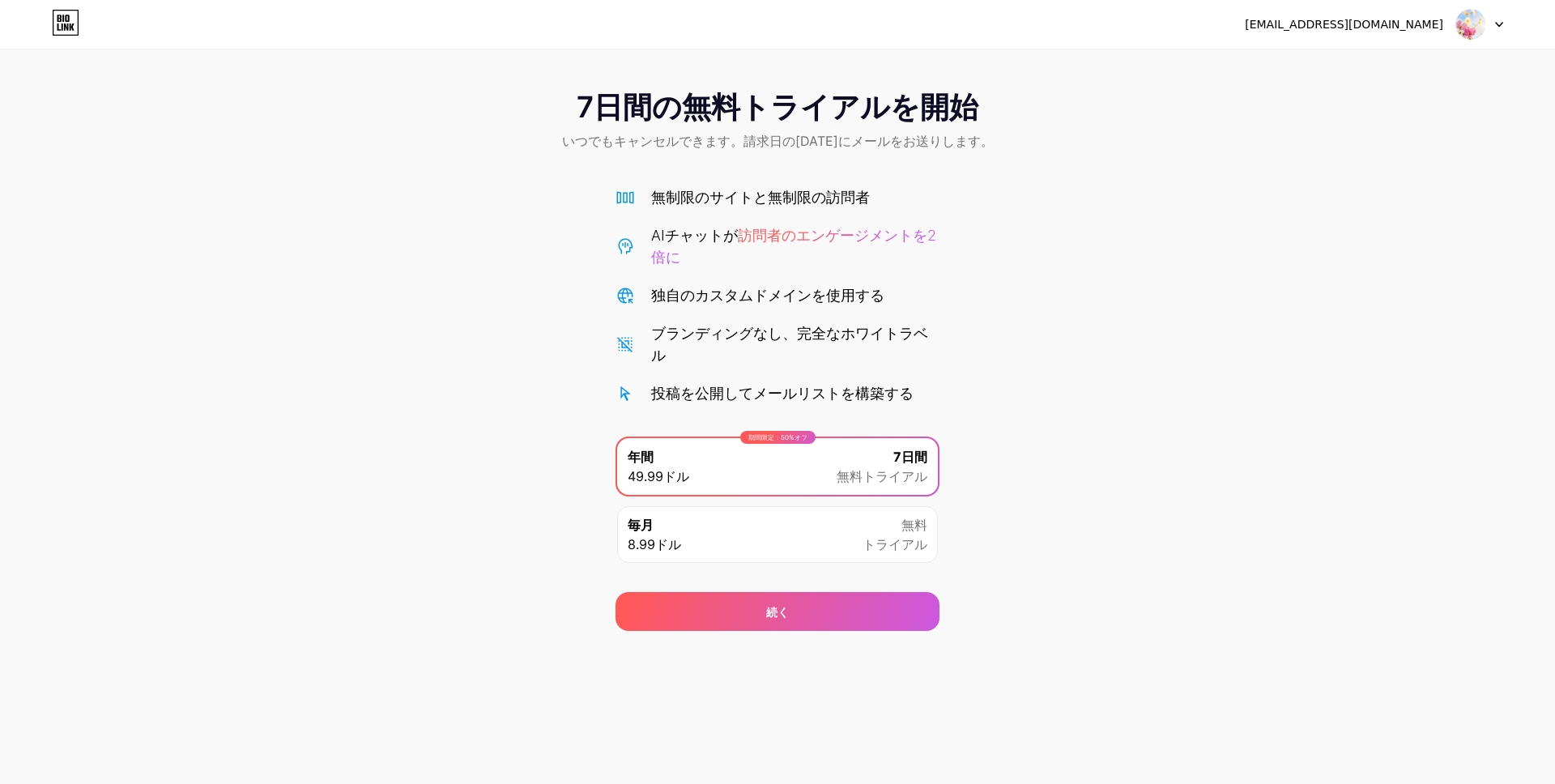
click at [1018, 298] on div "7日間の無料トライアルを開始 いつでもキャンセルできます。請求日の2日前にメールをお送りします。 無制限のサイトと無制限の訪問者 AIチャットが 訪問者のエン…" at bounding box center [778, 352] width 1555 height 556
click at [1504, 20] on div "kaerumaimai86+9@gmail.com ログアウト" at bounding box center [778, 24] width 1555 height 29
click at [1504, 23] on div "kaerumaimai86+9@gmail.com ログアウト" at bounding box center [778, 24] width 1555 height 29
click at [71, 19] on icon at bounding box center [66, 22] width 27 height 26
click at [856, 458] on div "7日間 無料トライアル" at bounding box center [882, 465] width 91 height 38
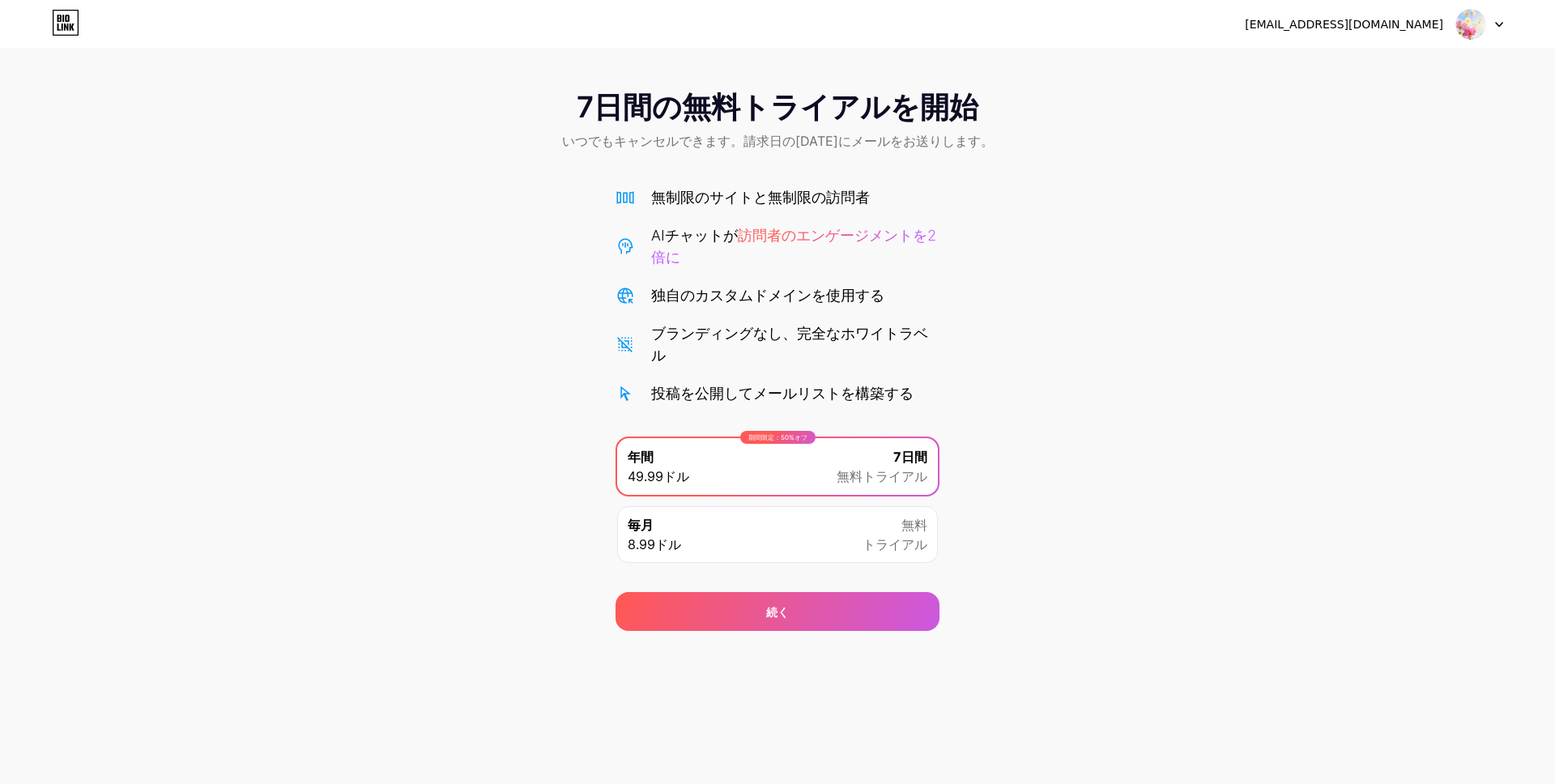
click at [861, 529] on div "毎月 8.99ドル 無料 トライアル" at bounding box center [777, 534] width 320 height 56
click at [905, 537] on font "トライアル" at bounding box center [895, 544] width 65 height 16
click at [805, 464] on div "期間限定：50%オフ 年間 49.99ドル 7日間 無料トライアル" at bounding box center [777, 466] width 320 height 56
click at [807, 535] on div "毎月 8.99ドル 無料 トライアル" at bounding box center [777, 534] width 320 height 56
drag, startPoint x: 943, startPoint y: 536, endPoint x: 994, endPoint y: 553, distance: 53.8
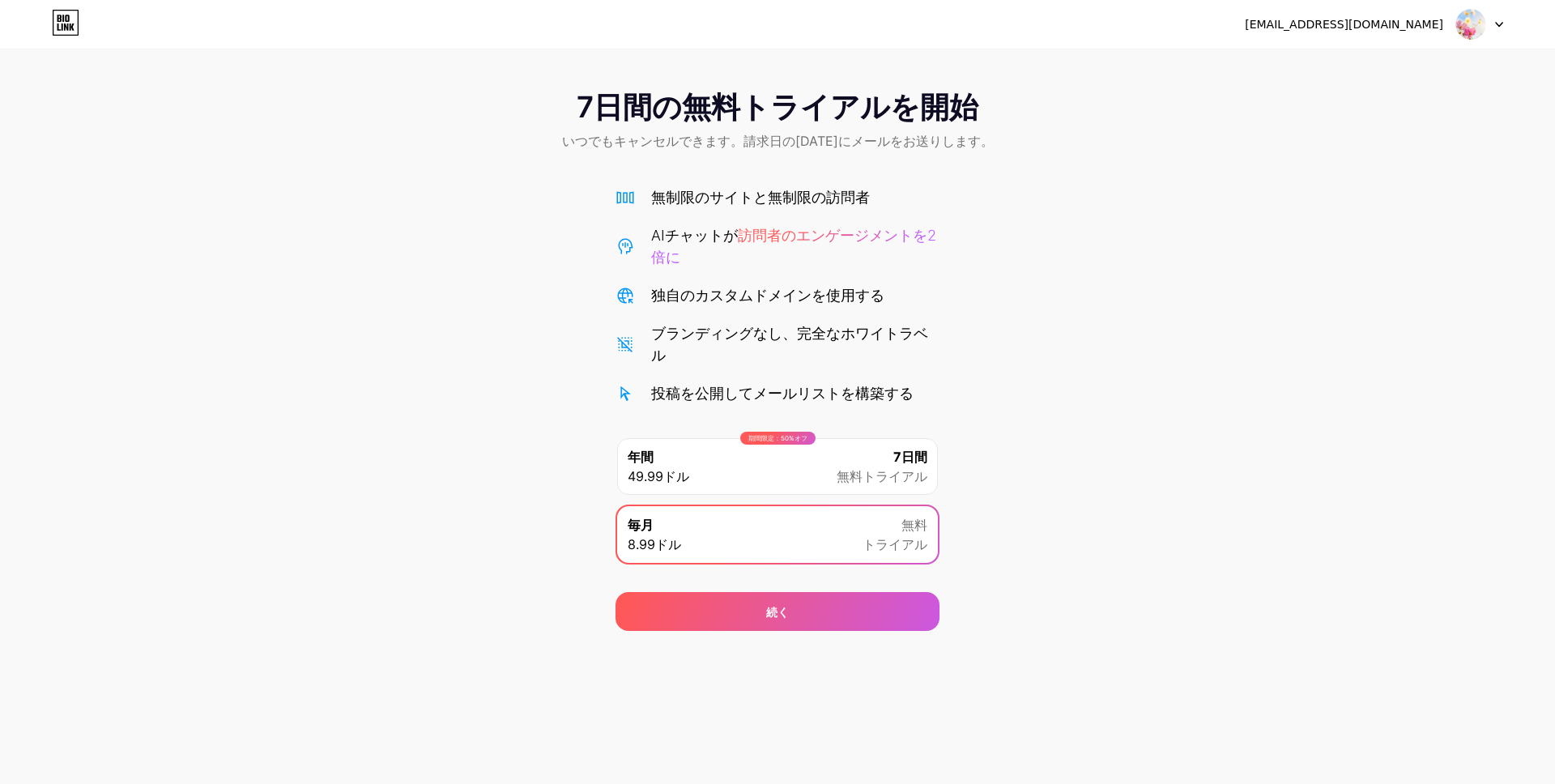
click at [949, 540] on div "7日間の無料トライアルを開始 いつでもキャンセルできます。請求日の2日前にメールをお送りします。 無制限のサイトと無制限の訪問者 AIチャットが 訪問者のエン…" at bounding box center [778, 352] width 1555 height 556
drag, startPoint x: 1017, startPoint y: 559, endPoint x: 906, endPoint y: 584, distance: 113.8
click at [1014, 563] on div "7日間の無料トライアルを開始 いつでもキャンセルできます。請求日の2日前にメールをお送りします。 無制限のサイトと無制限の訪問者 AIチャットが 訪問者のエン…" at bounding box center [778, 352] width 1555 height 556
click at [851, 530] on div "毎月 8.99ドル 無料 トライアル" at bounding box center [777, 534] width 320 height 56
click at [835, 614] on div "続く" at bounding box center [777, 611] width 324 height 38
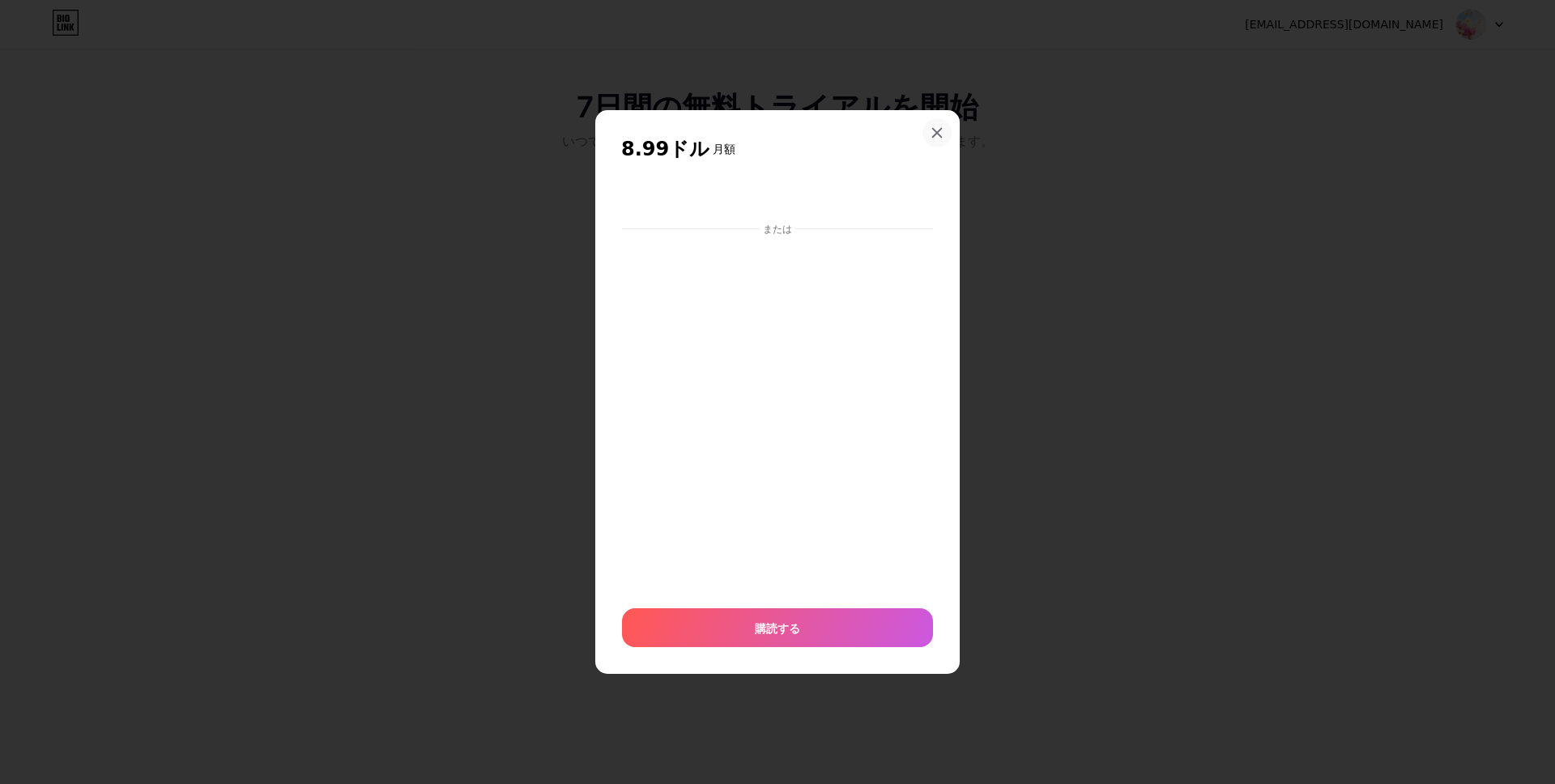
click at [936, 132] on icon at bounding box center [937, 132] width 9 height 9
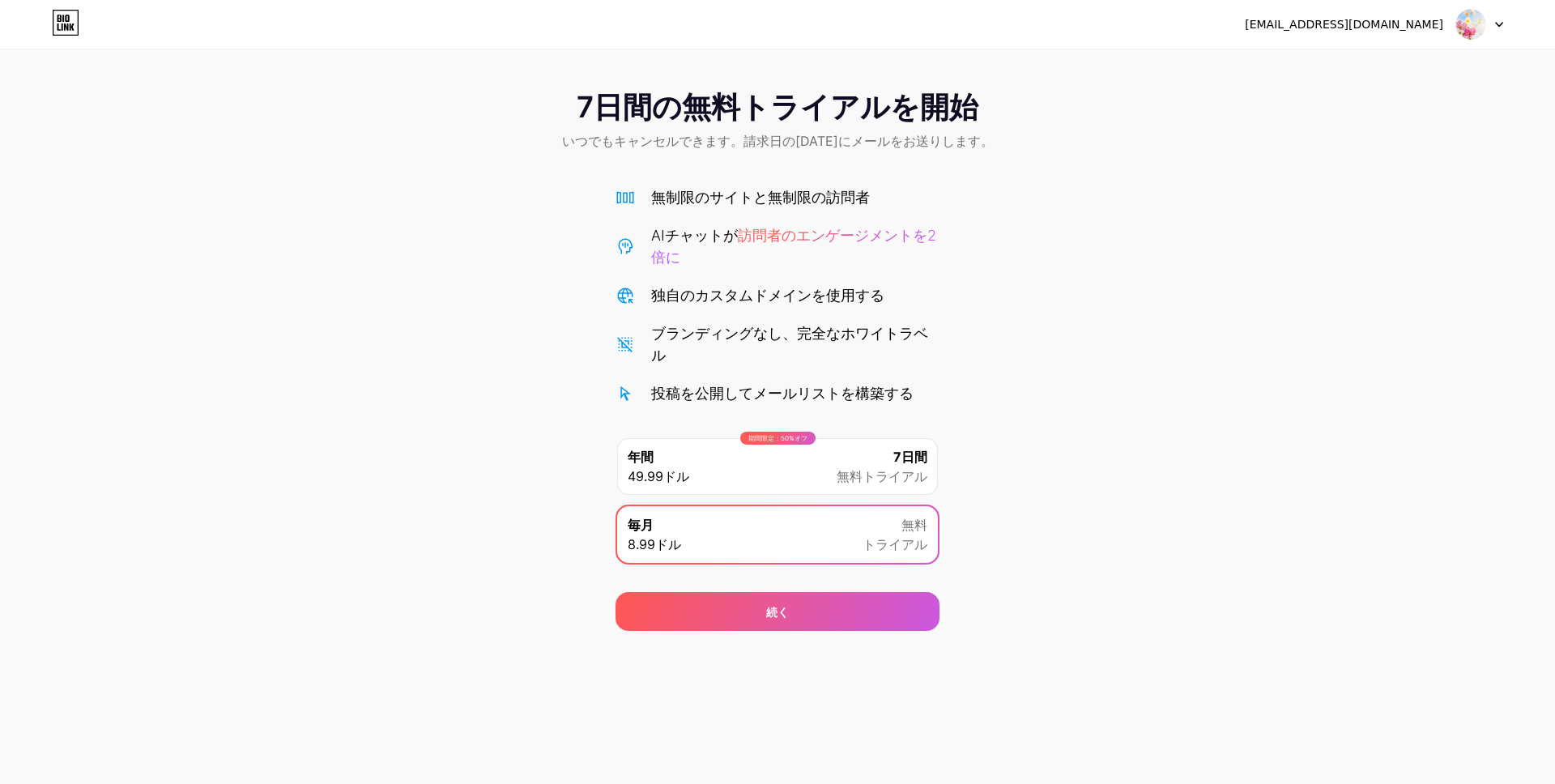
click at [947, 606] on div "7日間の無料トライアルを開始 いつでもキャンセルできます。請求日の2日前にメールをお送りします。 無制限のサイトと無制限の訪問者 AIチャットが 訪問者のエン…" at bounding box center [778, 352] width 1555 height 556
click at [1457, 28] on img at bounding box center [1470, 24] width 31 height 31
drag, startPoint x: 1377, startPoint y: 16, endPoint x: 1367, endPoint y: 26, distance: 14.1
click at [1377, 18] on font "kaerumaimai86+9@gmail.com" at bounding box center [1344, 24] width 198 height 13
click at [1353, 28] on font "kaerumaimai86+9@gmail.com" at bounding box center [1344, 24] width 198 height 13
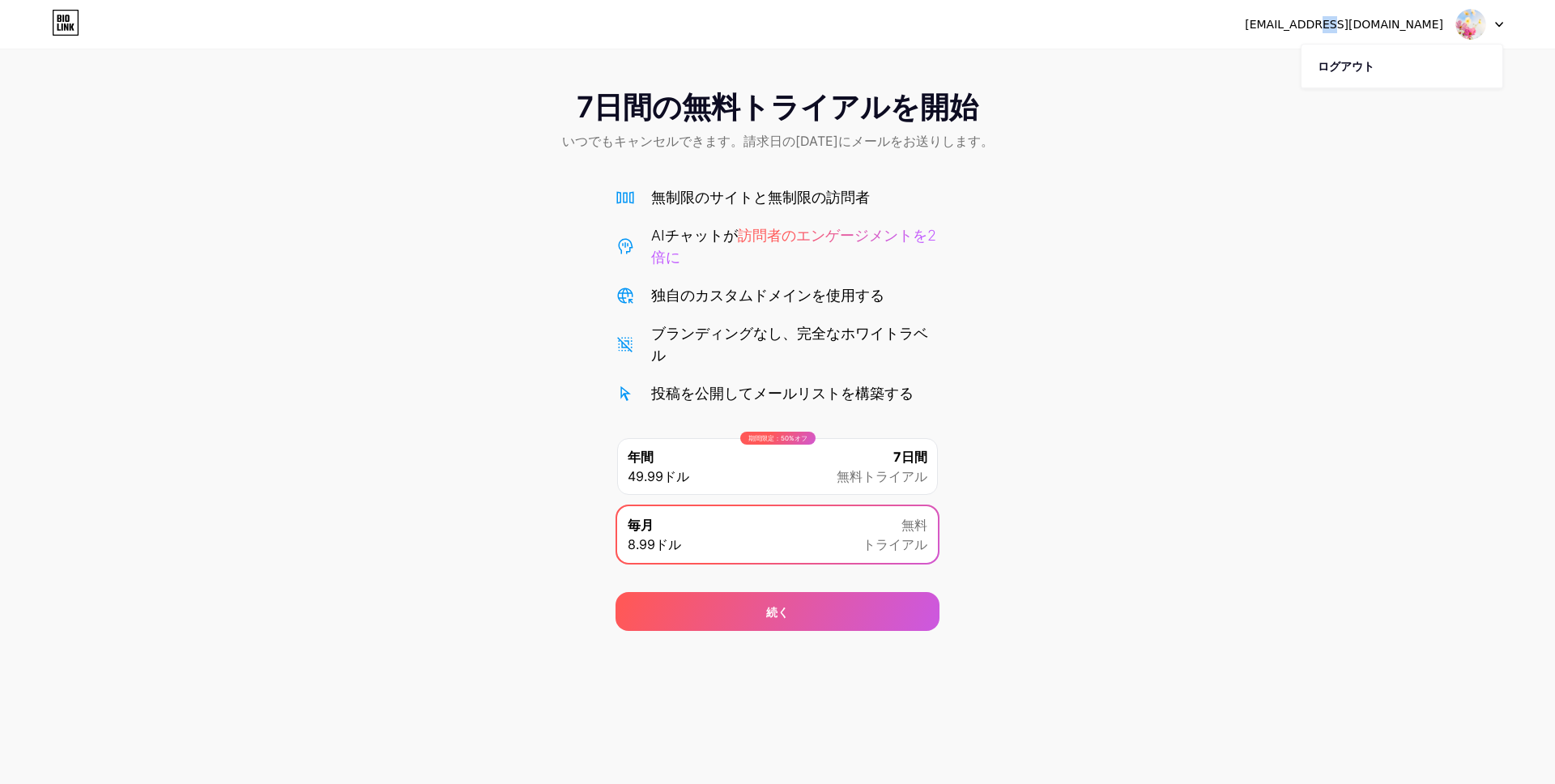
click at [56, 18] on icon at bounding box center [66, 22] width 27 height 26
drag, startPoint x: 813, startPoint y: 331, endPoint x: 772, endPoint y: 393, distance: 74.3
click at [813, 331] on font "ブランディングなし、完全なホワイトラベル" at bounding box center [789, 343] width 277 height 38
click at [841, 541] on div "毎月 8.99ドル 無料 トライアル" at bounding box center [777, 534] width 320 height 56
click at [819, 465] on div "期間限定：50%オフ 年間 49.99ドル 7日間 無料トライアル" at bounding box center [777, 466] width 320 height 56
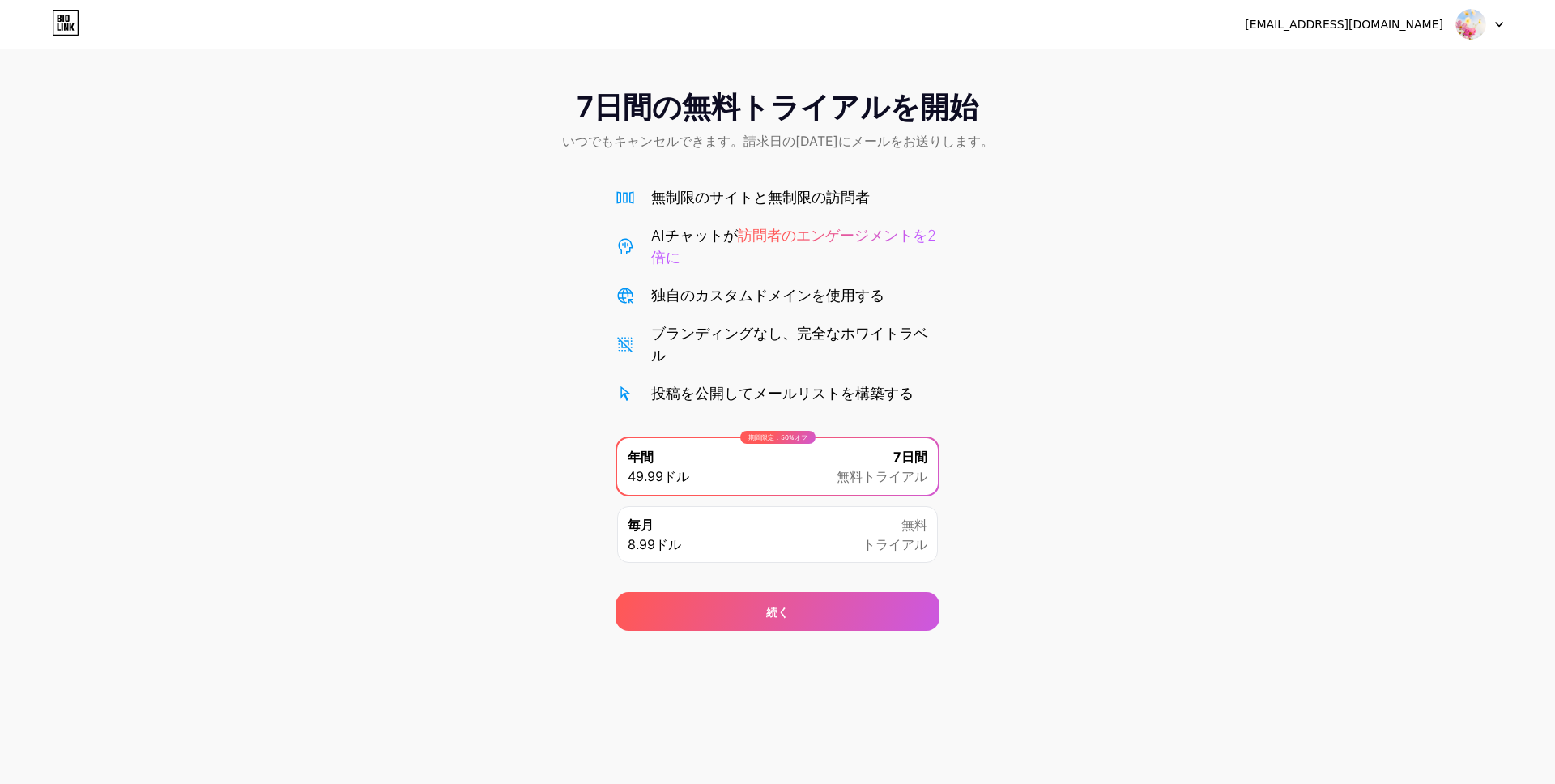
click at [820, 532] on div "毎月 8.99ドル 無料 トライアル" at bounding box center [777, 534] width 320 height 56
drag, startPoint x: 784, startPoint y: 375, endPoint x: 790, endPoint y: 349, distance: 26.7
click at [784, 375] on div "無制限のサイトと無制限の訪問者 AIチャットが 訪問者のエンゲージメントを2倍に 独自のカスタムドメインを使用する ブランディングなし、完全なホワイトラベル …" at bounding box center [777, 295] width 324 height 218
click at [794, 196] on font "無制限のサイトと無制限の訪問者" at bounding box center [760, 197] width 219 height 17
click at [646, 197] on div "無制限のサイトと無制限の訪問者" at bounding box center [777, 197] width 324 height 22
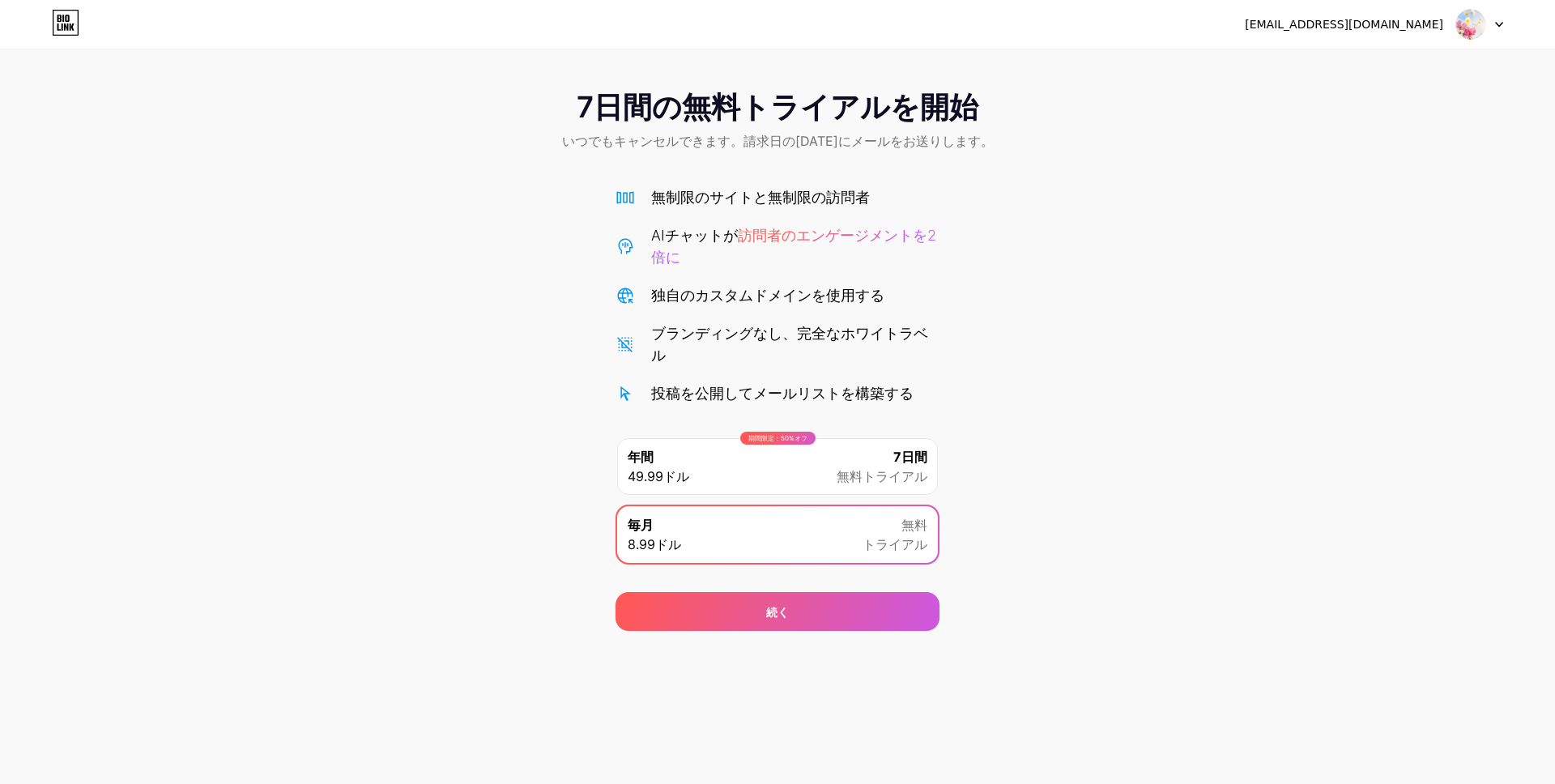
click at [748, 133] on font "いつでもキャンセルできます。請求日の2日前にメールをお送りします。" at bounding box center [778, 140] width 431 height 16
click at [799, 532] on div "毎月 8.99ドル 無料 トライアル" at bounding box center [777, 534] width 320 height 56
click at [787, 618] on span "続く" at bounding box center [778, 611] width 23 height 17
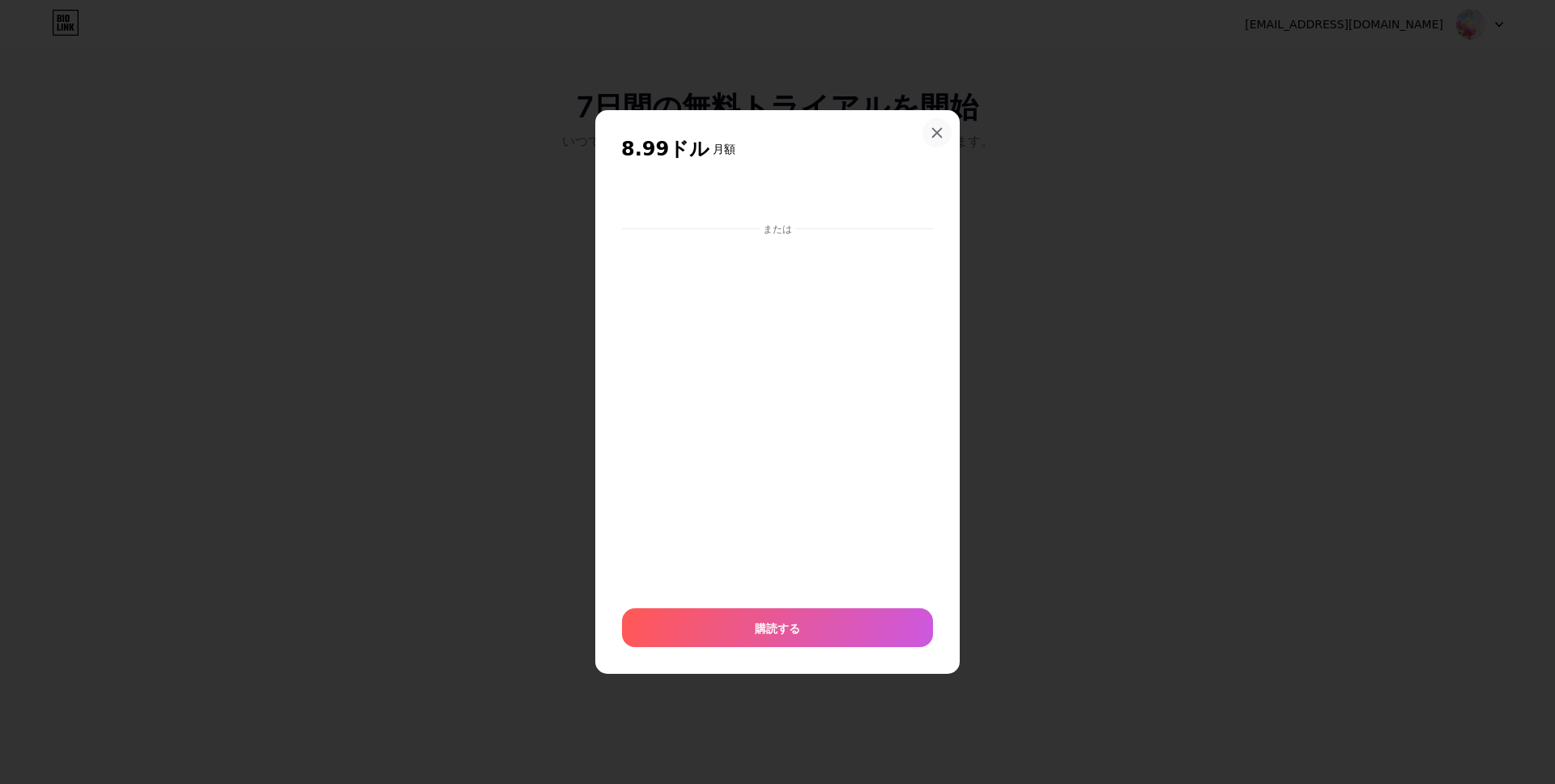
click at [937, 131] on icon at bounding box center [936, 132] width 13 height 13
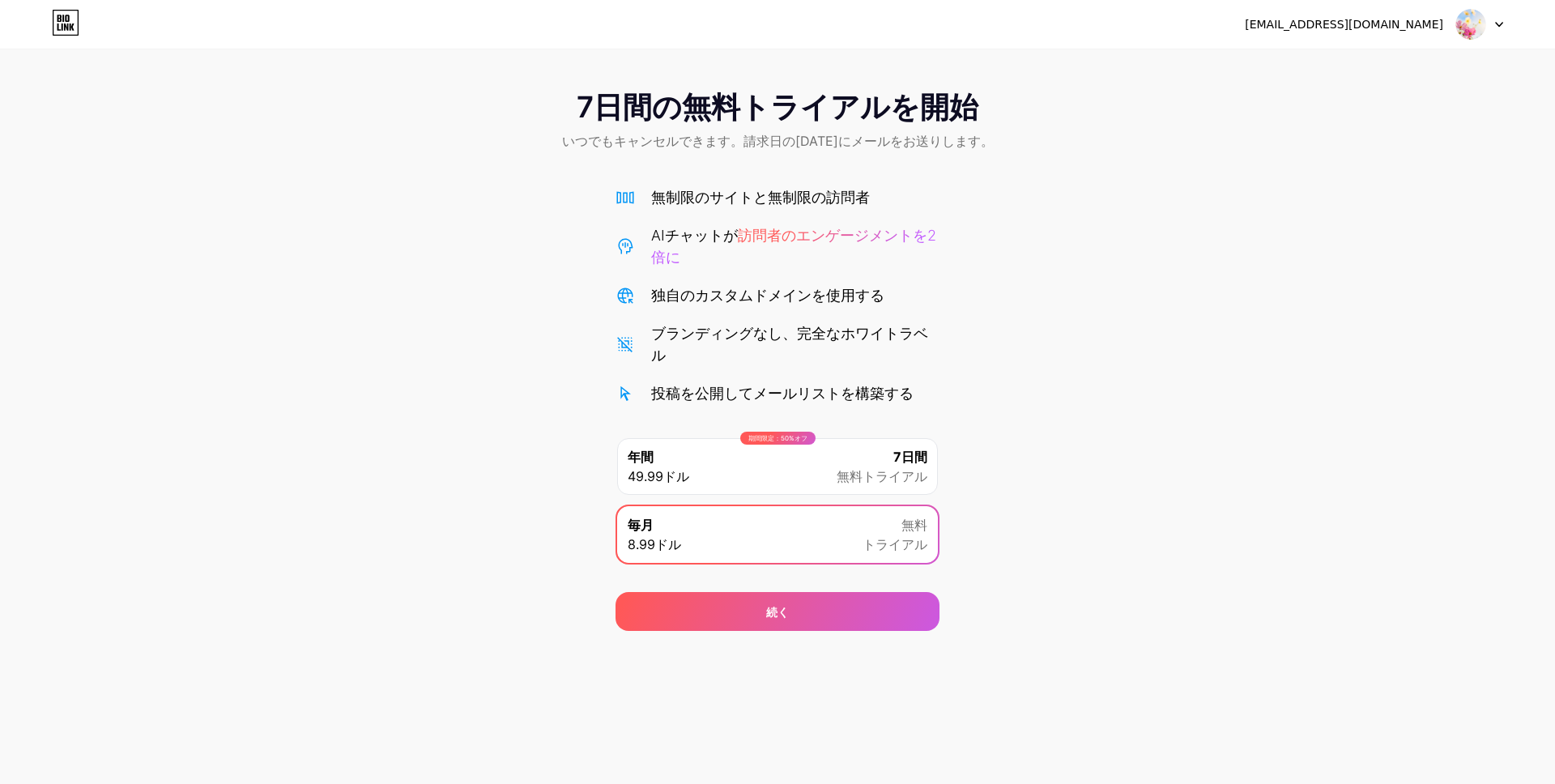
drag, startPoint x: 1021, startPoint y: 526, endPoint x: 893, endPoint y: 488, distance: 133.5
click at [1003, 522] on div "7日間の無料トライアルを開始 いつでもキャンセルできます。請求日の2日前にメールをお送りします。 無制限のサイトと無制限の訪問者 AIチャットが 訪問者のエン…" at bounding box center [778, 352] width 1555 height 556
click at [893, 488] on div "期間限定：50%オフ 年間 49.99ドル 7日間 無料トライアル" at bounding box center [777, 466] width 320 height 56
click at [63, 29] on icon at bounding box center [66, 22] width 27 height 26
click at [1402, 29] on font "kaerumaimai86+9@gmail.com" at bounding box center [1344, 24] width 198 height 13
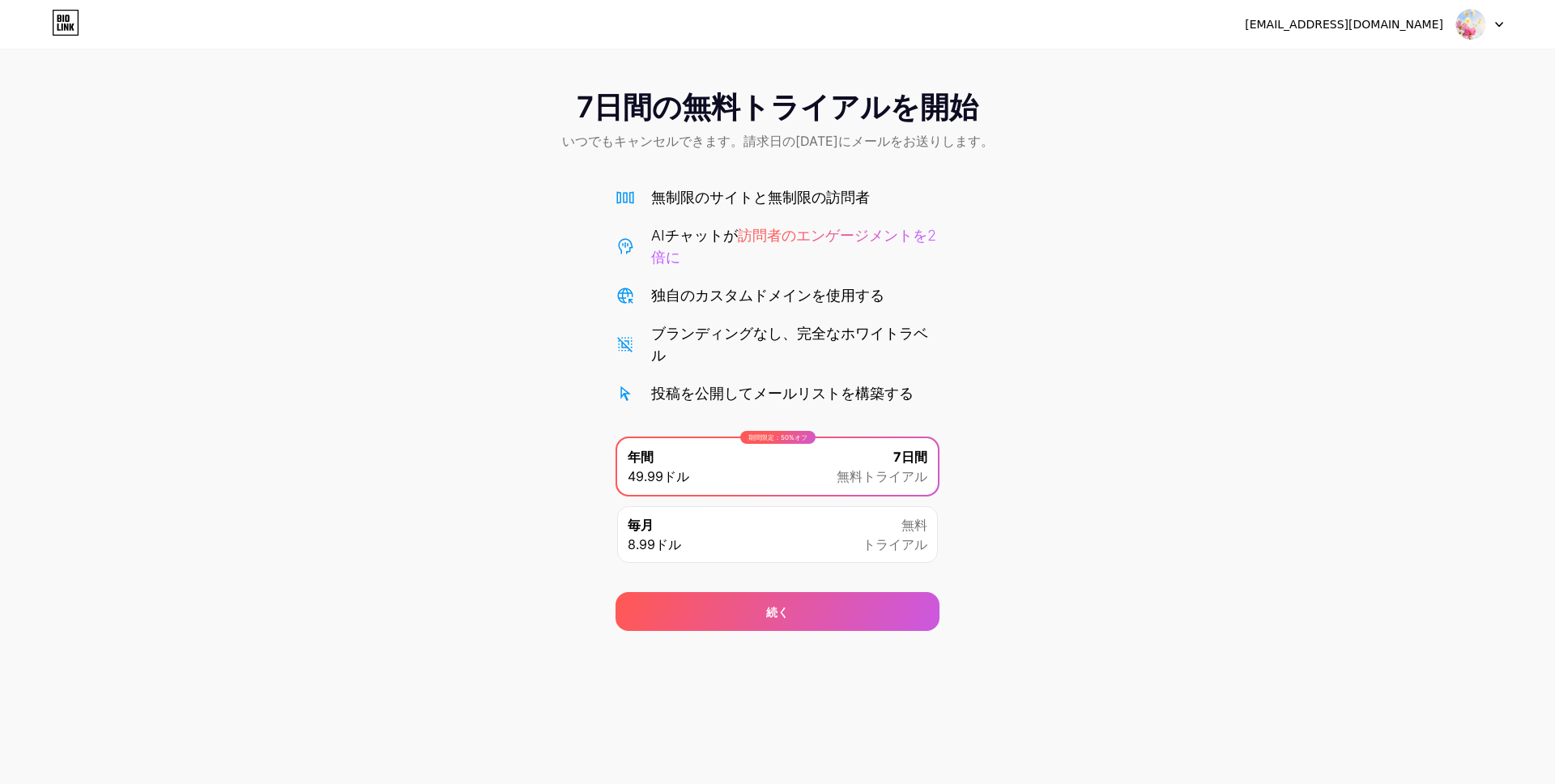
click at [1471, 26] on img at bounding box center [1470, 24] width 31 height 31
click at [1510, 22] on div "kaerumaimai86+9@gmail.com ログアウト" at bounding box center [778, 24] width 1555 height 29
click at [1499, 23] on icon at bounding box center [1499, 25] width 8 height 6
click at [1516, 159] on div "7日間の無料トライアルを開始 いつでもキャンセルできます。請求日の2日前にメールをお送りします。" at bounding box center [778, 122] width 1555 height 96
click at [754, 543] on div "毎月 8.99ドル 無料 トライアル" at bounding box center [777, 534] width 320 height 56
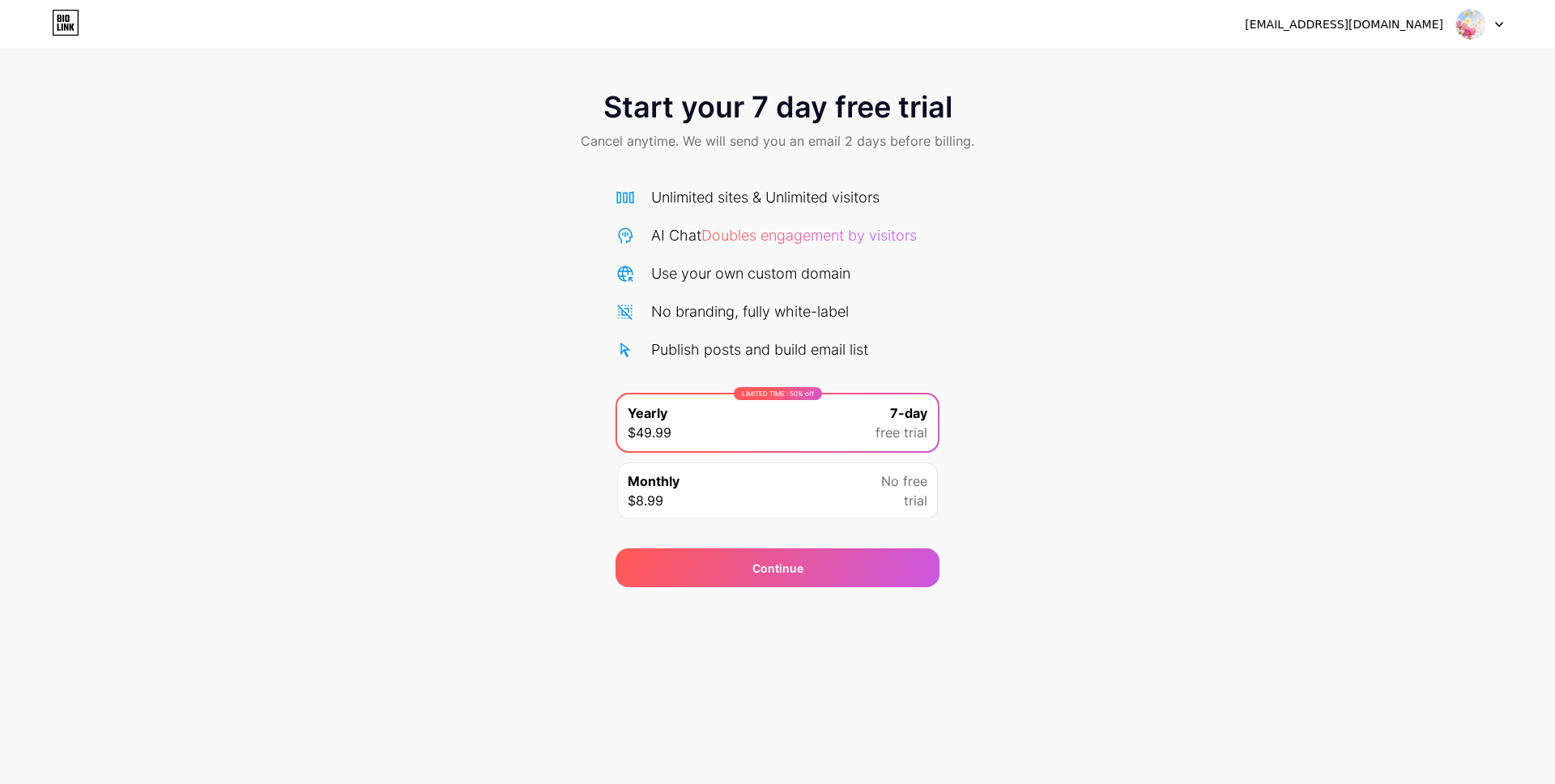
click at [868, 505] on div "Monthly $8.99 No free trial" at bounding box center [777, 490] width 320 height 56
click at [875, 433] on div "LIMITED TIME : 50% off Yearly $49.99 7-day free trial" at bounding box center [777, 423] width 320 height 56
click at [833, 563] on div "Continue" at bounding box center [777, 567] width 324 height 38
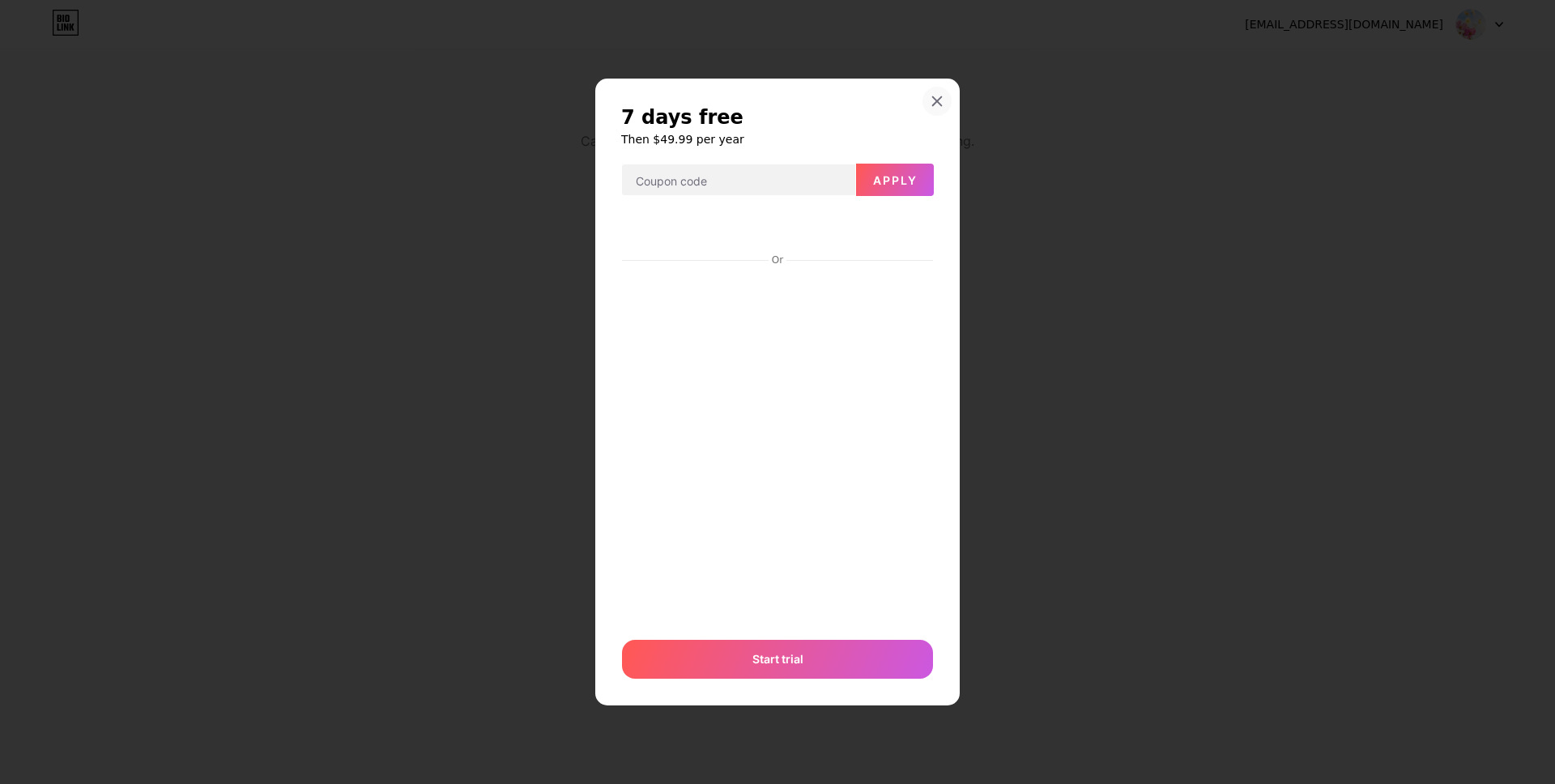
click at [937, 95] on icon at bounding box center [936, 101] width 13 height 13
